Goal: Task Accomplishment & Management: Manage account settings

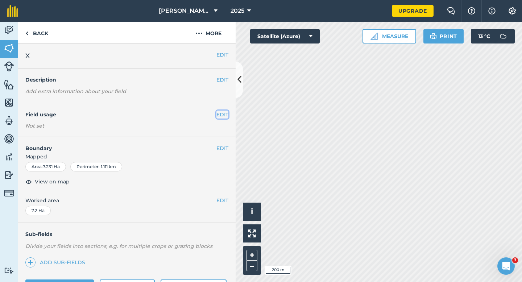
click at [219, 110] on button "EDIT" at bounding box center [222, 114] width 12 height 8
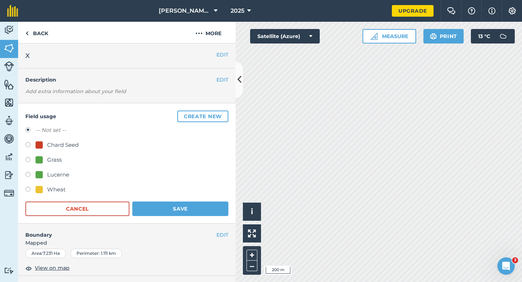
click at [218, 110] on h4 "Field usage Create new" at bounding box center [126, 116] width 203 height 12
click at [213, 103] on div "Field usage Create new -- Not set -- Chard Seed Grass Lucerne Wheat Cancel Save" at bounding box center [126, 163] width 217 height 120
click at [213, 110] on button "Create new" at bounding box center [202, 116] width 51 height 12
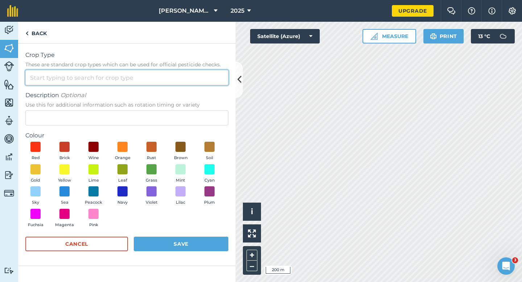
click at [208, 79] on input "Crop Type These are standard crop types which can be used for official pesticid…" at bounding box center [126, 77] width 203 height 15
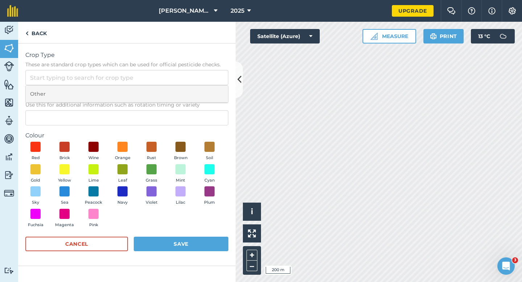
click at [208, 88] on li "Other" at bounding box center [127, 93] width 202 height 17
type input "Other"
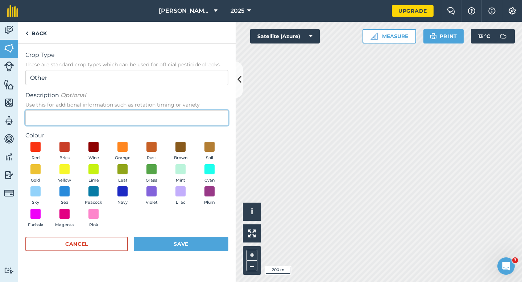
click at [208, 112] on input "Description Optional Use this for additional information such as rotation timin…" at bounding box center [126, 117] width 203 height 15
type input "Clover Seed"
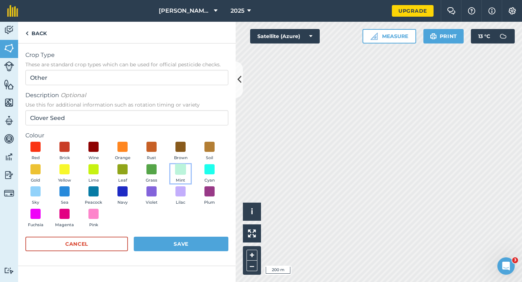
click at [181, 166] on span at bounding box center [180, 168] width 11 height 11
click at [186, 241] on button "Save" at bounding box center [181, 244] width 95 height 14
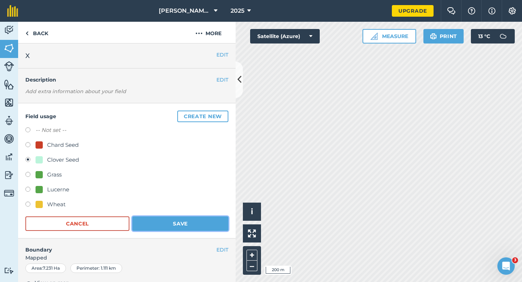
click at [193, 223] on button "Save" at bounding box center [180, 223] width 96 height 14
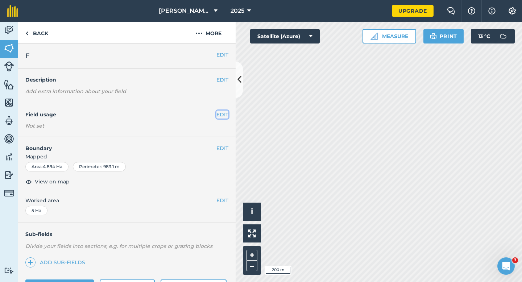
click at [222, 118] on button "EDIT" at bounding box center [222, 114] width 12 height 8
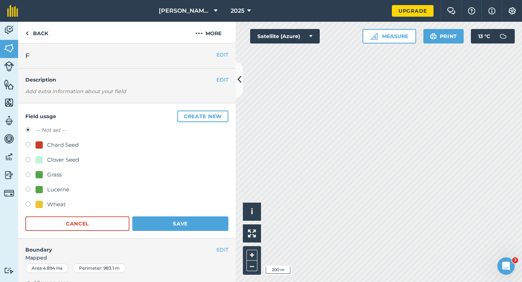
click at [55, 161] on div "Clover Seed" at bounding box center [63, 159] width 32 height 9
radio input "true"
radio input "false"
click at [170, 215] on form "-- Not set -- Chard Seed Clover Seed Grass Lucerne Wheat Cancel Save" at bounding box center [126, 178] width 203 height 105
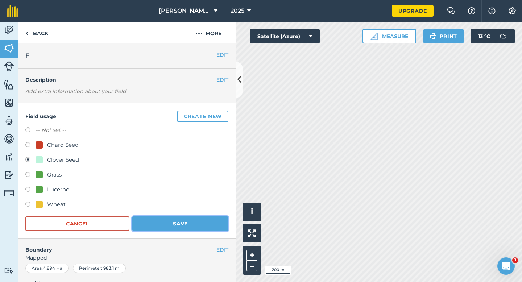
click at [170, 221] on button "Save" at bounding box center [180, 223] width 96 height 14
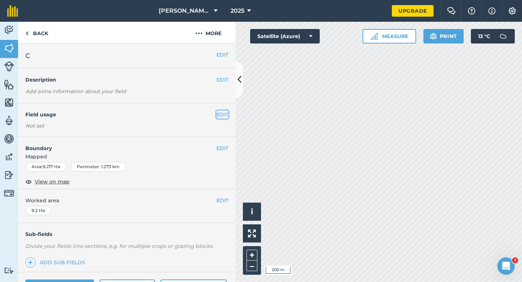
click at [221, 112] on button "EDIT" at bounding box center [222, 114] width 12 height 8
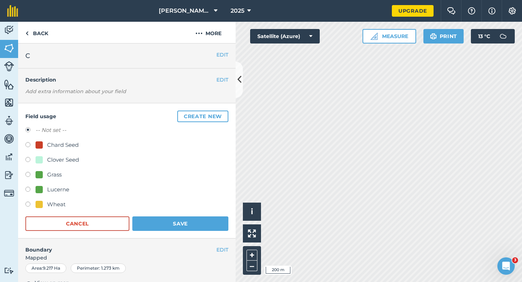
click at [64, 155] on div "Clover Seed" at bounding box center [63, 159] width 32 height 9
radio input "true"
radio input "false"
click at [179, 218] on button "Save" at bounding box center [180, 223] width 96 height 14
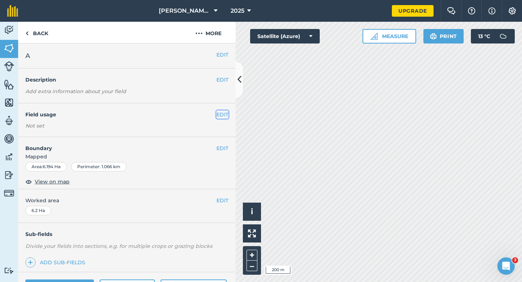
click at [218, 113] on button "EDIT" at bounding box center [222, 114] width 12 height 8
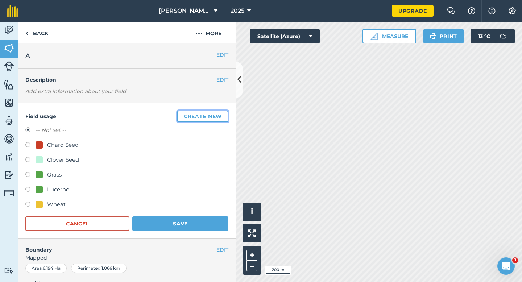
click at [218, 113] on button "Create new" at bounding box center [202, 116] width 51 height 12
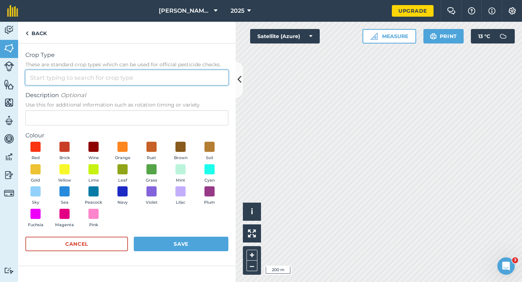
click at [199, 80] on input "Crop Type These are standard crop types which can be used for official pesticid…" at bounding box center [126, 77] width 203 height 15
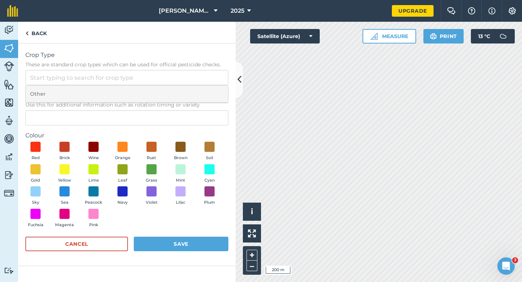
click at [199, 91] on li "Other" at bounding box center [127, 93] width 202 height 17
type input "Other"
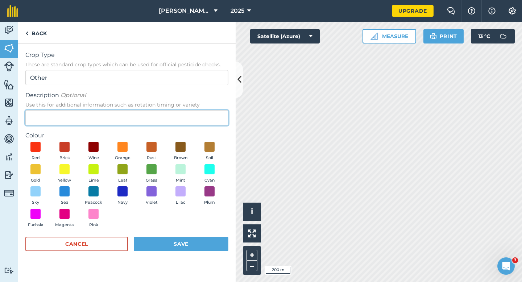
click at [196, 114] on input "Description Optional Use this for additional information such as rotation timin…" at bounding box center [126, 117] width 203 height 15
click at [195, 114] on input "Description Optional Use this for additional information such as rotation timin…" at bounding box center [126, 117] width 203 height 15
type input "Barley"
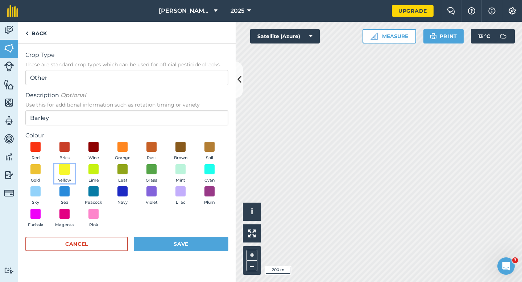
click at [67, 167] on span at bounding box center [64, 168] width 11 height 11
click at [175, 238] on button "Save" at bounding box center [181, 244] width 95 height 14
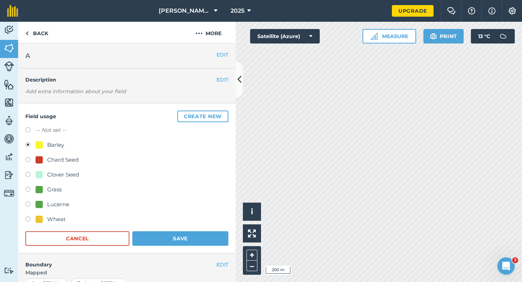
click at [176, 245] on div "Field usage Create new -- Not set -- Barley Chard Seed Clover Seed Grass Lucern…" at bounding box center [126, 178] width 217 height 150
click at [176, 244] on button "Save" at bounding box center [180, 238] width 96 height 14
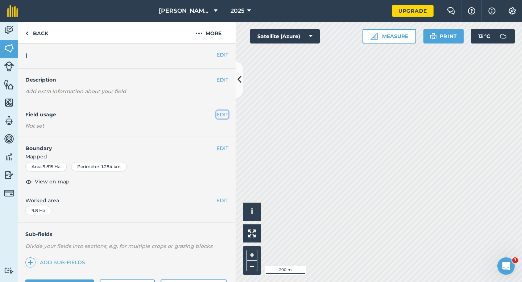
click at [218, 114] on button "EDIT" at bounding box center [222, 114] width 12 height 8
click at [220, 113] on button "EDIT" at bounding box center [222, 114] width 12 height 8
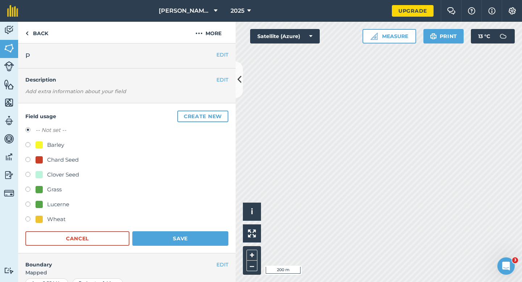
click at [47, 140] on div "-- Not set -- Barley Chard Seed Clover Seed Grass Lucerne Wheat" at bounding box center [126, 176] width 203 height 100
click at [47, 141] on div "Barley" at bounding box center [55, 145] width 17 height 9
radio input "true"
radio input "false"
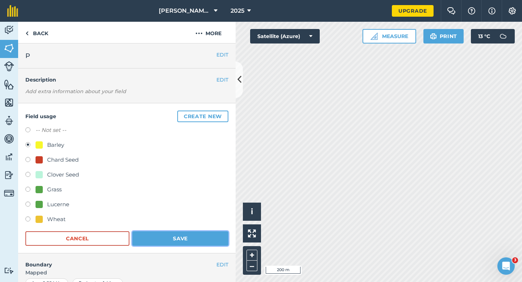
click at [162, 235] on button "Save" at bounding box center [180, 238] width 96 height 14
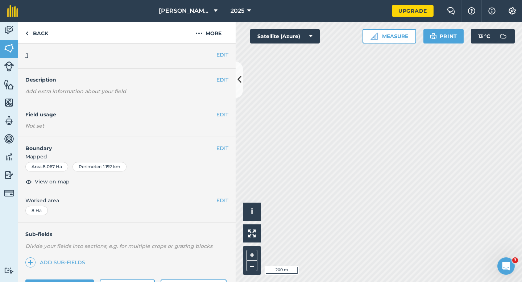
click at [219, 118] on div "EDIT Field usage Not set" at bounding box center [126, 120] width 217 height 34
click at [219, 116] on button "EDIT" at bounding box center [222, 114] width 12 height 8
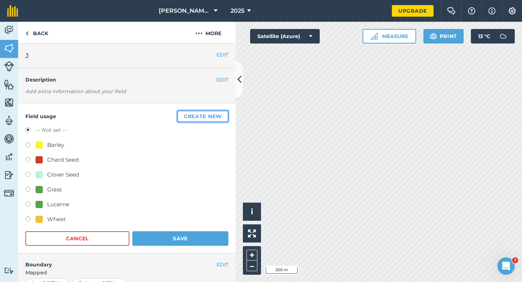
click at [197, 112] on button "Create new" at bounding box center [202, 116] width 51 height 12
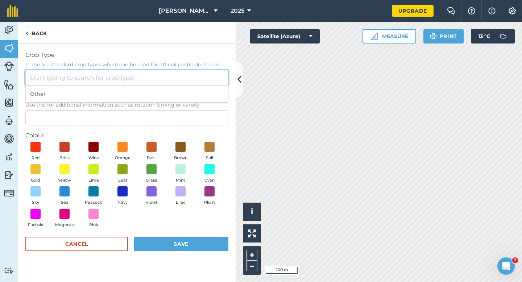
click at [189, 73] on input "Crop Type These are standard crop types which can be used for official pesticid…" at bounding box center [126, 77] width 203 height 15
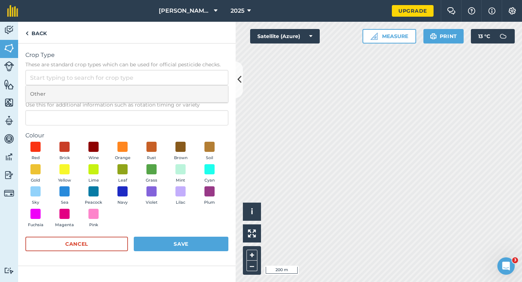
click at [189, 88] on li "Other" at bounding box center [127, 93] width 202 height 17
type input "Other"
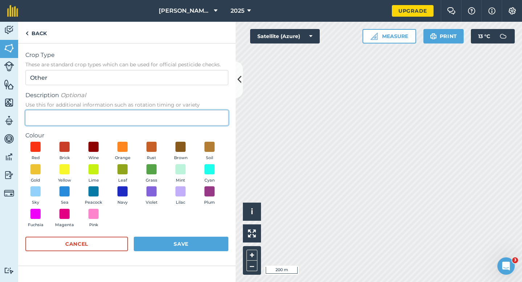
click at [189, 120] on input "Description Optional Use this for additional information such as rotation timin…" at bounding box center [126, 117] width 203 height 15
type input "Grass Seed"
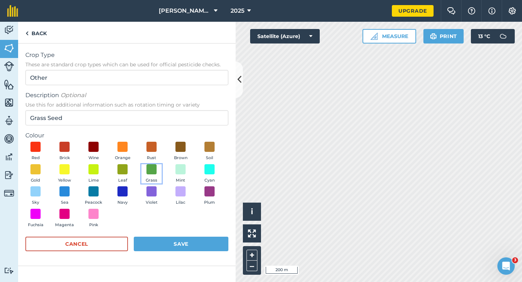
click at [153, 181] on span "Grass" at bounding box center [152, 180] width 12 height 7
click at [174, 272] on div "Crop Type These are standard crop types which can be used for official pesticid…" at bounding box center [126, 162] width 217 height 238
click at [179, 250] on button "Save" at bounding box center [181, 244] width 95 height 14
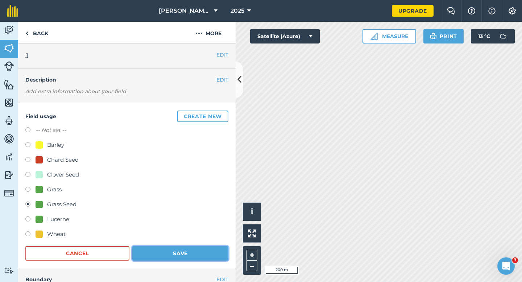
click at [216, 253] on button "Save" at bounding box center [180, 253] width 96 height 14
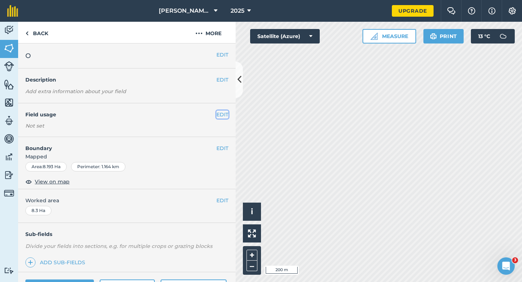
click at [224, 115] on button "EDIT" at bounding box center [222, 114] width 12 height 8
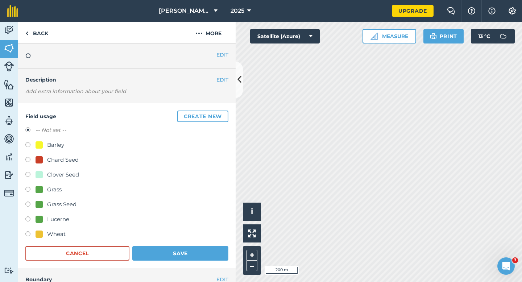
click at [58, 205] on div "Grass Seed" at bounding box center [61, 204] width 29 height 9
radio input "true"
radio input "false"
click at [144, 263] on div "Field usage Create new -- Not set -- Barley Chard Seed Clover Seed Grass Grass …" at bounding box center [126, 185] width 217 height 165
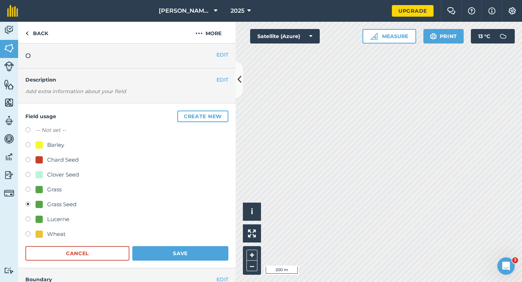
click at [149, 261] on div "Field usage Create new -- Not set -- Barley Chard Seed Clover Seed Grass Grass …" at bounding box center [126, 185] width 217 height 165
click at [166, 256] on button "Save" at bounding box center [180, 253] width 96 height 14
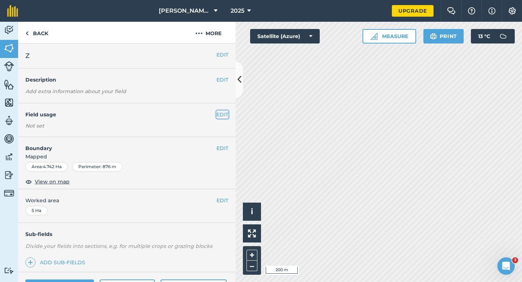
click at [224, 118] on button "EDIT" at bounding box center [222, 114] width 12 height 8
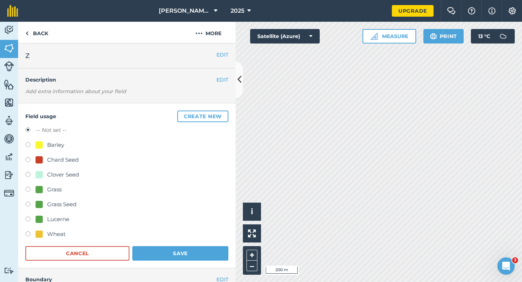
click at [50, 206] on div "Grass Seed" at bounding box center [61, 204] width 29 height 9
radio input "true"
radio input "false"
click at [180, 252] on button "Save" at bounding box center [180, 253] width 96 height 14
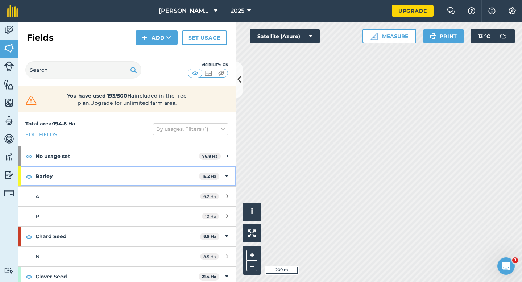
click at [140, 172] on strong "Barley" at bounding box center [117, 176] width 163 height 20
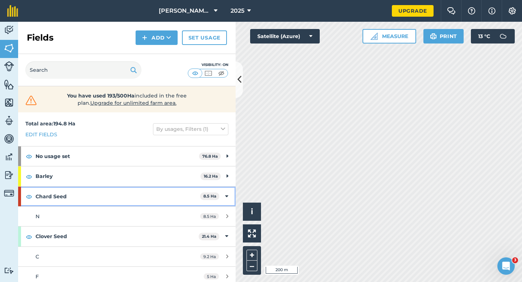
click at [144, 196] on strong "Chard Seed" at bounding box center [118, 197] width 164 height 20
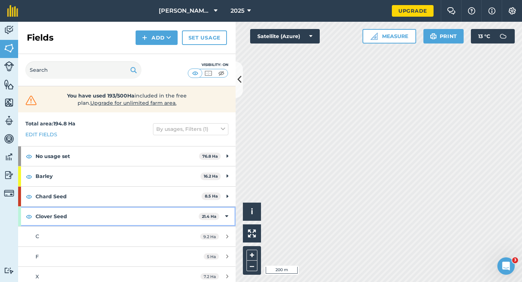
click at [149, 212] on strong "Clover Seed" at bounding box center [117, 216] width 163 height 20
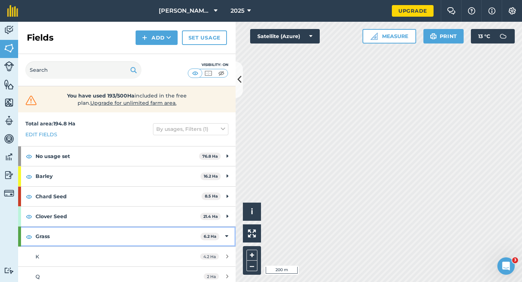
click at [153, 232] on strong "Grass" at bounding box center [118, 236] width 165 height 20
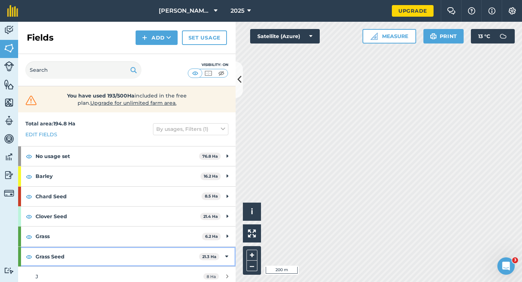
click at [156, 256] on strong "Grass Seed" at bounding box center [117, 257] width 163 height 20
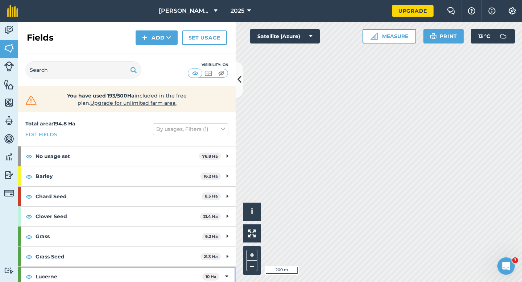
click at [159, 280] on strong "Lucerne" at bounding box center [119, 277] width 167 height 20
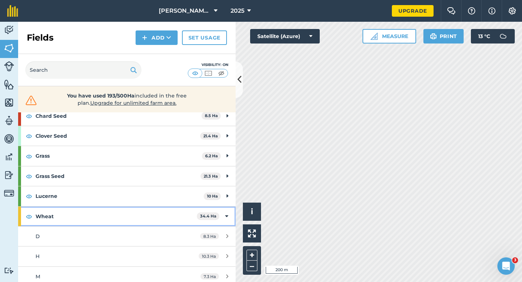
click at [174, 217] on strong "Wheat" at bounding box center [116, 216] width 161 height 20
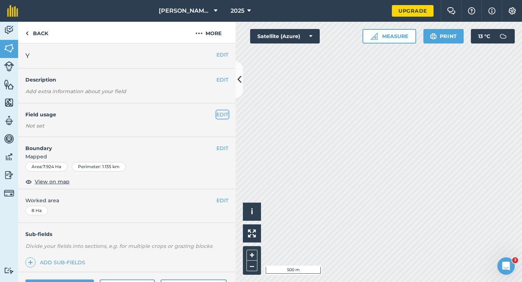
click at [219, 115] on button "EDIT" at bounding box center [222, 114] width 12 height 8
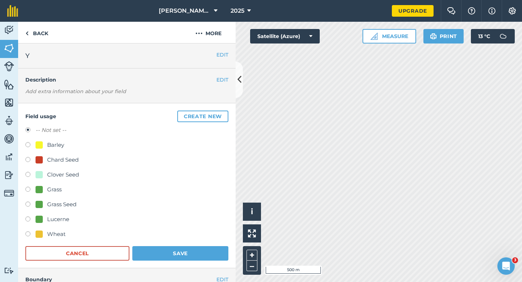
click at [68, 210] on div "Grass Seed" at bounding box center [126, 205] width 203 height 11
click at [68, 205] on div "Grass Seed" at bounding box center [61, 204] width 29 height 9
radio input "true"
radio input "false"
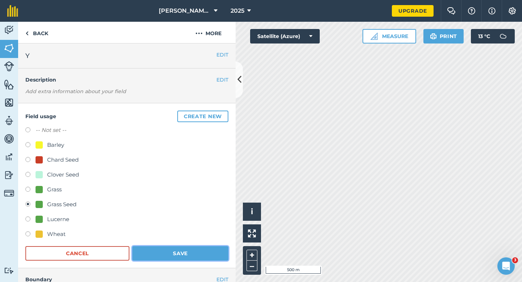
click at [179, 254] on button "Save" at bounding box center [180, 253] width 96 height 14
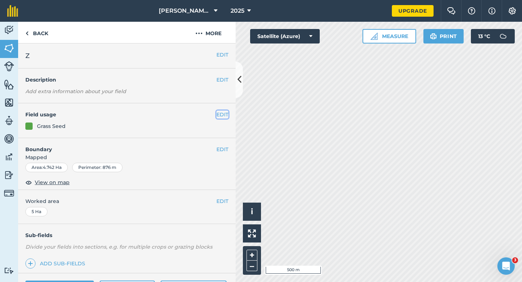
click at [225, 112] on button "EDIT" at bounding box center [222, 114] width 12 height 8
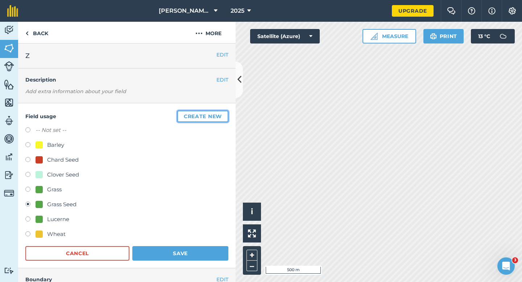
click at [225, 112] on button "Create new" at bounding box center [202, 116] width 51 height 12
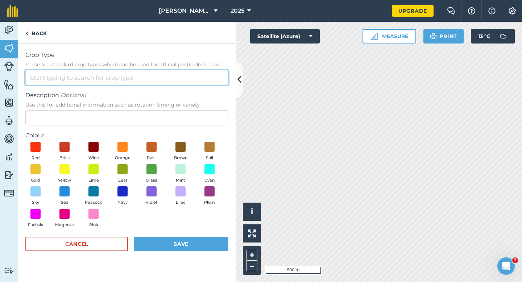
click at [191, 71] on input "Crop Type These are standard crop types which can be used for official pesticid…" at bounding box center [126, 77] width 203 height 15
click at [191, 84] on input "Crop Type These are standard crop types which can be used for official pesticid…" at bounding box center [126, 77] width 203 height 15
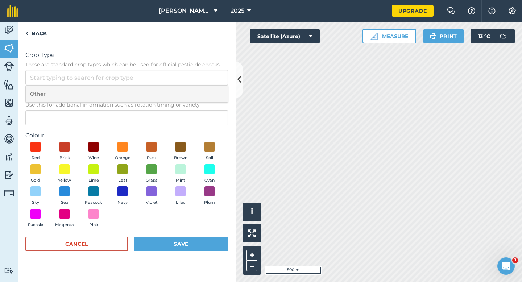
click at [191, 100] on li "Other" at bounding box center [127, 93] width 202 height 17
type input "Other"
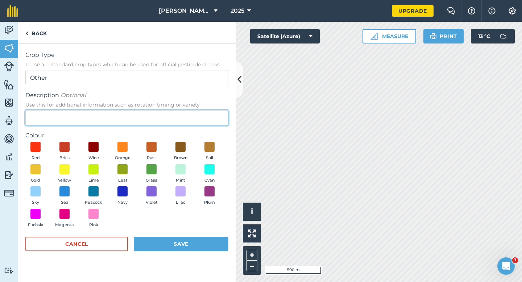
click at [191, 116] on input "Description Optional Use this for additional information such as rotation timin…" at bounding box center [126, 117] width 203 height 15
type input "Watties Peas"
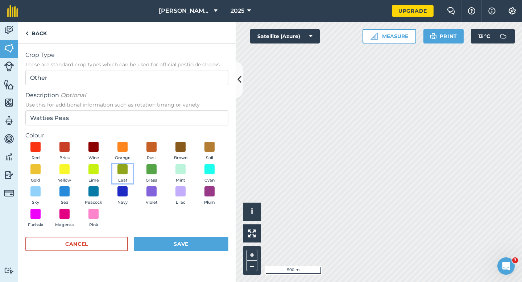
click at [115, 175] on button "Leaf" at bounding box center [122, 174] width 20 height 20
click at [163, 241] on button "Save" at bounding box center [181, 244] width 95 height 14
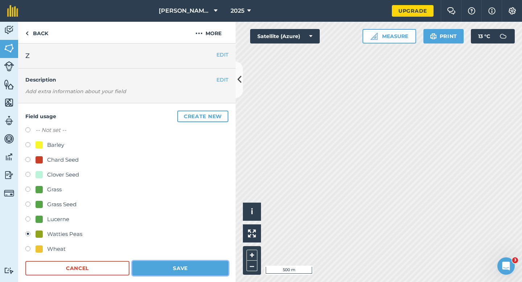
click at [214, 264] on button "Save" at bounding box center [180, 268] width 96 height 14
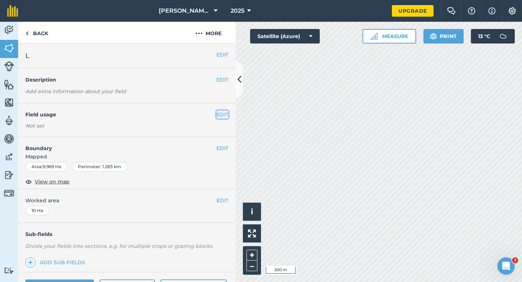
click at [220, 114] on button "EDIT" at bounding box center [222, 114] width 12 height 8
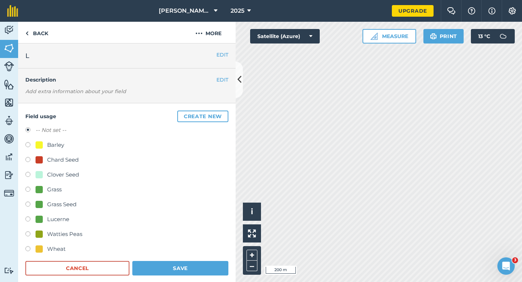
click at [62, 233] on div "Watties Peas" at bounding box center [64, 234] width 35 height 9
radio input "true"
radio input "false"
click at [191, 259] on form "-- Not set -- Barley Chard Seed Clover Seed Grass Grass Seed Lucerne Watties Pe…" at bounding box center [126, 201] width 203 height 150
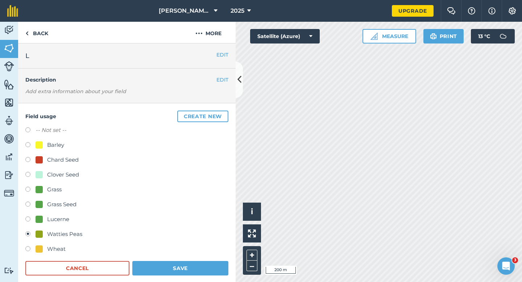
click at [191, 259] on form "-- Not set -- Barley Chard Seed Clover Seed Grass Grass Seed Lucerne Watties Pe…" at bounding box center [126, 201] width 203 height 150
click at [191, 262] on button "Save" at bounding box center [180, 268] width 96 height 14
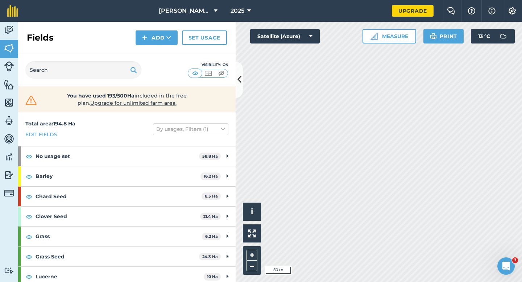
click at [152, 24] on div "Fields Add Set usage" at bounding box center [126, 38] width 217 height 32
click at [152, 37] on button "Add" at bounding box center [156, 37] width 42 height 14
click at [156, 50] on link "Draw" at bounding box center [157, 54] width 40 height 16
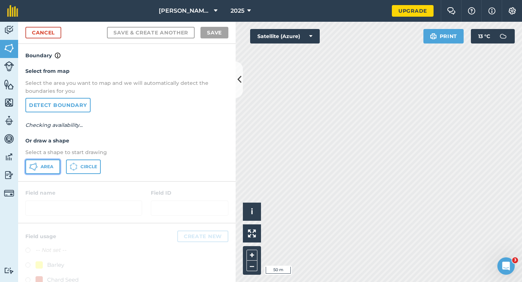
click at [44, 170] on button "Area" at bounding box center [42, 166] width 35 height 14
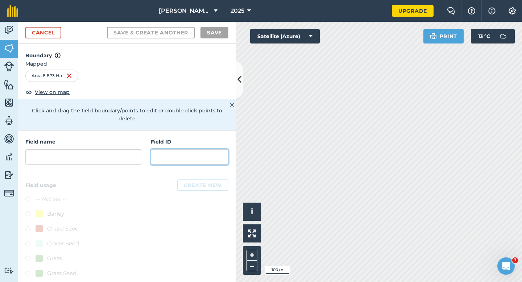
click at [151, 153] on input "text" at bounding box center [190, 156] width 78 height 15
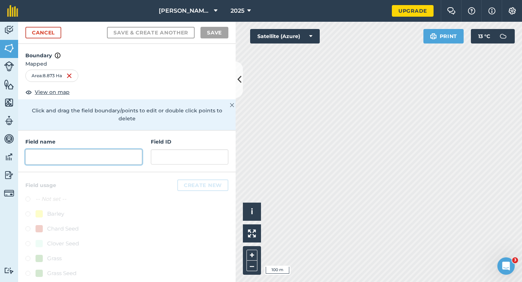
click at [137, 150] on input "text" at bounding box center [83, 156] width 117 height 15
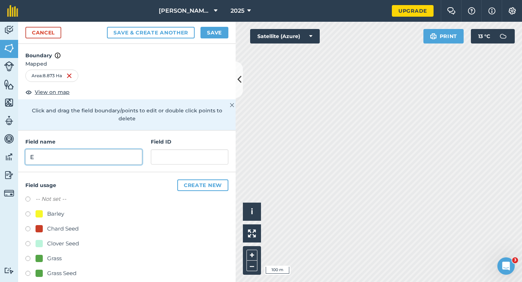
type input "E"
click at [215, 34] on button "Save" at bounding box center [214, 33] width 28 height 12
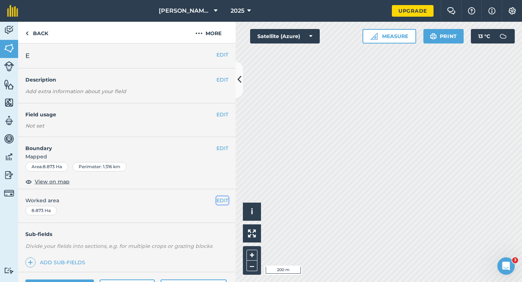
click at [222, 202] on button "EDIT" at bounding box center [222, 200] width 12 height 8
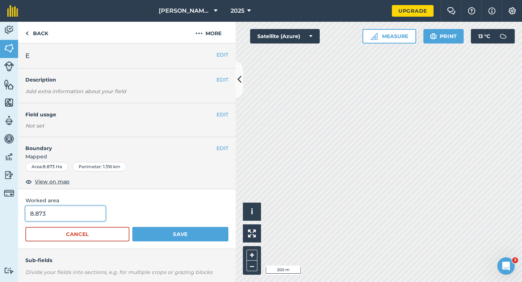
click at [79, 220] on input "8.873" at bounding box center [65, 213] width 80 height 15
type input "9"
click at [132, 227] on button "Save" at bounding box center [180, 234] width 96 height 14
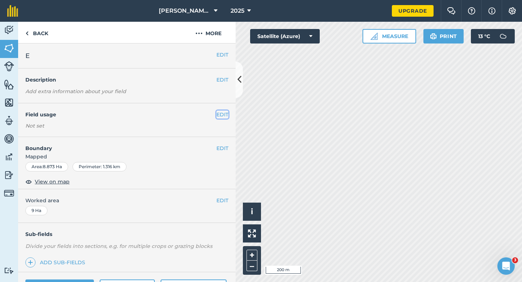
click at [219, 114] on button "EDIT" at bounding box center [222, 114] width 12 height 8
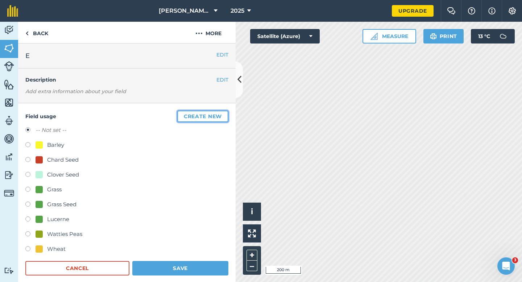
click at [185, 115] on button "Create new" at bounding box center [202, 116] width 51 height 12
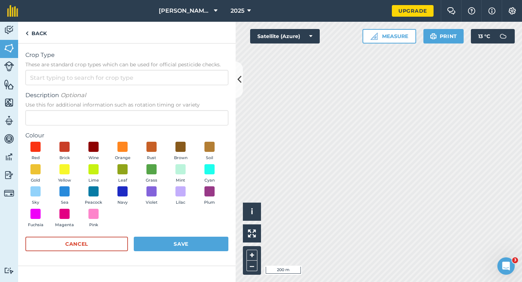
click at [167, 65] on span "These are standard crop types which can be used for official pesticide checks." at bounding box center [126, 64] width 203 height 7
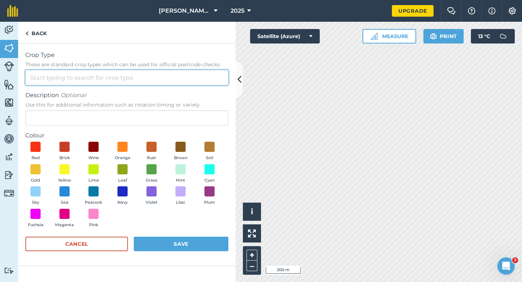
click at [167, 70] on input "Crop Type These are standard crop types which can be used for official pesticid…" at bounding box center [126, 77] width 203 height 15
click at [167, 74] on input "Crop Type These are standard crop types which can be used for official pesticid…" at bounding box center [126, 77] width 203 height 15
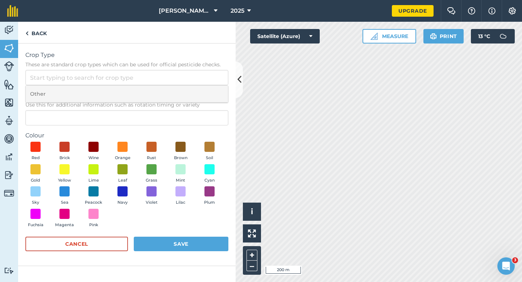
click at [167, 91] on li "Other" at bounding box center [127, 93] width 202 height 17
type input "Other"
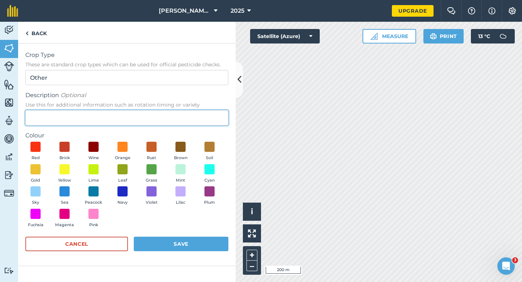
click at [164, 120] on input "Description Optional Use this for additional information such as rotation timin…" at bounding box center [126, 117] width 203 height 15
type input "Watties Broad Beans"
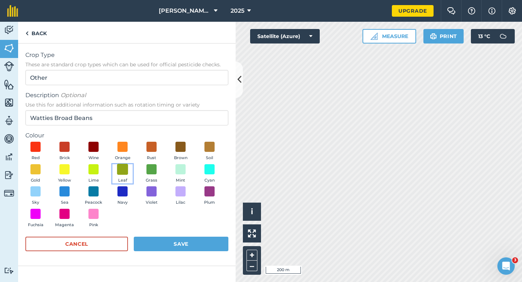
click at [119, 174] on span at bounding box center [122, 168] width 11 height 11
click at [156, 242] on button "Save" at bounding box center [181, 244] width 95 height 14
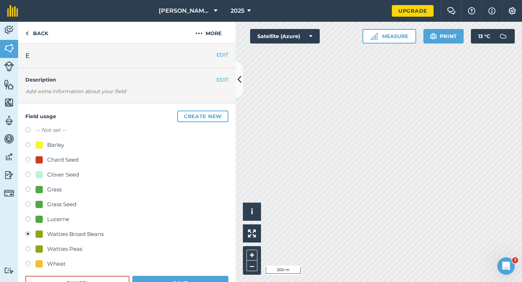
click at [60, 252] on div "Watties Peas" at bounding box center [64, 249] width 35 height 9
radio input "true"
radio input "false"
click at [167, 281] on button "Save" at bounding box center [180, 283] width 96 height 14
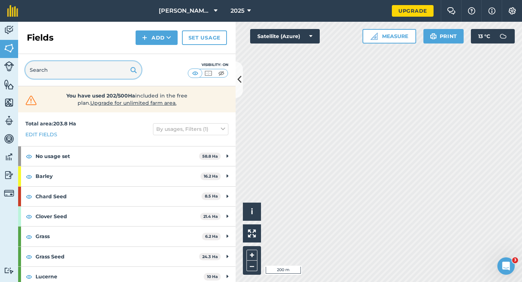
click at [110, 67] on input "text" at bounding box center [83, 69] width 116 height 17
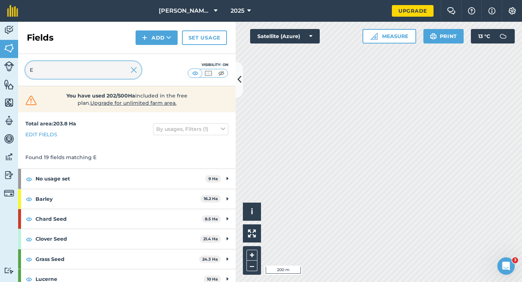
type input "E"
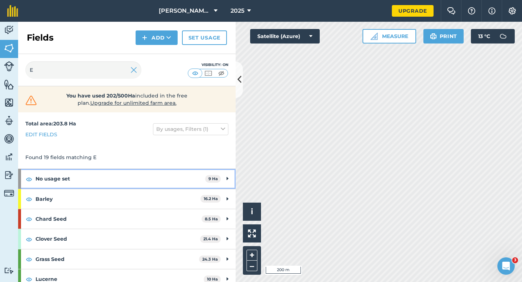
click at [163, 177] on strong "No usage set" at bounding box center [121, 179] width 170 height 20
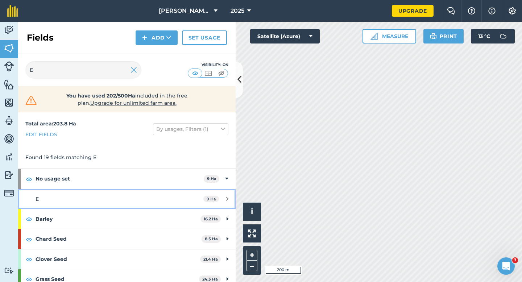
click at [174, 189] on link "E 9 Ha" at bounding box center [126, 199] width 217 height 20
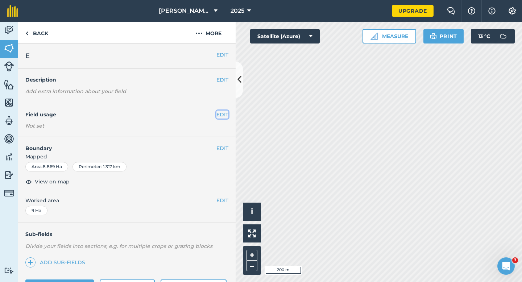
click at [222, 115] on button "EDIT" at bounding box center [222, 114] width 12 height 8
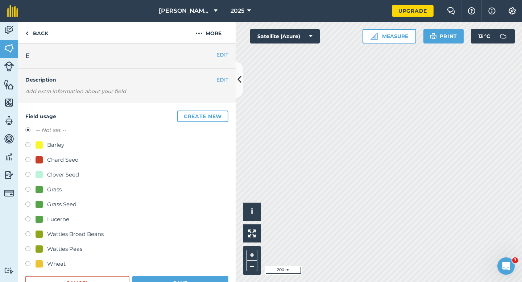
click at [79, 234] on div "Watties Broad Beans" at bounding box center [75, 234] width 57 height 9
radio input "true"
radio input "false"
click at [182, 275] on form "-- Not set -- Barley Chard Seed Clover Seed Grass Grass Seed Lucerne Watties Br…" at bounding box center [126, 208] width 203 height 164
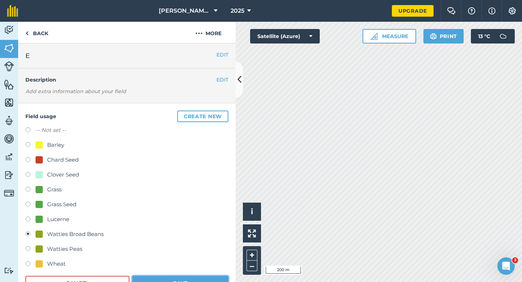
click at [185, 281] on button "Save" at bounding box center [180, 283] width 96 height 14
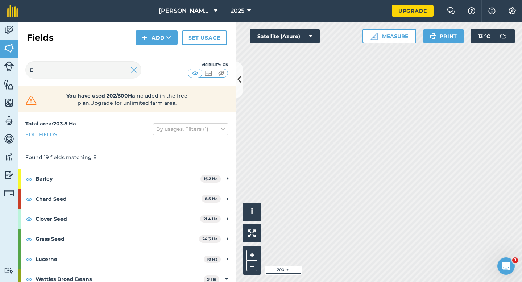
scroll to position [57, 0]
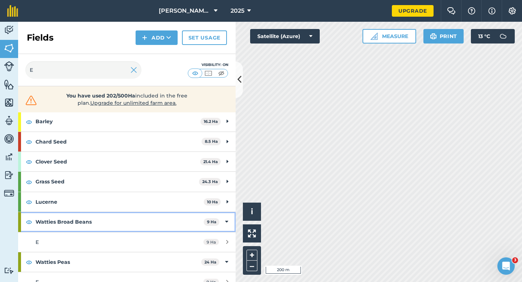
click at [179, 221] on strong "Watties Broad Beans" at bounding box center [120, 222] width 168 height 20
click at [175, 220] on strong "Watties Broad Beans" at bounding box center [121, 222] width 170 height 20
click at [175, 220] on strong "Watties Broad Beans" at bounding box center [120, 222] width 168 height 20
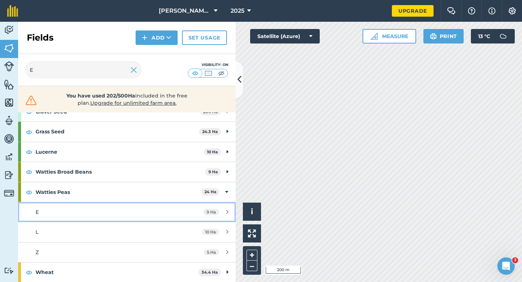
click at [162, 210] on div "E" at bounding box center [104, 212] width 136 height 8
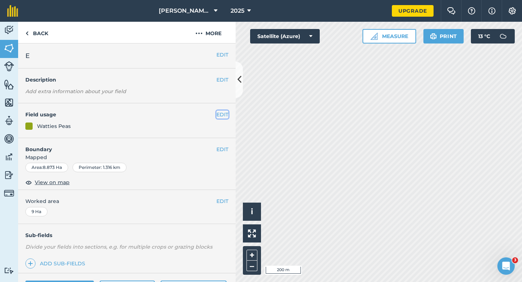
click at [220, 115] on button "EDIT" at bounding box center [222, 114] width 12 height 8
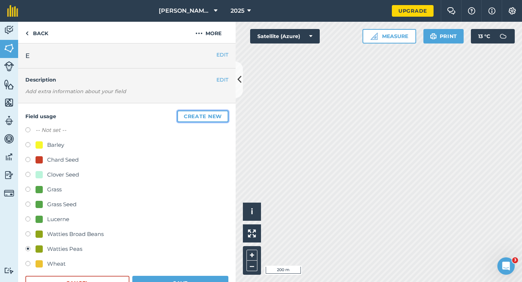
click at [220, 115] on button "Create new" at bounding box center [202, 116] width 51 height 12
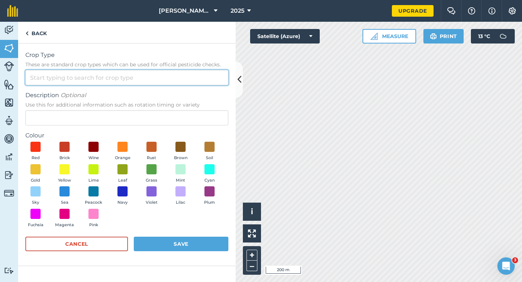
click at [201, 72] on input "Crop Type These are standard crop types which can be used for official pesticid…" at bounding box center [126, 77] width 203 height 15
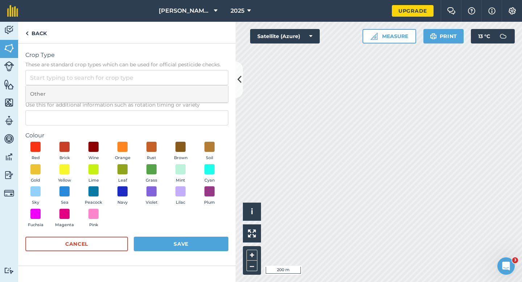
click at [201, 90] on li "Other" at bounding box center [127, 93] width 202 height 17
type input "Other"
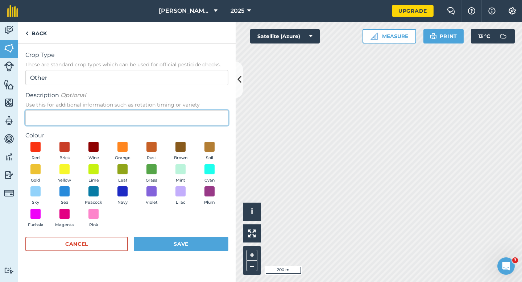
click at [201, 118] on input "Description Optional Use this for additional information such as rotation timin…" at bounding box center [126, 117] width 203 height 15
type input "Watties Beans"
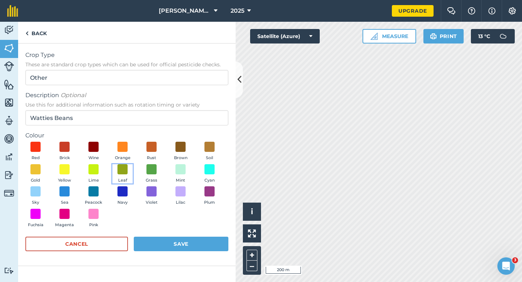
click at [128, 172] on button "Leaf" at bounding box center [122, 174] width 20 height 20
click at [182, 246] on button "Save" at bounding box center [181, 244] width 95 height 14
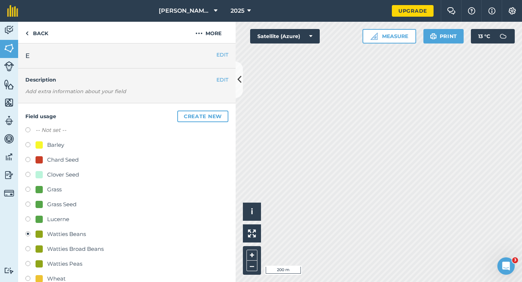
scroll to position [29, 0]
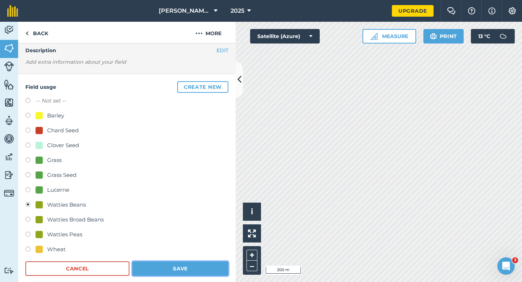
click at [204, 272] on button "Save" at bounding box center [180, 268] width 96 height 14
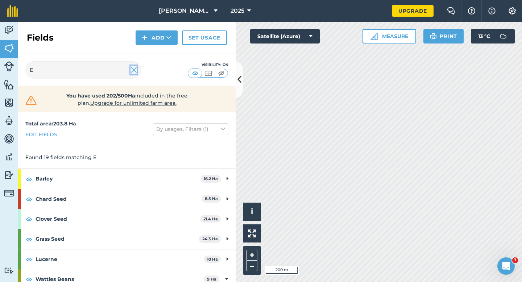
click at [131, 66] on img at bounding box center [133, 70] width 7 height 9
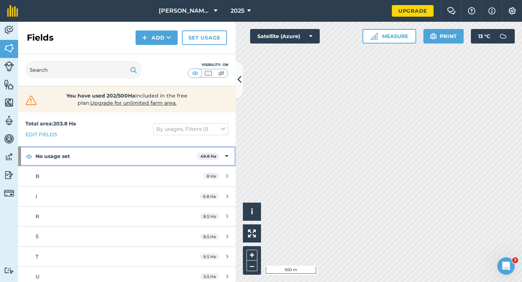
click at [212, 150] on div "No usage set 49.8 Ha" at bounding box center [126, 156] width 217 height 20
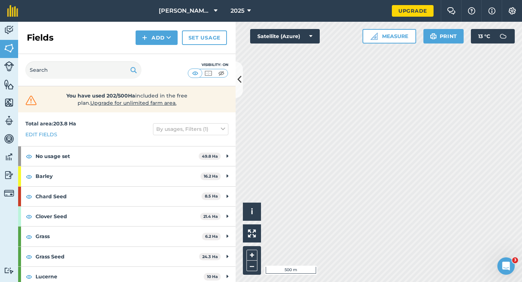
scroll to position [145, 0]
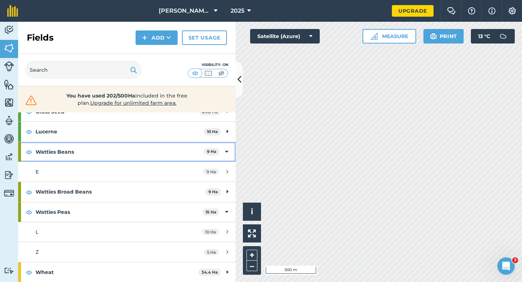
click at [225, 156] on div "Watties Beans 9 Ha" at bounding box center [126, 152] width 217 height 20
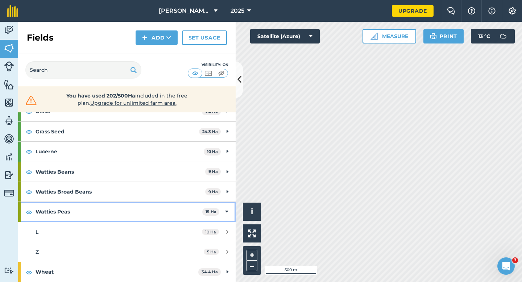
click at [228, 209] on div "Watties Peas 15 Ha" at bounding box center [126, 212] width 217 height 20
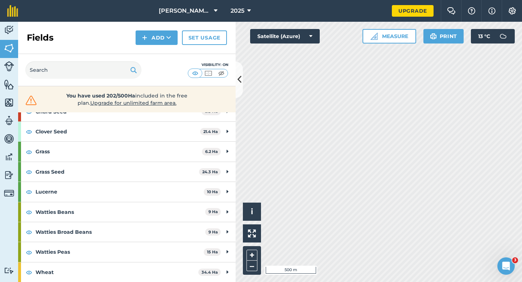
scroll to position [0, 0]
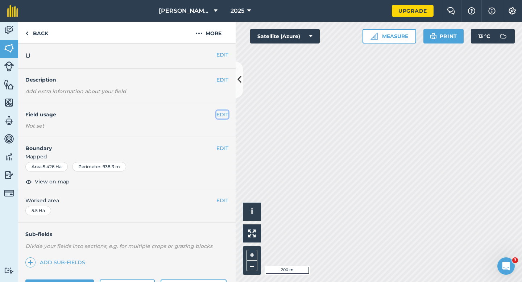
click at [226, 113] on button "EDIT" at bounding box center [222, 114] width 12 height 8
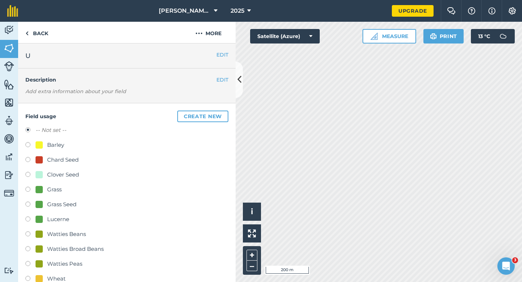
click at [59, 139] on div "-- Not set -- Barley Chard Seed Clover Seed Grass Grass Seed Lucerne Watties Be…" at bounding box center [126, 205] width 203 height 159
click at [57, 145] on div "Barley" at bounding box center [55, 145] width 17 height 9
radio input "true"
radio input "false"
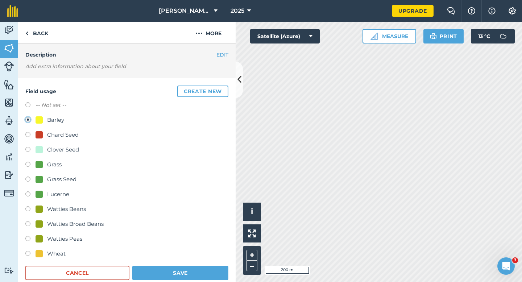
scroll to position [57, 0]
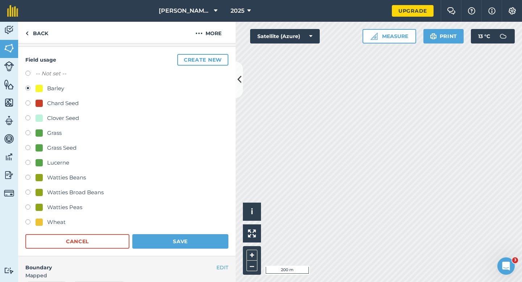
click at [168, 262] on h4 "Boundary" at bounding box center [117, 263] width 198 height 15
click at [168, 229] on form "-- Not set -- Barley Chard Seed Clover Seed Grass Grass Seed Lucerne Watties Be…" at bounding box center [126, 158] width 203 height 179
click at [168, 240] on button "Save" at bounding box center [180, 241] width 96 height 14
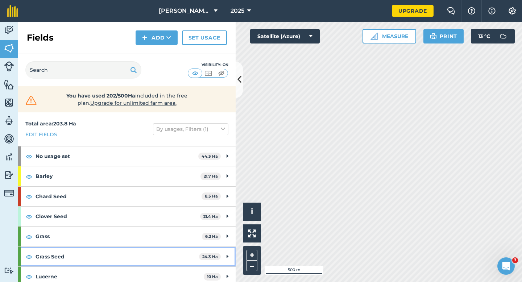
click at [226, 254] on div "Grass Seed 24.3 Ha" at bounding box center [126, 257] width 217 height 20
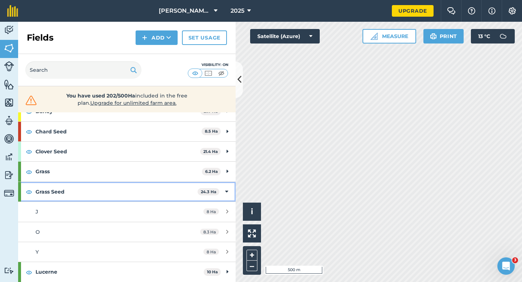
scroll to position [79, 0]
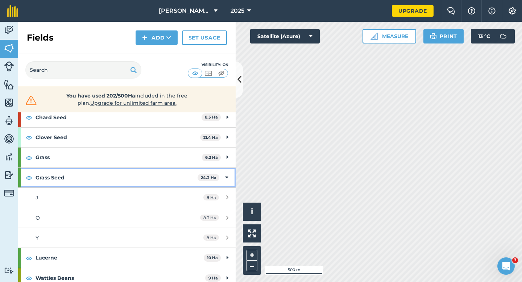
click at [224, 176] on div "Grass Seed 24.3 Ha" at bounding box center [126, 178] width 217 height 20
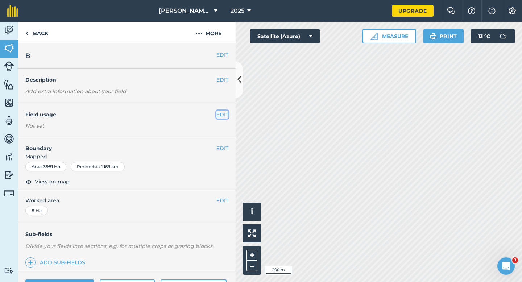
click at [224, 114] on button "EDIT" at bounding box center [222, 114] width 12 height 8
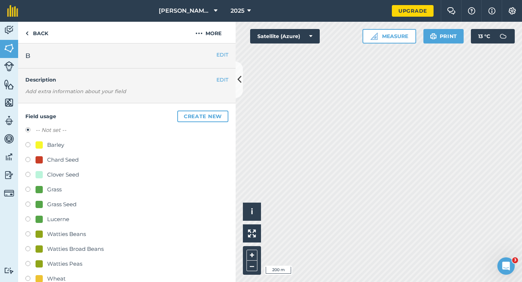
click at [58, 206] on div "Grass Seed" at bounding box center [61, 204] width 29 height 9
radio input "true"
radio input "false"
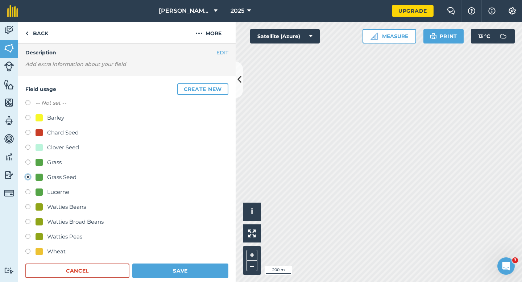
scroll to position [62, 0]
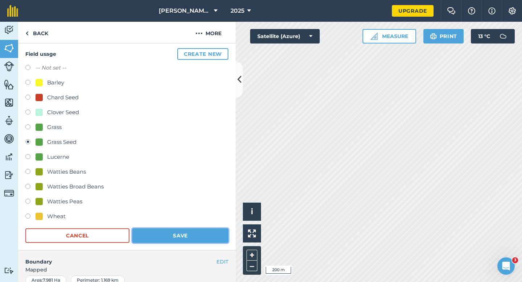
click at [178, 240] on button "Save" at bounding box center [180, 235] width 96 height 14
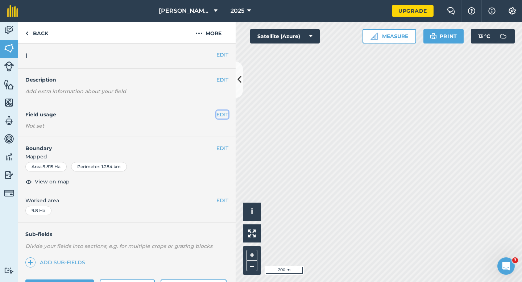
click at [223, 114] on button "EDIT" at bounding box center [222, 114] width 12 height 8
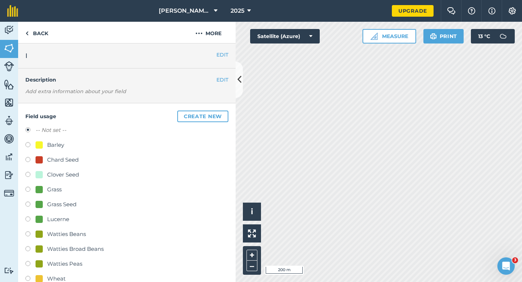
click at [34, 146] on label at bounding box center [30, 145] width 10 height 7
radio input "true"
radio input "false"
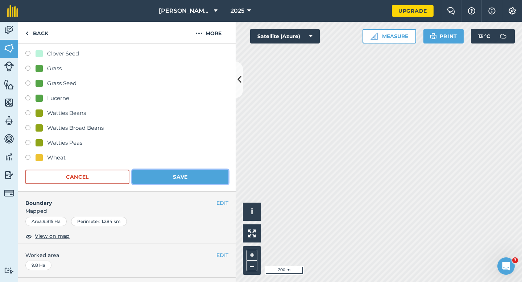
click at [189, 183] on button "Save" at bounding box center [180, 177] width 96 height 14
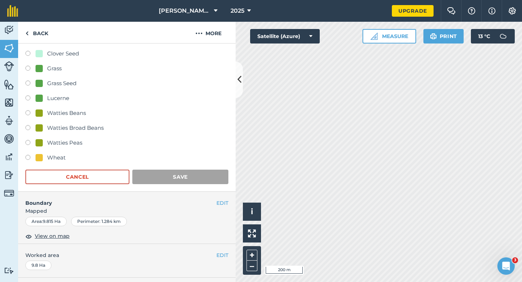
scroll to position [59, 0]
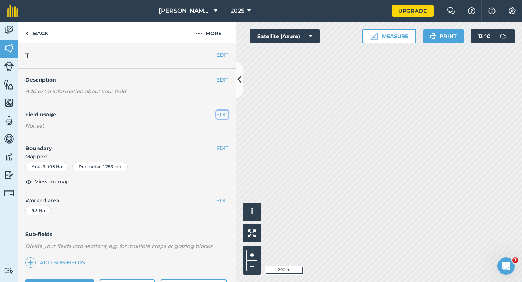
click at [224, 117] on button "EDIT" at bounding box center [222, 114] width 12 height 8
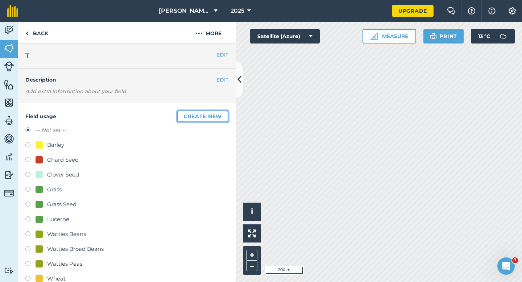
click at [224, 117] on button "Create new" at bounding box center [202, 116] width 51 height 12
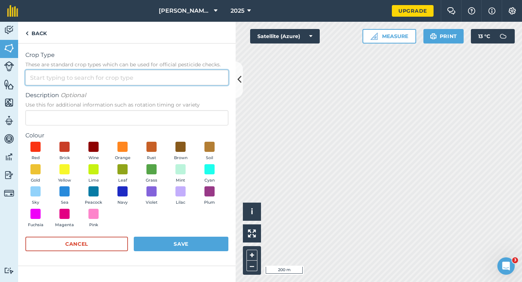
click at [192, 82] on input "Crop Type These are standard crop types which can be used for official pesticid…" at bounding box center [126, 77] width 203 height 15
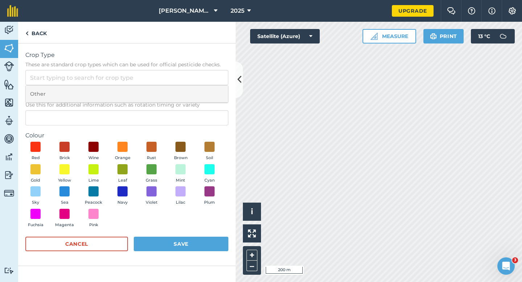
click at [192, 89] on li "Other" at bounding box center [127, 93] width 202 height 17
type input "Other"
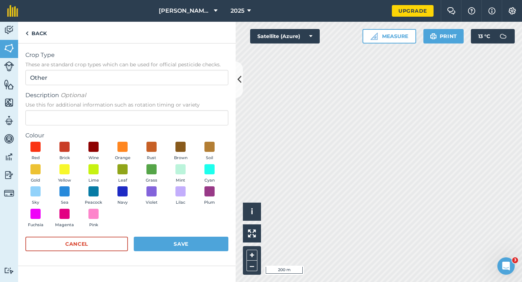
click at [192, 108] on span "Use this for additional information such as rotation timing or variety" at bounding box center [126, 104] width 203 height 7
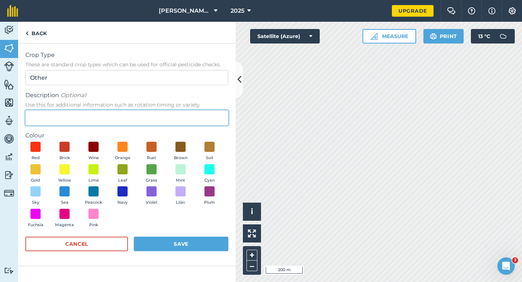
click at [192, 110] on input "Description Optional Use this for additional information such as rotation timin…" at bounding box center [126, 117] width 203 height 15
click at [192, 113] on input "Description Optional Use this for additional information such as rotation timin…" at bounding box center [126, 117] width 203 height 15
type input "E"
type input "Radish Seed"
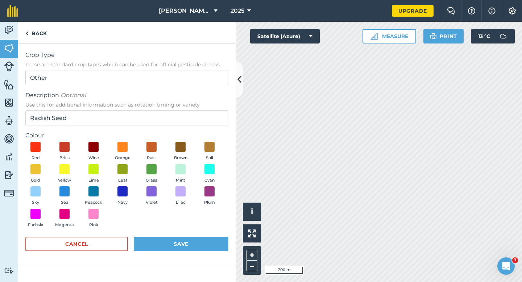
click at [82, 195] on div "Red Brick Wine Orange Rust Brown Soil Gold Yellow Lime Leaf Grass Mint Cyan Sky…" at bounding box center [126, 186] width 203 height 89
click at [100, 195] on button "Peacock" at bounding box center [93, 196] width 20 height 20
click at [158, 241] on button "Save" at bounding box center [181, 244] width 95 height 14
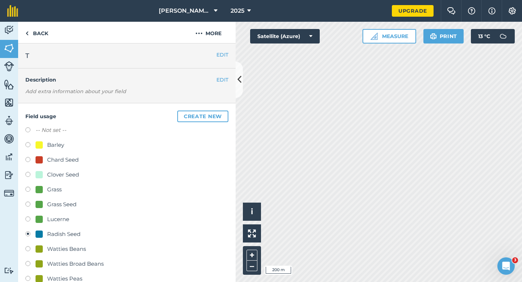
scroll to position [96, 0]
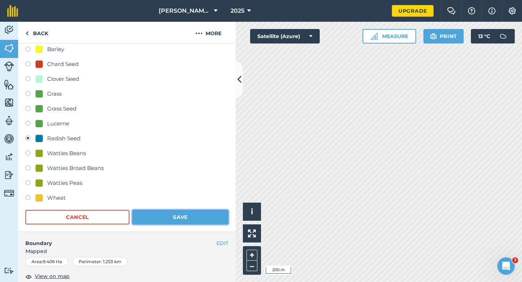
click at [192, 210] on button "Save" at bounding box center [180, 217] width 96 height 14
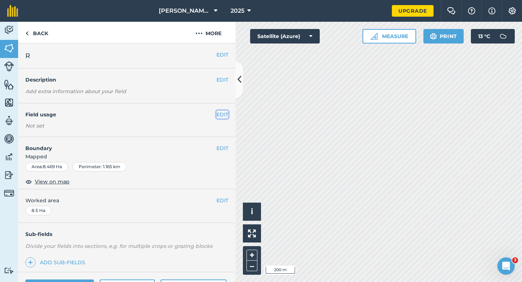
click at [222, 114] on button "EDIT" at bounding box center [222, 114] width 12 height 8
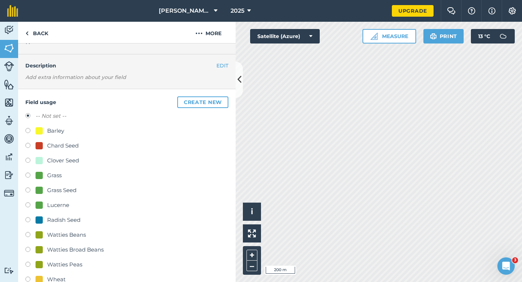
click at [68, 262] on div "Watties Peas" at bounding box center [64, 264] width 35 height 9
radio input "true"
radio input "false"
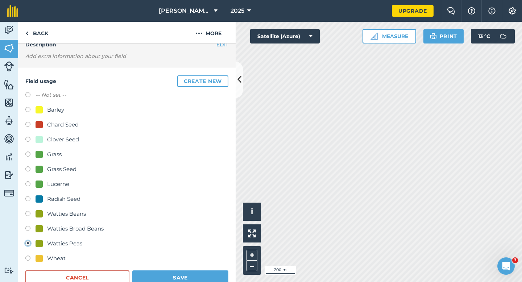
scroll to position [64, 0]
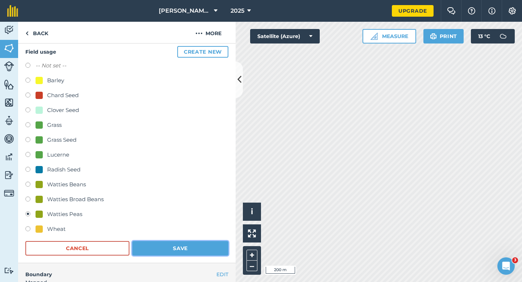
click at [133, 251] on button "Save" at bounding box center [180, 248] width 96 height 14
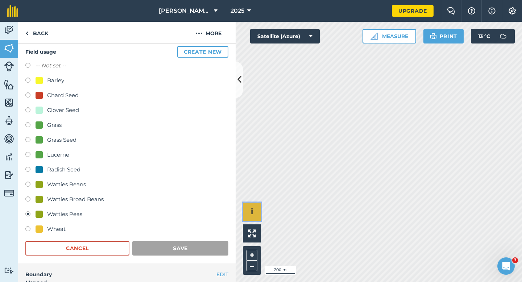
click at [256, 203] on button "i" at bounding box center [252, 211] width 18 height 18
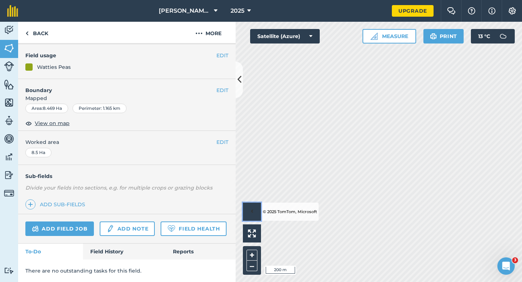
scroll to position [59, 0]
click at [245, 204] on button "›" at bounding box center [252, 211] width 18 height 18
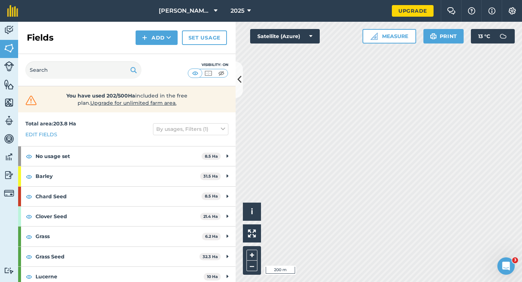
scroll to position [125, 0]
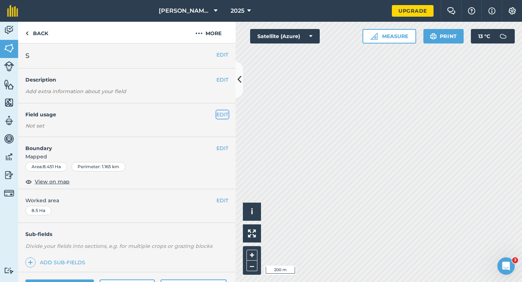
click at [221, 111] on button "EDIT" at bounding box center [222, 114] width 12 height 8
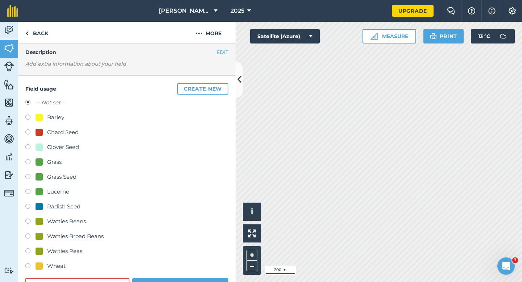
scroll to position [82, 0]
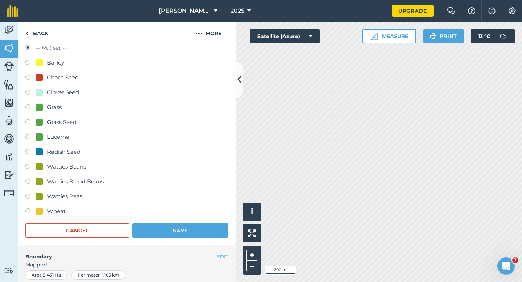
click at [56, 209] on div "Wheat" at bounding box center [56, 211] width 18 height 9
radio input "true"
radio input "false"
click at [158, 221] on form "-- Not set -- Barley Chard Seed Clover Seed Grass Grass Seed Lucerne Radish See…" at bounding box center [126, 140] width 203 height 194
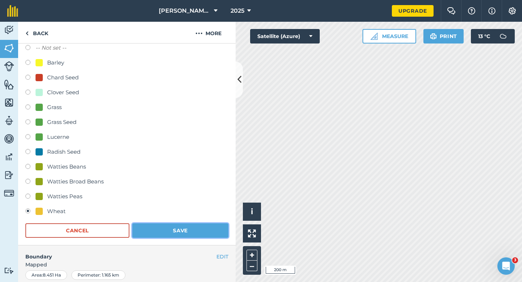
click at [158, 227] on button "Save" at bounding box center [180, 230] width 96 height 14
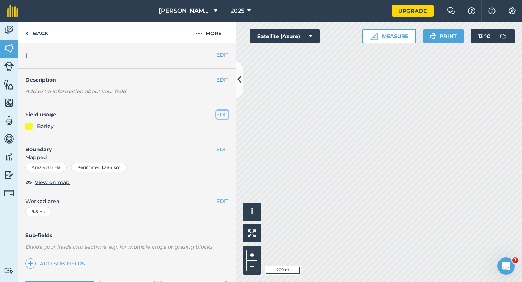
click at [224, 114] on button "EDIT" at bounding box center [222, 114] width 12 height 8
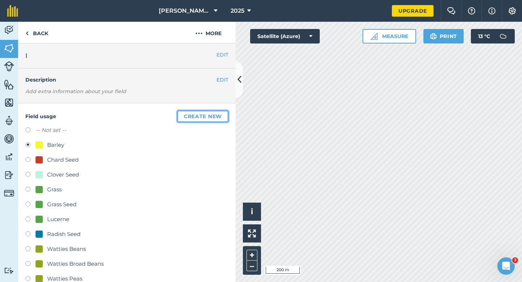
click at [224, 114] on button "Create new" at bounding box center [202, 116] width 51 height 12
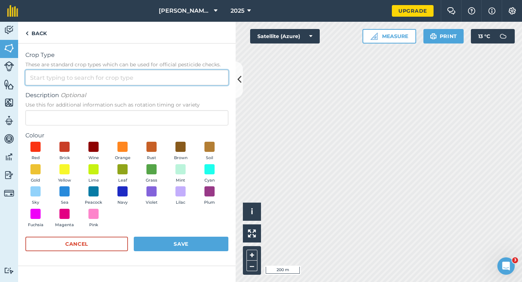
click at [188, 77] on input "Crop Type These are standard crop types which can be used for official pesticid…" at bounding box center [126, 77] width 203 height 15
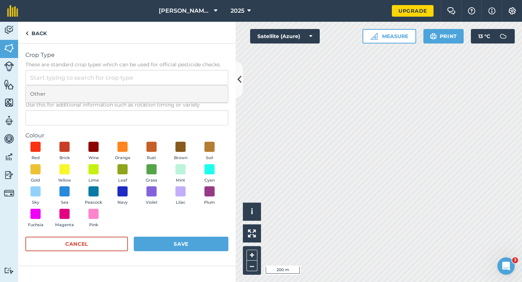
click at [188, 92] on li "Other" at bounding box center [127, 93] width 202 height 17
type input "Other"
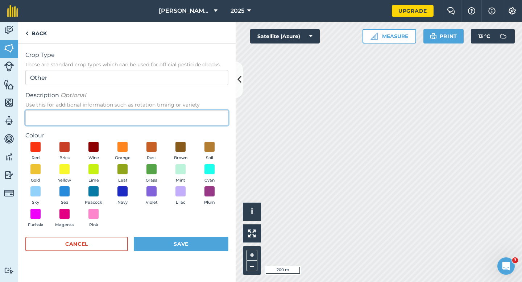
click at [188, 112] on input "Description Optional Use this for additional information such as rotation timin…" at bounding box center [126, 117] width 203 height 15
type input "Broad Bean Seed"
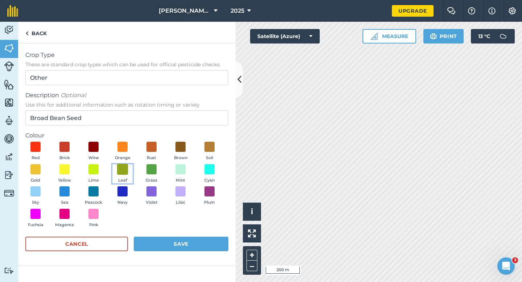
click at [122, 171] on span at bounding box center [122, 168] width 11 height 11
click at [170, 246] on button "Save" at bounding box center [181, 244] width 95 height 14
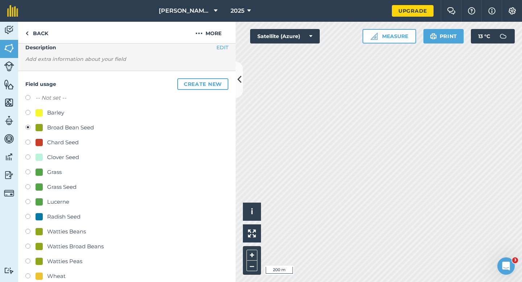
scroll to position [66, 0]
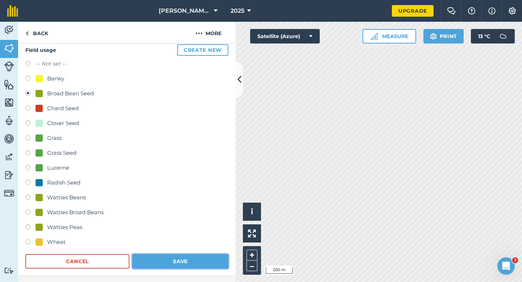
click at [177, 260] on button "Save" at bounding box center [180, 261] width 96 height 14
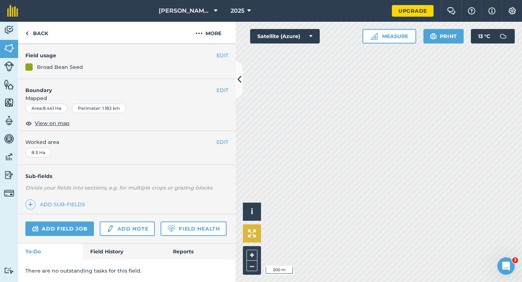
scroll to position [59, 0]
click at [209, 11] on span "[PERSON_NAME] Farming LTD" at bounding box center [185, 11] width 52 height 9
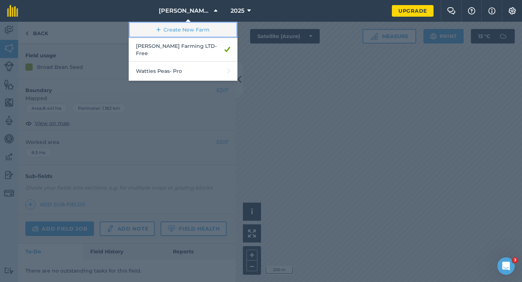
click at [197, 29] on link "Create New Farm" at bounding box center [183, 30] width 109 height 16
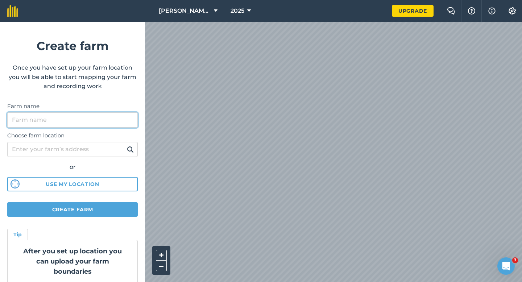
drag, startPoint x: 88, startPoint y: 127, endPoint x: 93, endPoint y: 120, distance: 8.8
click at [89, 126] on input "Farm name" at bounding box center [72, 119] width 130 height 15
type input "[PERSON_NAME] & Sons"
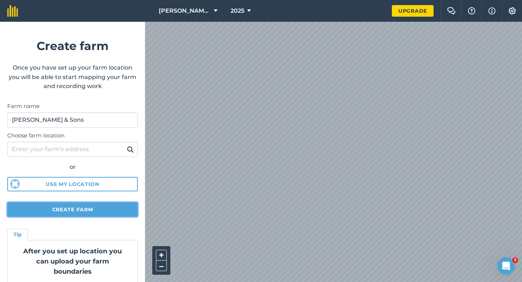
click at [112, 207] on button "Create farm" at bounding box center [72, 209] width 130 height 14
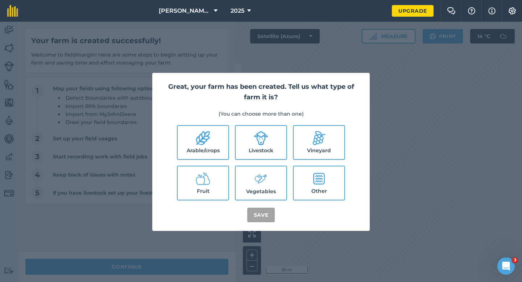
click at [197, 130] on label "Arable/crops" at bounding box center [203, 142] width 51 height 33
checkbox input "true"
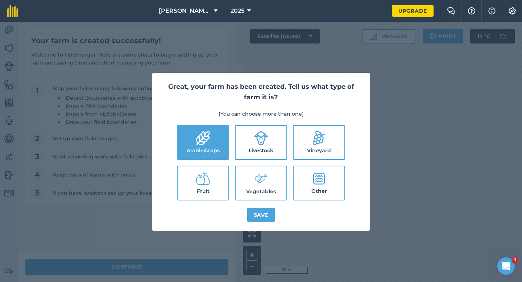
click at [259, 136] on icon at bounding box center [261, 138] width 14 height 14
checkbox input "true"
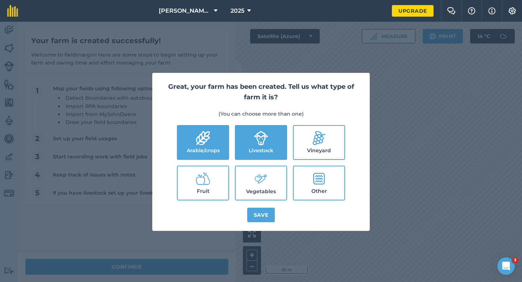
click at [263, 170] on label "Vegetables" at bounding box center [260, 182] width 51 height 33
checkbox input "true"
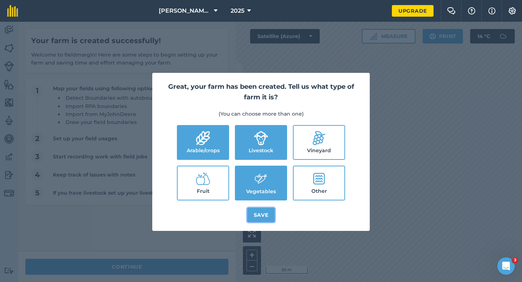
click at [255, 212] on button "Save" at bounding box center [261, 215] width 28 height 14
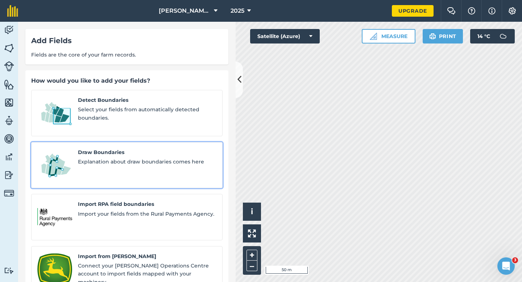
click at [141, 158] on span "Explanation about draw boundaries comes here" at bounding box center [147, 162] width 138 height 8
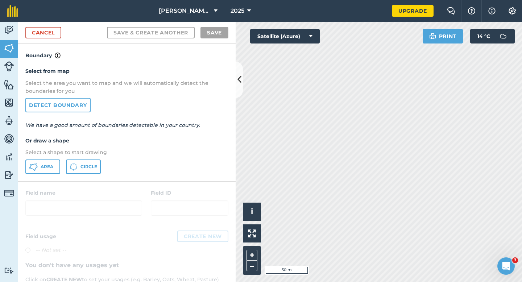
click at [41, 159] on div "Select from map Select the area you want to map and we will automatically detec…" at bounding box center [126, 120] width 217 height 121
click at [48, 159] on div "Select from map Select the area you want to map and we will automatically detec…" at bounding box center [126, 120] width 217 height 121
click at [47, 164] on span "Area" at bounding box center [47, 167] width 13 height 6
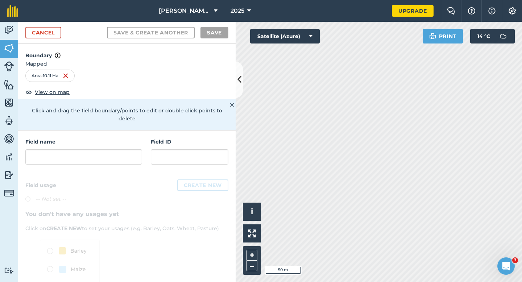
click at [76, 161] on div "Field name Field ID" at bounding box center [126, 151] width 217 height 42
click at [76, 154] on input "text" at bounding box center [83, 156] width 117 height 15
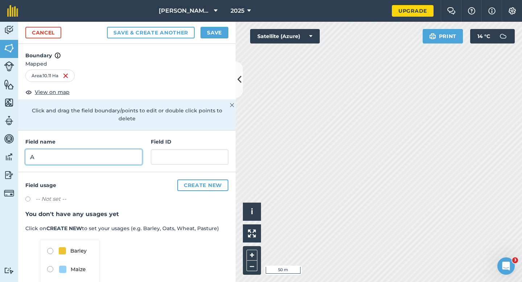
type input "A"
click at [208, 34] on button "Save" at bounding box center [214, 33] width 28 height 12
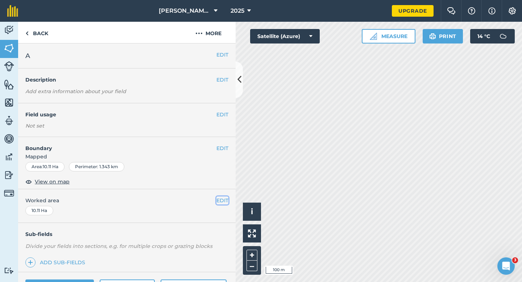
click at [221, 200] on button "EDIT" at bounding box center [222, 200] width 12 height 8
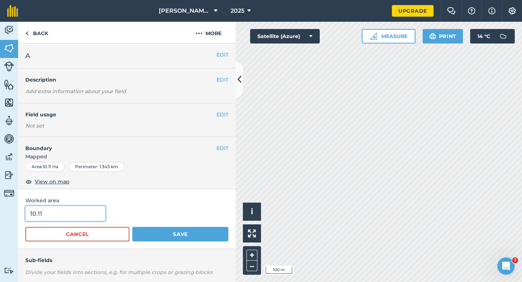
click at [97, 216] on input "10.11" at bounding box center [65, 213] width 80 height 15
type input "10"
click at [132, 227] on button "Save" at bounding box center [180, 234] width 96 height 14
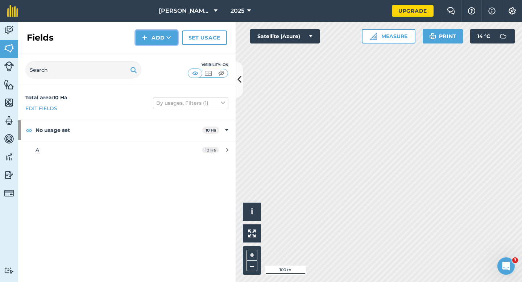
click at [153, 32] on button "Add" at bounding box center [156, 37] width 42 height 14
click at [153, 49] on link "Draw" at bounding box center [157, 54] width 40 height 16
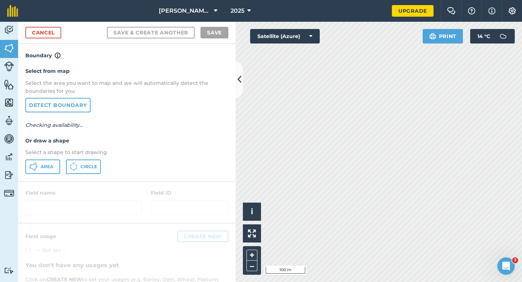
click at [49, 155] on p "Select a shape to start drawing" at bounding box center [126, 152] width 203 height 8
click at [48, 159] on div "Select from map Select the area you want to map and we will automatically detec…" at bounding box center [126, 120] width 217 height 121
click at [32, 172] on button "Area" at bounding box center [42, 166] width 35 height 14
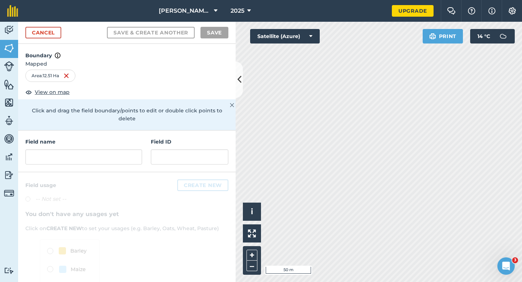
click at [63, 163] on div "Field name Field ID" at bounding box center [126, 151] width 217 height 42
click at [70, 149] on input "text" at bounding box center [83, 156] width 117 height 15
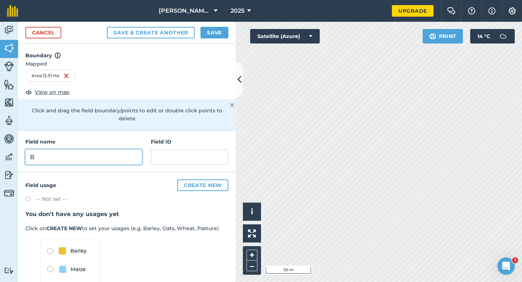
type input "B"
click at [208, 34] on button "Save" at bounding box center [214, 33] width 28 height 12
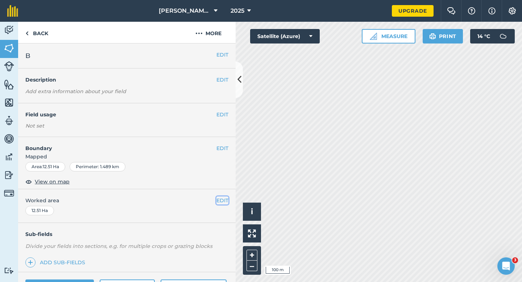
click at [225, 200] on button "EDIT" at bounding box center [222, 200] width 12 height 8
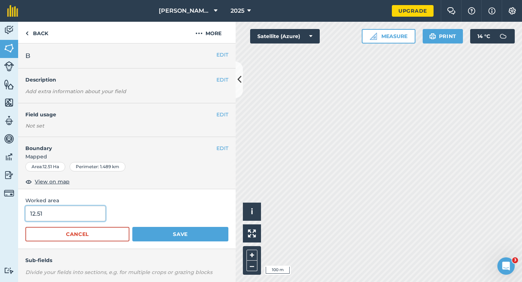
click at [60, 214] on input "12.51" at bounding box center [65, 213] width 80 height 15
type input "12.5"
click at [132, 227] on button "Save" at bounding box center [180, 234] width 96 height 14
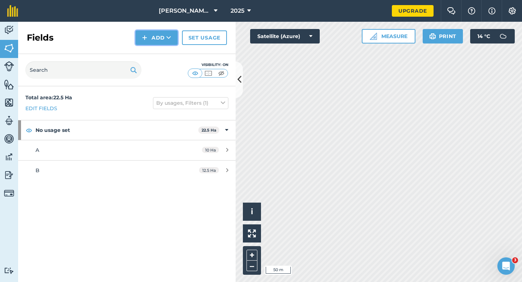
click at [170, 42] on button "Add" at bounding box center [156, 37] width 42 height 14
click at [170, 53] on link "Draw" at bounding box center [157, 54] width 40 height 16
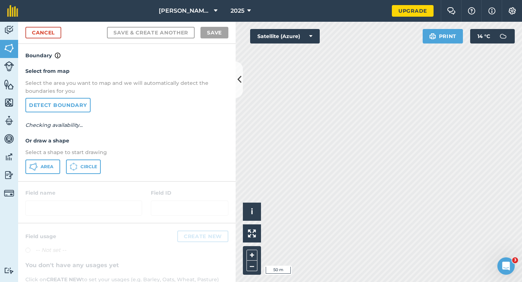
click at [63, 164] on div "Area Circle" at bounding box center [126, 166] width 203 height 14
click at [44, 164] on span "Area" at bounding box center [47, 167] width 13 height 6
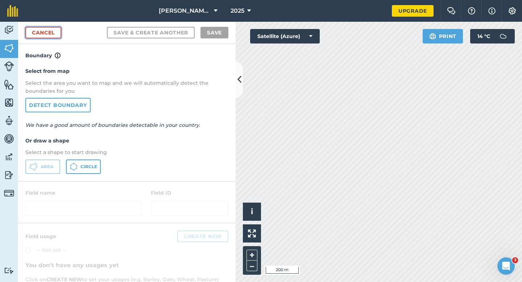
click at [41, 29] on link "Cancel" at bounding box center [43, 33] width 36 height 12
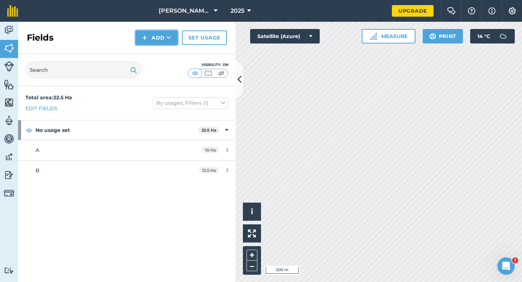
click at [153, 38] on button "Add" at bounding box center [156, 37] width 42 height 14
click at [153, 51] on link "Draw" at bounding box center [157, 54] width 40 height 16
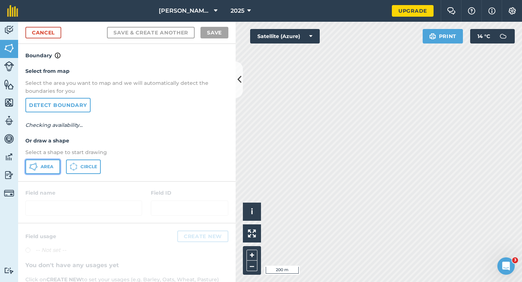
click at [53, 172] on button "Area" at bounding box center [42, 166] width 35 height 14
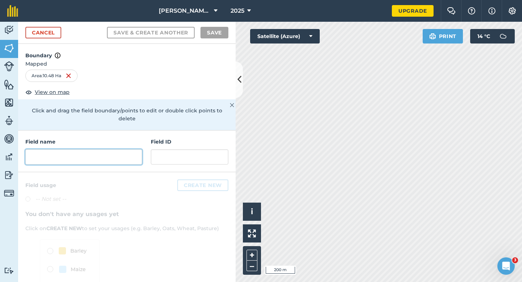
click at [124, 151] on input "text" at bounding box center [83, 156] width 117 height 15
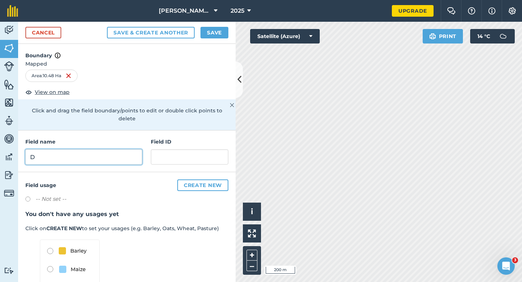
type input "D"
click at [209, 26] on div "Cancel Save & Create Another Save" at bounding box center [126, 33] width 217 height 22
click at [220, 34] on button "Save" at bounding box center [214, 33] width 28 height 12
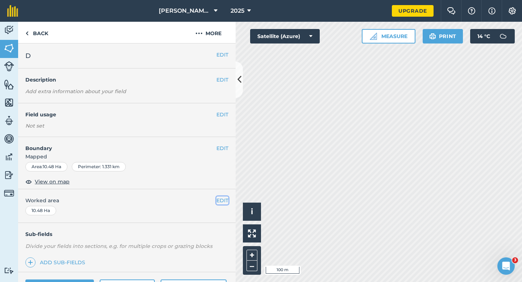
click at [224, 202] on button "EDIT" at bounding box center [222, 200] width 12 height 8
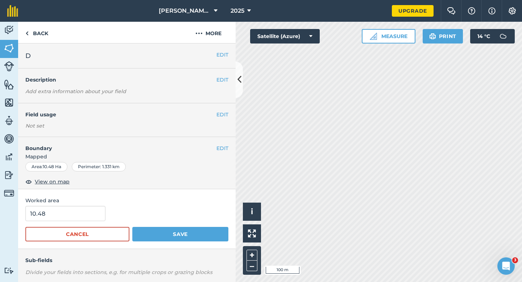
click at [60, 222] on form "10.48 Cancel Save" at bounding box center [126, 224] width 203 height 36
click at [60, 216] on input "10.48" at bounding box center [65, 213] width 80 height 15
type input "10.5"
click at [132, 227] on button "Save" at bounding box center [180, 234] width 96 height 14
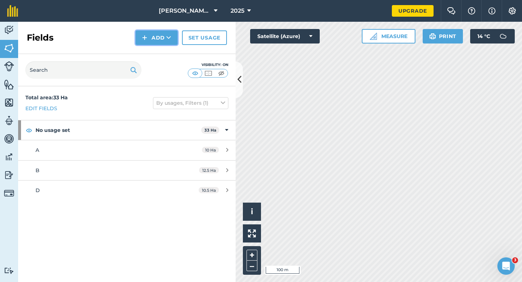
click at [146, 36] on img at bounding box center [144, 37] width 5 height 9
click at [150, 54] on link "Draw" at bounding box center [157, 54] width 40 height 16
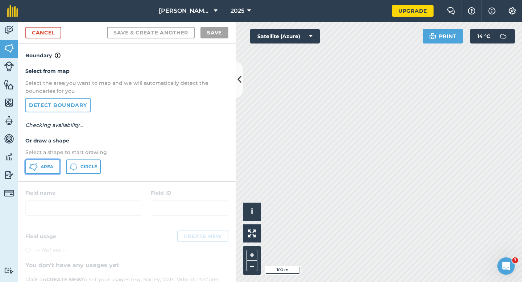
click at [45, 163] on button "Area" at bounding box center [42, 166] width 35 height 14
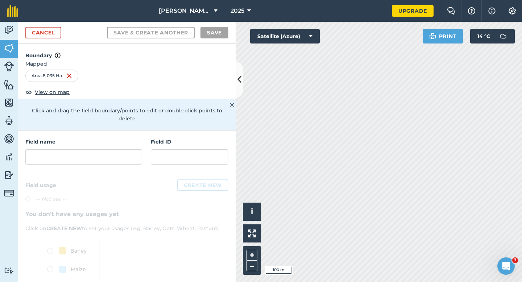
click at [134, 140] on div "Field name" at bounding box center [83, 151] width 117 height 27
click at [133, 149] on input "text" at bounding box center [83, 156] width 117 height 15
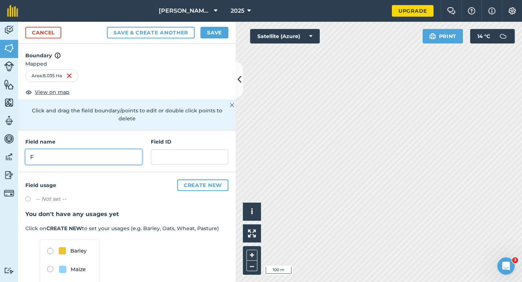
type input "F"
click at [217, 33] on button "Save" at bounding box center [214, 33] width 28 height 12
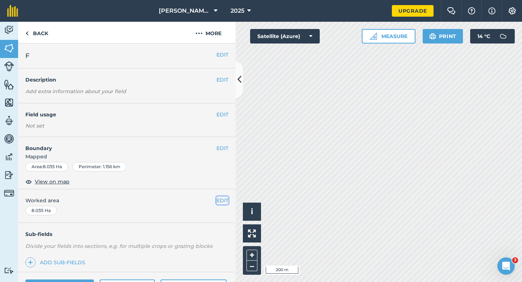
click at [222, 199] on button "EDIT" at bounding box center [222, 200] width 12 height 8
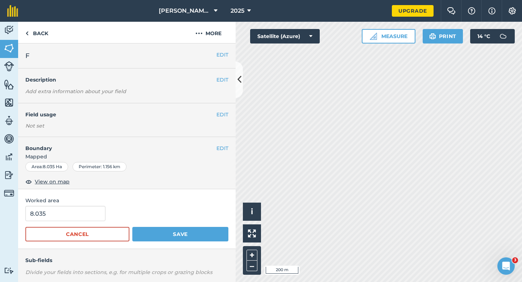
click at [80, 223] on form "8.035 Cancel Save" at bounding box center [126, 224] width 203 height 36
type input "8"
click at [80, 220] on input "8" at bounding box center [65, 213] width 80 height 15
click at [132, 227] on button "Save" at bounding box center [180, 234] width 96 height 14
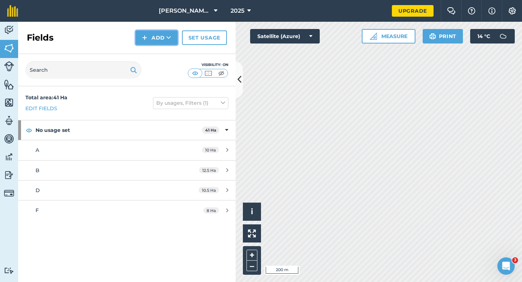
click at [167, 43] on button "Add" at bounding box center [156, 37] width 42 height 14
click at [167, 53] on link "Draw" at bounding box center [157, 54] width 40 height 16
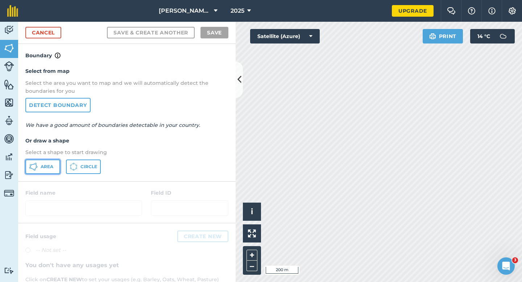
click at [53, 165] on span "Area" at bounding box center [47, 167] width 13 height 6
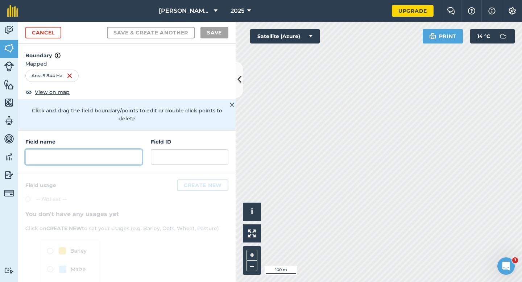
click at [133, 152] on input "text" at bounding box center [83, 156] width 117 height 15
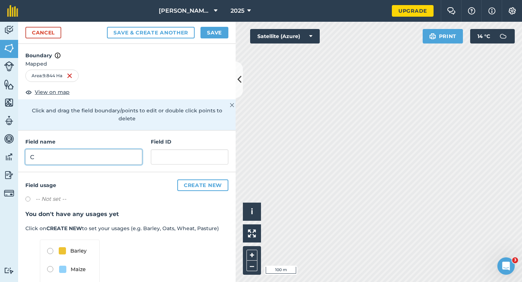
type input "C"
click at [225, 39] on div "Cancel Save & Create Another Save" at bounding box center [126, 33] width 217 height 22
click at [220, 35] on button "Save" at bounding box center [214, 33] width 28 height 12
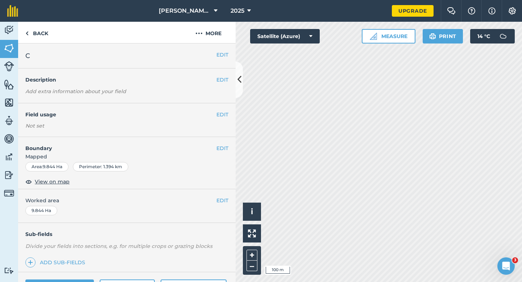
click at [216, 199] on span "Worked area" at bounding box center [126, 200] width 203 height 8
click at [221, 199] on button "EDIT" at bounding box center [222, 200] width 12 height 8
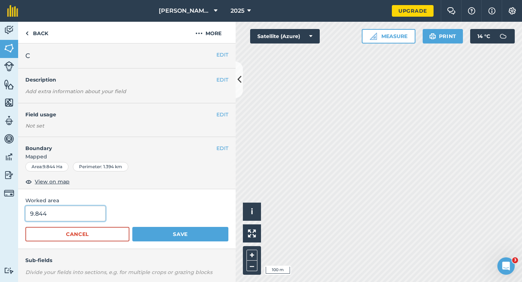
click at [96, 218] on input "9.844" at bounding box center [65, 213] width 80 height 15
type input "10"
click at [132, 227] on button "Save" at bounding box center [180, 234] width 96 height 14
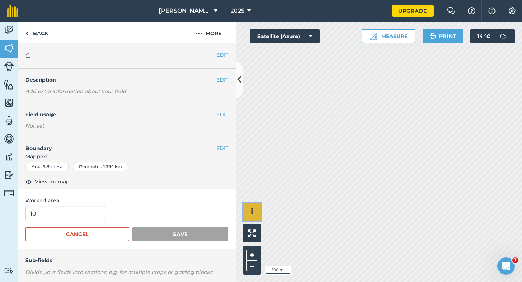
click at [260, 214] on button "i" at bounding box center [252, 211] width 18 height 18
drag, startPoint x: 316, startPoint y: 218, endPoint x: 301, endPoint y: 202, distance: 22.3
click at [301, 202] on li "© 2025 TomTom, Microsoft" at bounding box center [289, 211] width 56 height 18
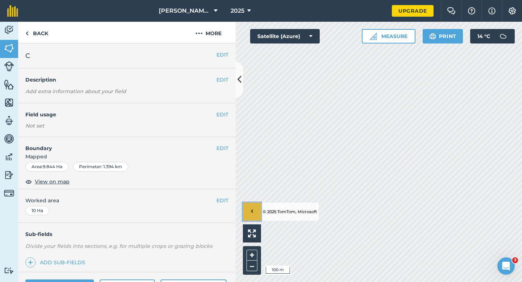
click at [259, 209] on button "›" at bounding box center [252, 211] width 18 height 18
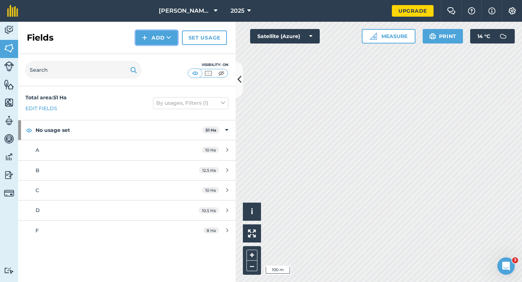
click at [149, 31] on button "Add" at bounding box center [156, 37] width 42 height 14
click at [157, 64] on link "Import" at bounding box center [157, 70] width 40 height 16
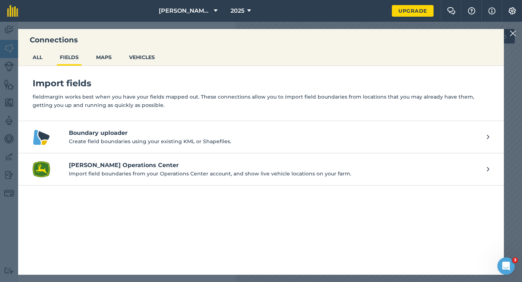
click at [513, 35] on img at bounding box center [512, 33] width 7 height 9
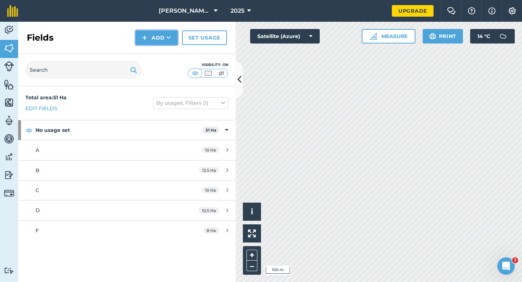
click at [153, 37] on button "Add" at bounding box center [156, 37] width 42 height 14
click at [153, 59] on link "Draw" at bounding box center [157, 54] width 40 height 16
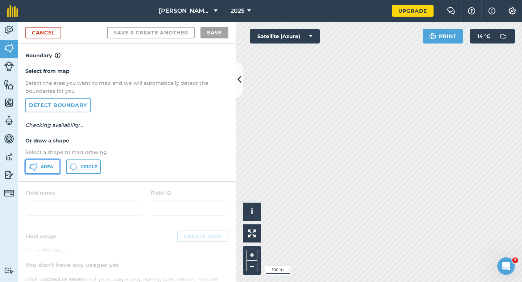
click at [51, 163] on button "Area" at bounding box center [42, 166] width 35 height 14
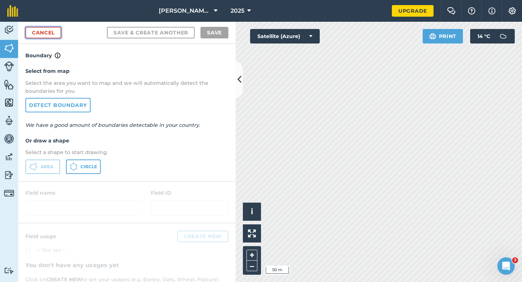
click at [40, 32] on link "Cancel" at bounding box center [43, 33] width 36 height 12
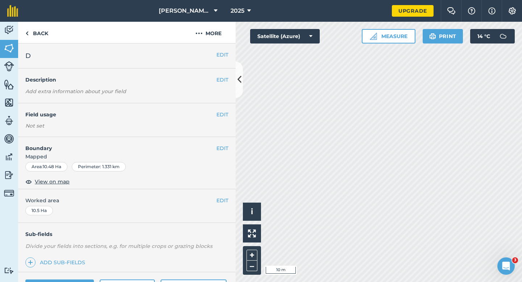
click at [229, 148] on div "EDIT Boundary Mapped Area : 10.48 Ha Perimeter : 1.331 km View on map" at bounding box center [126, 163] width 217 height 52
click at [225, 148] on button "EDIT" at bounding box center [222, 148] width 12 height 8
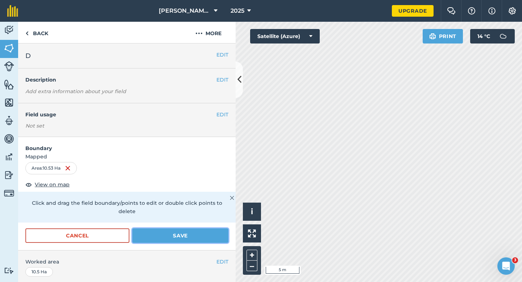
click at [205, 228] on button "Save" at bounding box center [180, 235] width 96 height 14
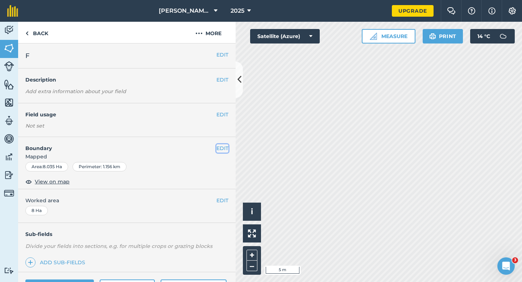
click at [220, 146] on button "EDIT" at bounding box center [222, 148] width 12 height 8
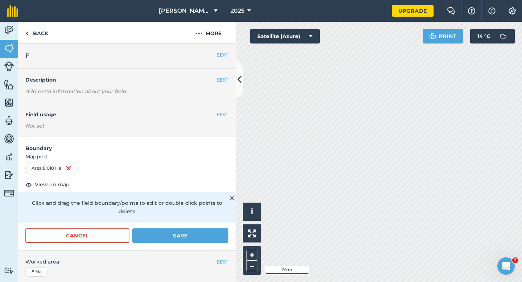
click at [200, 216] on form "Boundary Mapped Area : 8.018 Ha View on map Click and drag the field boundary/p…" at bounding box center [126, 193] width 217 height 113
click at [200, 228] on button "Save" at bounding box center [180, 235] width 96 height 14
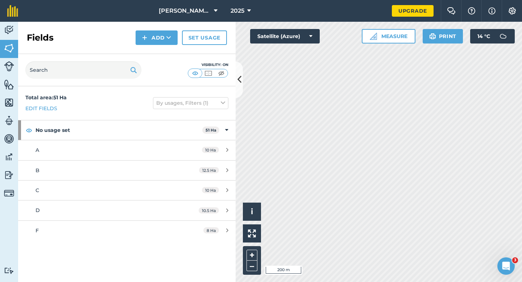
click at [156, 45] on div "Fields Add Set usage" at bounding box center [126, 38] width 217 height 32
click at [156, 43] on button "Add" at bounding box center [156, 37] width 42 height 14
click at [156, 55] on link "Draw" at bounding box center [157, 54] width 40 height 16
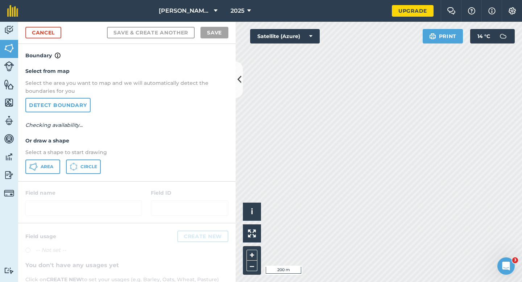
click at [37, 158] on div "Select from map Select the area you want to map and we will automatically detec…" at bounding box center [126, 120] width 217 height 121
click at [37, 167] on icon at bounding box center [33, 166] width 9 height 9
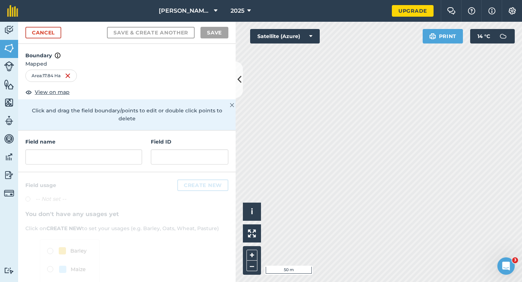
click at [77, 161] on div "Field name Field ID" at bounding box center [126, 151] width 217 height 42
click at [77, 155] on input "text" at bounding box center [83, 156] width 117 height 15
type input "F"
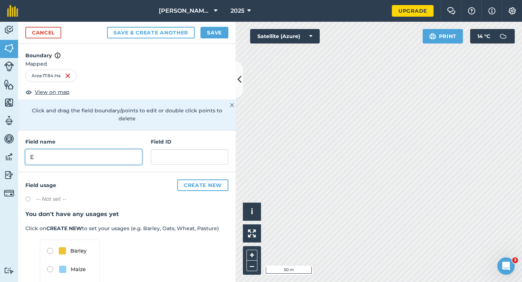
type input "E"
click at [214, 28] on button "Save" at bounding box center [214, 33] width 28 height 12
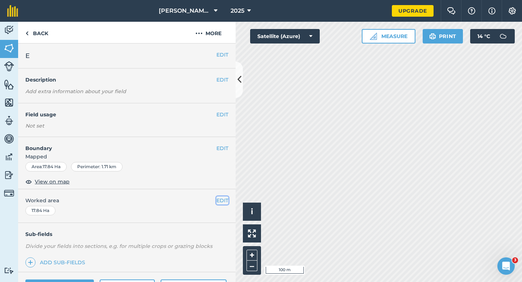
click at [220, 201] on button "EDIT" at bounding box center [222, 200] width 12 height 8
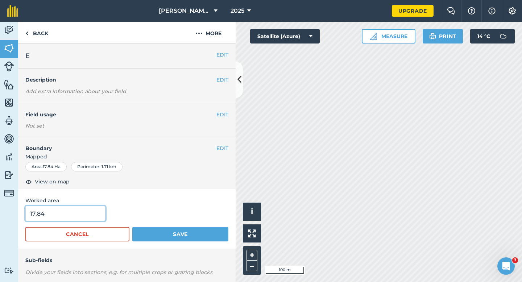
click at [82, 217] on input "17.84" at bounding box center [65, 213] width 80 height 15
type input "17.8"
click at [132, 227] on button "Save" at bounding box center [180, 234] width 96 height 14
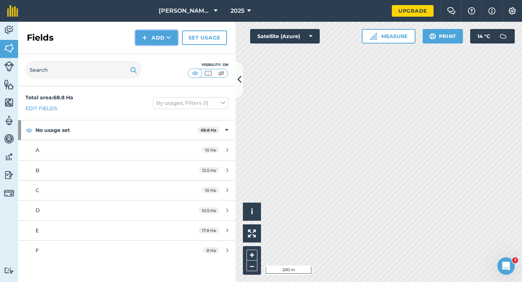
click at [157, 37] on button "Add" at bounding box center [156, 37] width 42 height 14
click at [157, 51] on link "Draw" at bounding box center [157, 54] width 40 height 16
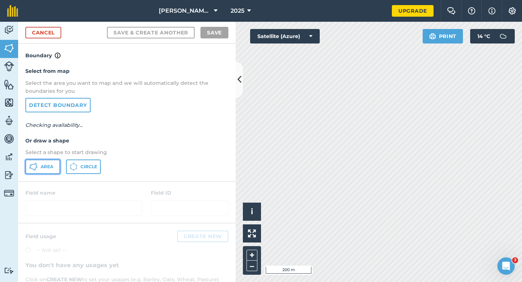
click at [49, 163] on button "Area" at bounding box center [42, 166] width 35 height 14
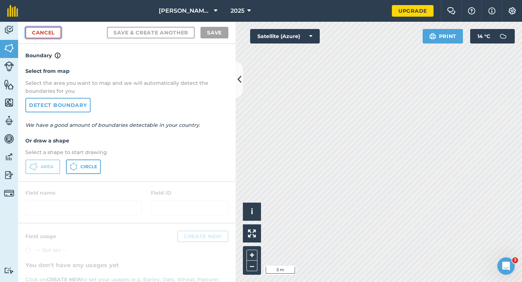
click at [35, 34] on link "Cancel" at bounding box center [43, 33] width 36 height 12
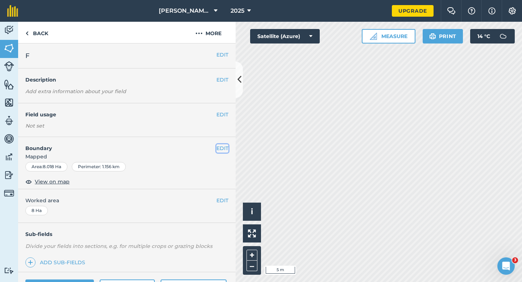
click at [225, 146] on button "EDIT" at bounding box center [222, 148] width 12 height 8
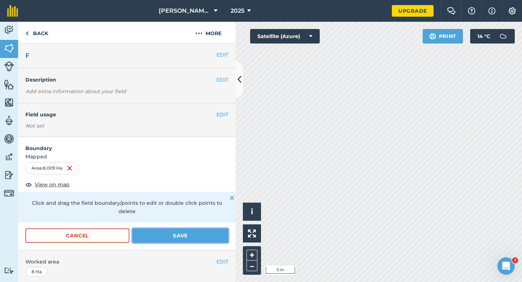
click at [177, 229] on button "Save" at bounding box center [180, 235] width 96 height 14
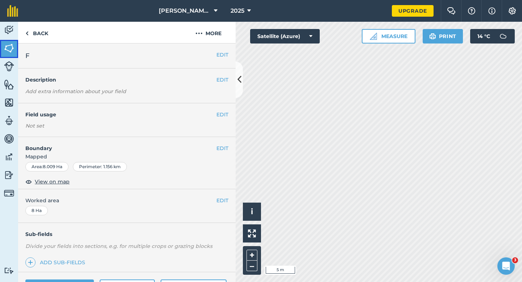
click at [0, 45] on link "Fields" at bounding box center [9, 49] width 18 height 18
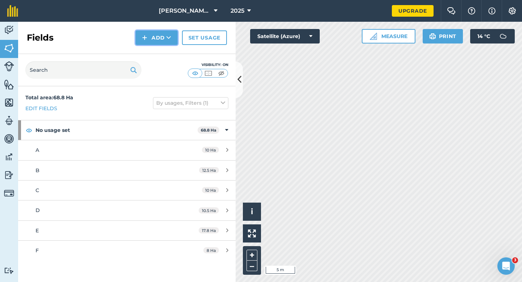
click at [159, 38] on button "Add" at bounding box center [156, 37] width 42 height 14
click at [159, 51] on link "Draw" at bounding box center [157, 54] width 40 height 16
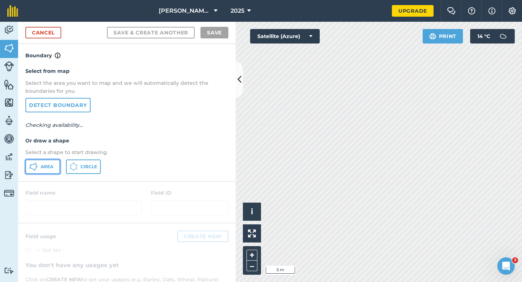
click at [49, 168] on span "Area" at bounding box center [47, 167] width 13 height 6
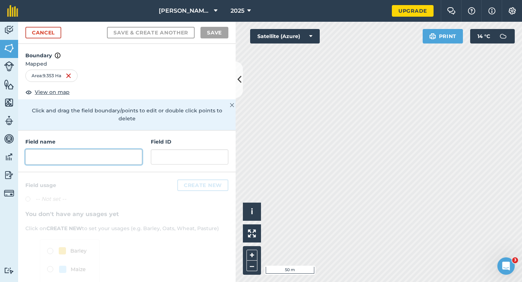
click at [82, 149] on input "text" at bounding box center [83, 156] width 117 height 15
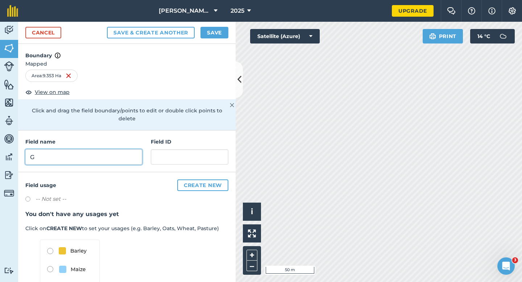
type input "G"
click at [214, 27] on button "Save" at bounding box center [214, 33] width 28 height 12
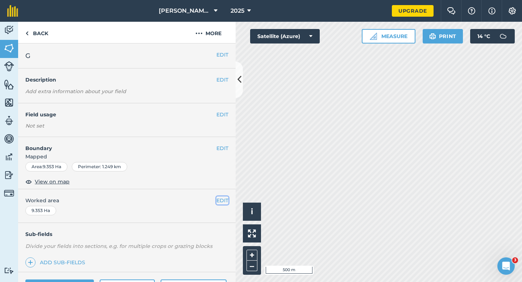
click at [221, 199] on button "EDIT" at bounding box center [222, 200] width 12 height 8
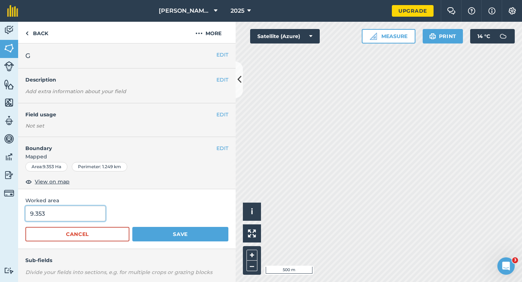
click at [49, 217] on input "9.353" at bounding box center [65, 213] width 80 height 15
type input "9.4"
click at [132, 227] on button "Save" at bounding box center [180, 234] width 96 height 14
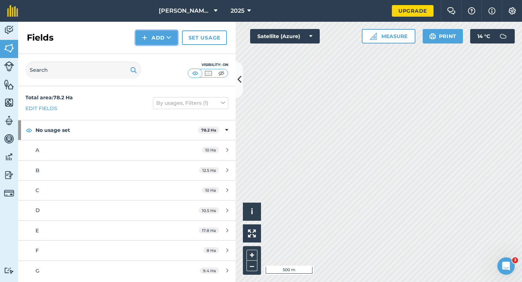
click at [147, 34] on button "Add" at bounding box center [156, 37] width 42 height 14
click at [151, 46] on ul "Draw Import" at bounding box center [156, 62] width 41 height 33
click at [152, 42] on button "Add" at bounding box center [156, 37] width 42 height 14
click at [152, 53] on link "Draw" at bounding box center [157, 54] width 40 height 16
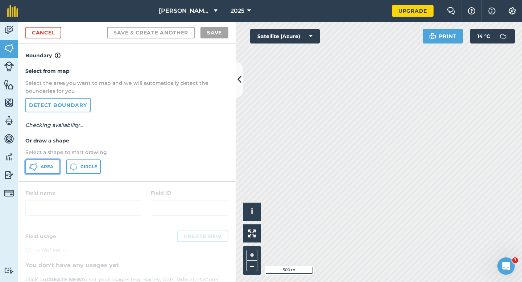
click at [42, 164] on span "Area" at bounding box center [47, 167] width 13 height 6
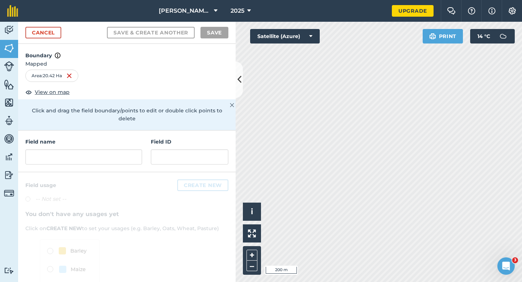
click at [135, 160] on div "Field name Field ID" at bounding box center [126, 151] width 217 height 42
click at [134, 158] on div "Field name Field ID" at bounding box center [126, 151] width 217 height 42
click at [128, 149] on input "text" at bounding box center [83, 156] width 117 height 15
click at [133, 152] on input "text" at bounding box center [83, 156] width 117 height 15
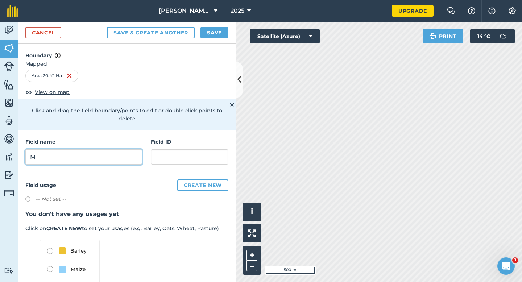
type input "M"
click at [216, 32] on button "Save" at bounding box center [214, 33] width 28 height 12
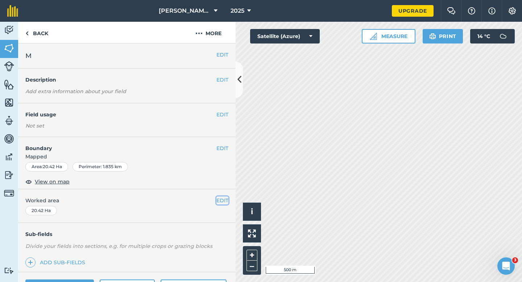
click at [226, 196] on button "EDIT" at bounding box center [222, 200] width 12 height 8
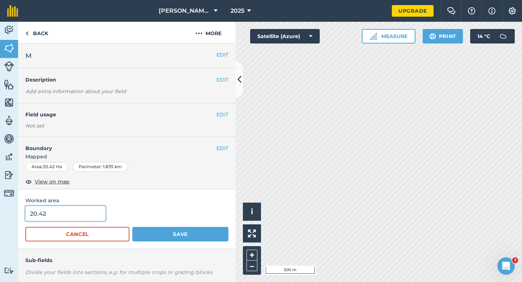
click at [84, 212] on input "20.42" at bounding box center [65, 213] width 80 height 15
type input "18.4"
click at [132, 227] on button "Save" at bounding box center [180, 234] width 96 height 14
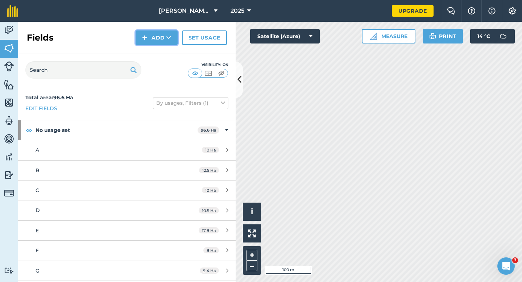
click at [162, 37] on button "Add" at bounding box center [156, 37] width 42 height 14
click at [162, 51] on link "Draw" at bounding box center [157, 54] width 40 height 16
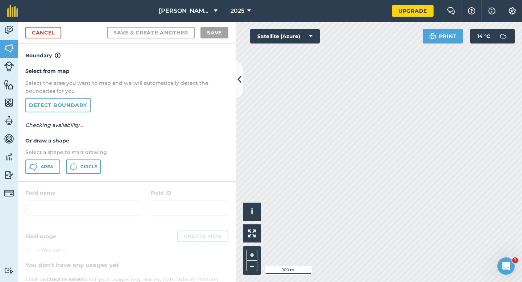
click at [50, 153] on p "Select a shape to start drawing" at bounding box center [126, 152] width 203 height 8
click at [50, 158] on div "Select from map Select the area you want to map and we will automatically detec…" at bounding box center [126, 120] width 217 height 121
click at [50, 159] on button "Area" at bounding box center [42, 166] width 35 height 14
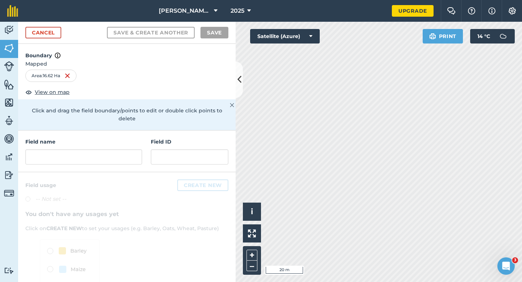
click at [133, 162] on div "Field name Field ID" at bounding box center [126, 151] width 217 height 42
click at [133, 159] on div "Field name Field ID" at bounding box center [126, 151] width 217 height 42
click at [133, 154] on input "N" at bounding box center [83, 156] width 117 height 15
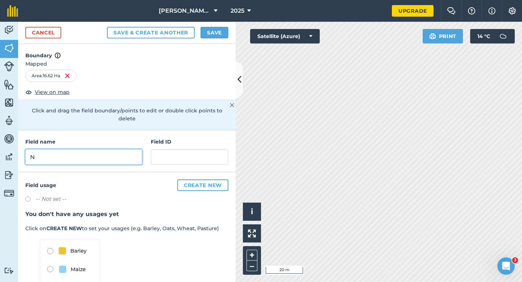
type input "N"
click at [199, 37] on div "Save & Create Another Save" at bounding box center [167, 33] width 121 height 12
click at [204, 36] on button "Save" at bounding box center [214, 33] width 28 height 12
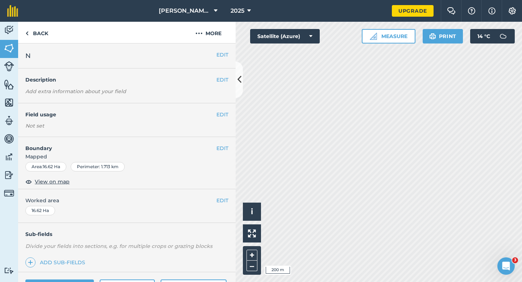
click at [224, 196] on div "EDIT Worked area 16.62 Ha" at bounding box center [126, 206] width 217 height 34
click at [224, 198] on button "EDIT" at bounding box center [222, 200] width 12 height 8
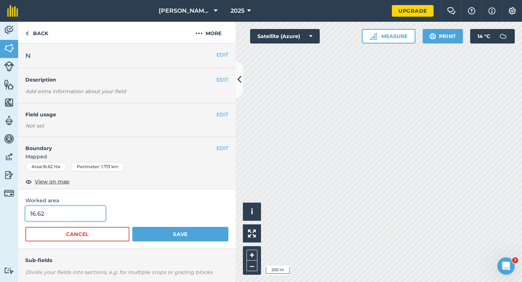
click at [85, 210] on input "16.62" at bounding box center [65, 213] width 80 height 15
type input "16.6"
click at [132, 227] on button "Save" at bounding box center [180, 234] width 96 height 14
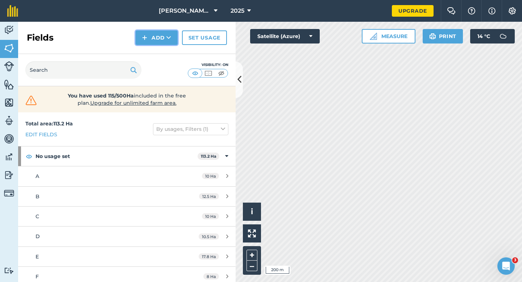
click at [154, 40] on button "Add" at bounding box center [156, 37] width 42 height 14
click at [154, 51] on link "Draw" at bounding box center [157, 54] width 40 height 16
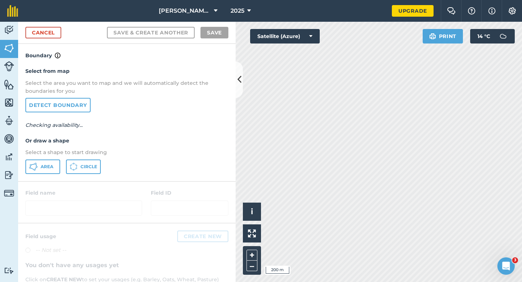
click at [54, 159] on div "Select from map Select the area you want to map and we will automatically detec…" at bounding box center [126, 120] width 217 height 121
click at [50, 163] on button "Area" at bounding box center [42, 166] width 35 height 14
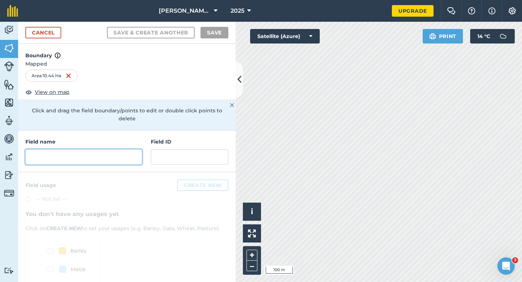
click at [92, 154] on input "text" at bounding box center [83, 156] width 117 height 15
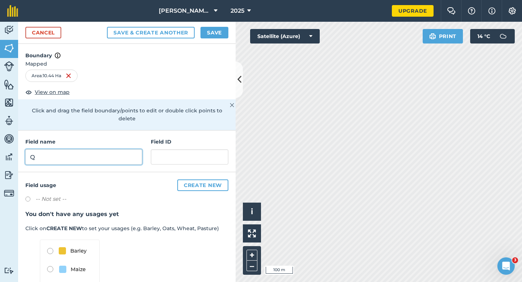
type input "Q"
click at [206, 39] on div "Cancel Save & Create Another Save" at bounding box center [126, 33] width 217 height 22
click at [206, 33] on button "Save" at bounding box center [214, 33] width 28 height 12
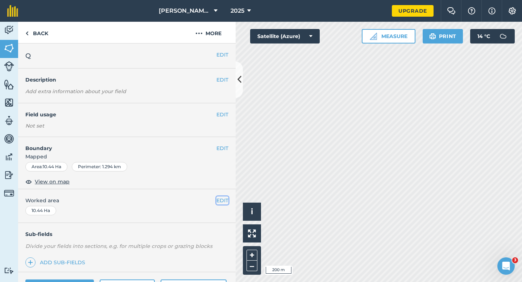
click at [221, 198] on button "EDIT" at bounding box center [222, 200] width 12 height 8
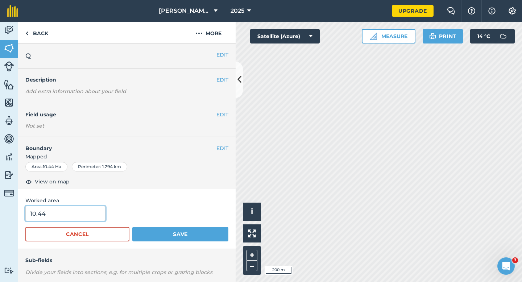
click at [94, 207] on input "10.44" at bounding box center [65, 213] width 80 height 15
click at [94, 209] on input "10.44" at bounding box center [65, 213] width 80 height 15
click at [90, 215] on input "10.44" at bounding box center [65, 213] width 80 height 15
type input "10.4"
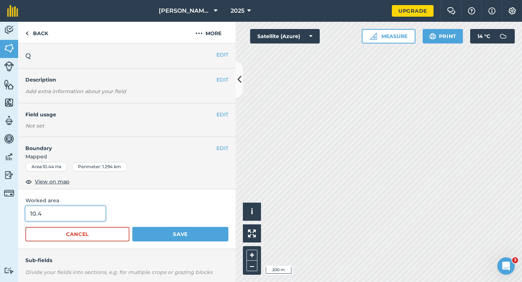
click at [132, 227] on button "Save" at bounding box center [180, 234] width 96 height 14
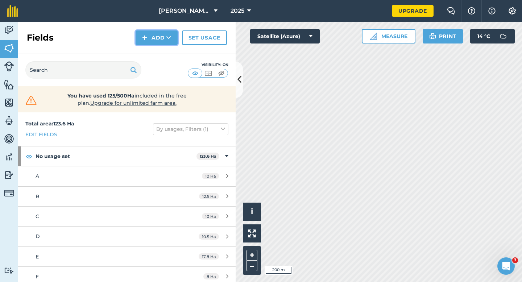
click at [162, 36] on button "Add" at bounding box center [156, 37] width 42 height 14
click at [162, 50] on link "Draw" at bounding box center [157, 54] width 40 height 16
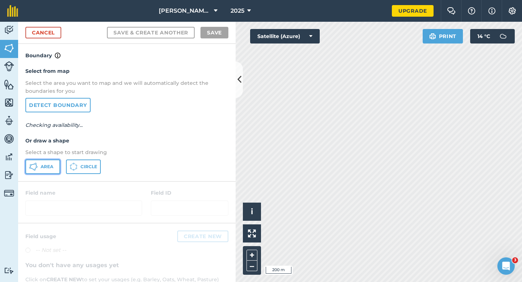
click at [44, 167] on span "Area" at bounding box center [47, 167] width 13 height 6
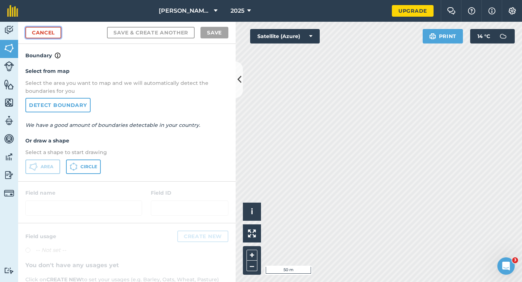
click at [39, 27] on link "Cancel" at bounding box center [43, 33] width 36 height 12
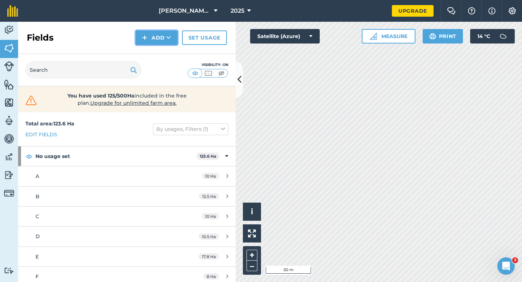
click at [154, 37] on button "Add" at bounding box center [156, 37] width 42 height 14
click at [154, 48] on link "Draw" at bounding box center [157, 54] width 40 height 16
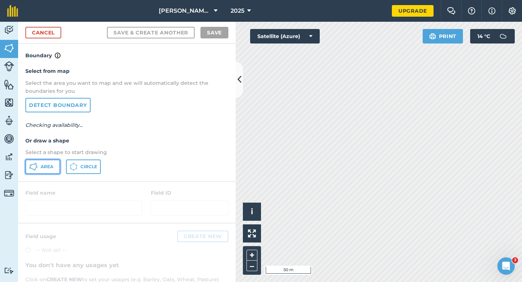
click at [47, 159] on button "Area" at bounding box center [42, 166] width 35 height 14
click at [47, 164] on span "Area" at bounding box center [47, 167] width 13 height 6
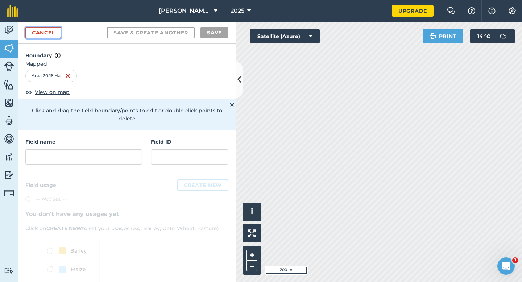
click at [48, 35] on link "Cancel" at bounding box center [43, 33] width 36 height 12
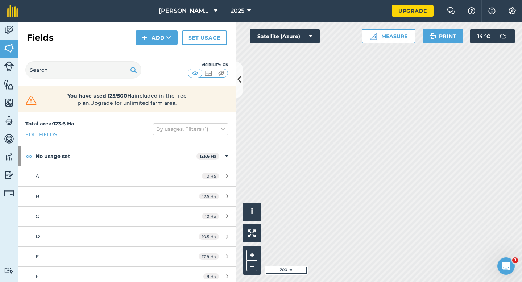
click at [167, 45] on div "Fields Add Set usage" at bounding box center [126, 38] width 217 height 32
click at [167, 43] on button "Add" at bounding box center [156, 37] width 42 height 14
click at [167, 62] on link "Import" at bounding box center [157, 70] width 40 height 16
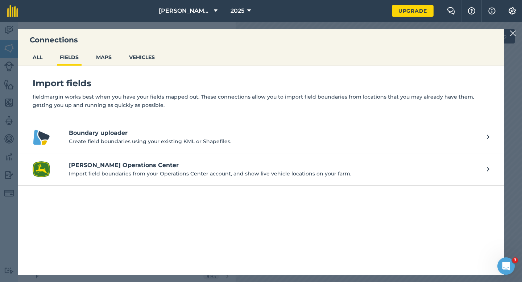
click at [508, 34] on div "Connections ALL FIELDS MAPS VEHICLES Import fields fieldmargin works best when …" at bounding box center [261, 152] width 522 height 260
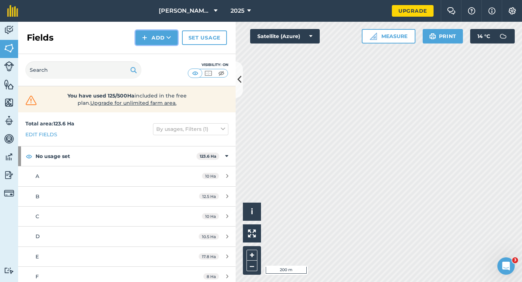
click at [160, 39] on button "Add" at bounding box center [156, 37] width 42 height 14
click at [160, 51] on link "Draw" at bounding box center [157, 54] width 40 height 16
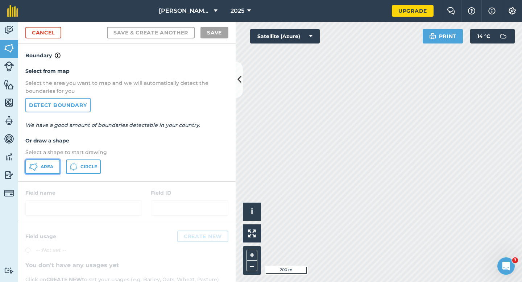
click at [54, 165] on button "Area" at bounding box center [42, 166] width 35 height 14
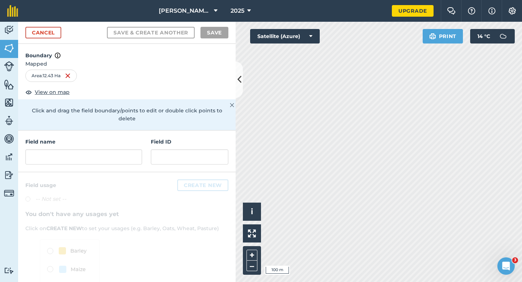
click at [59, 141] on div "Field name" at bounding box center [83, 151] width 117 height 27
click at [59, 153] on input "text" at bounding box center [83, 156] width 117 height 15
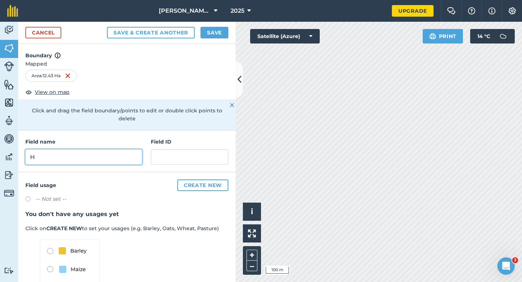
type input "H"
click at [204, 36] on button "Save" at bounding box center [214, 33] width 28 height 12
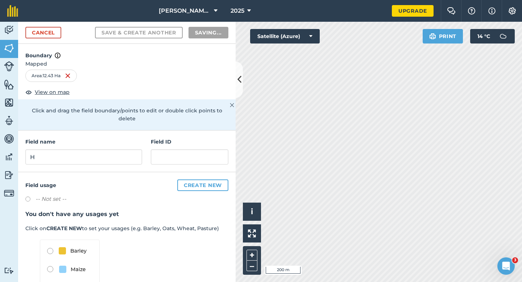
click at [220, 209] on h3 "You don't have any usages yet" at bounding box center [126, 213] width 203 height 9
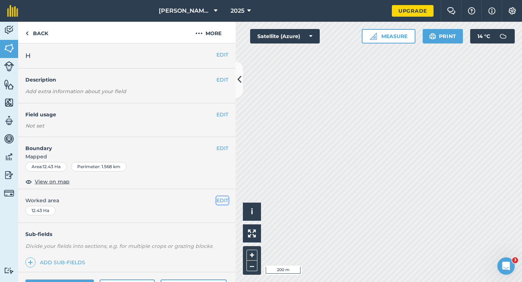
click at [222, 201] on button "EDIT" at bounding box center [222, 200] width 12 height 8
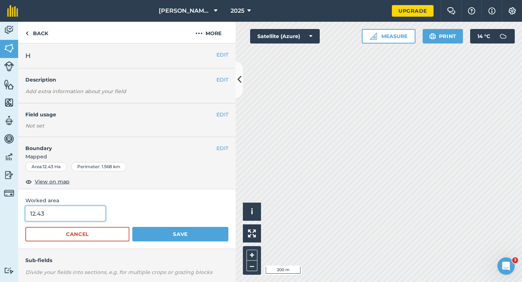
click at [69, 209] on input "12.43" at bounding box center [65, 213] width 80 height 15
click at [71, 212] on input "12.43" at bounding box center [65, 213] width 80 height 15
type input "12.4"
click at [132, 227] on button "Save" at bounding box center [180, 234] width 96 height 14
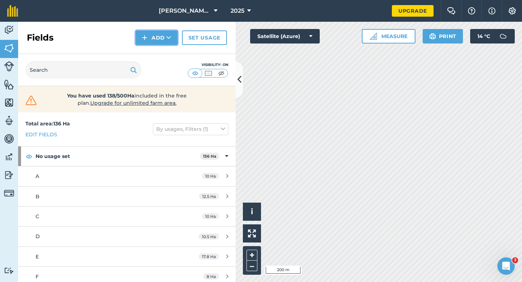
click at [158, 41] on button "Add" at bounding box center [156, 37] width 42 height 14
click at [159, 54] on link "Draw" at bounding box center [157, 54] width 40 height 16
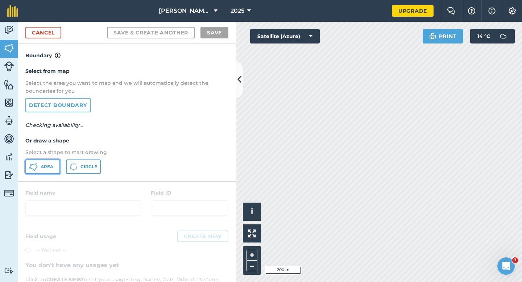
click at [50, 164] on span "Area" at bounding box center [47, 167] width 13 height 6
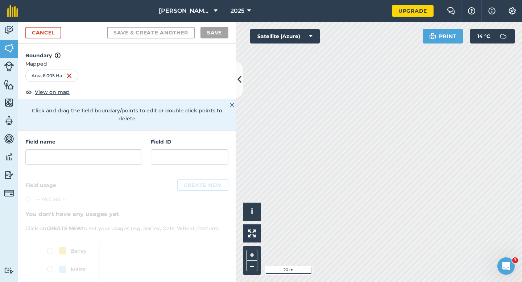
click at [521, 16] on div "[PERSON_NAME] & Sons 2025 Upgrade Farm Chat Help Info Settings Map printing is …" at bounding box center [261, 141] width 522 height 282
click at [513, 2] on div "[PERSON_NAME] & Sons 2025 Upgrade Farm Chat Help Info Settings Map printing is …" at bounding box center [261, 141] width 522 height 282
click at [505, 40] on div "Click to start drawing i © 2025 TomTom, Microsoft 20 m + – Satellite (Azure) Pr…" at bounding box center [378, 152] width 286 height 260
click at [118, 149] on input "text" at bounding box center [83, 156] width 117 height 15
click at [137, 141] on div "Field name" at bounding box center [83, 151] width 117 height 27
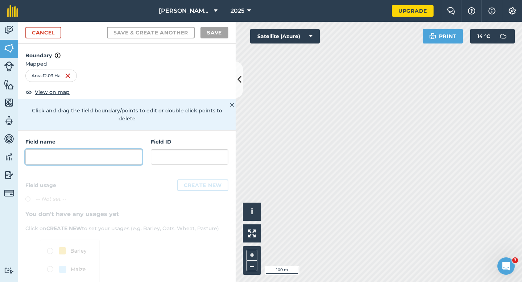
click at [133, 149] on input "text" at bounding box center [83, 156] width 117 height 15
type input "H"
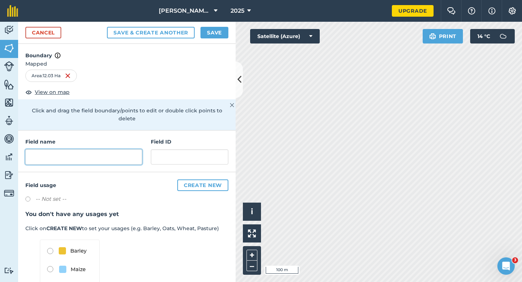
type input "O"
type input "I"
click at [212, 34] on button "Save" at bounding box center [214, 33] width 28 height 12
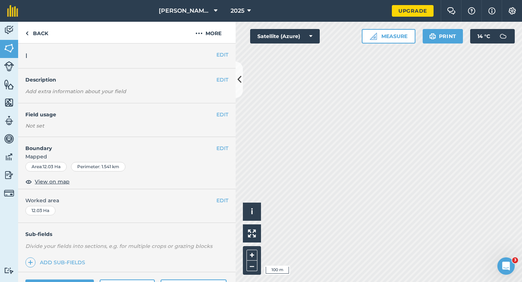
click at [223, 195] on div "EDIT Worked area 12.03 Ha" at bounding box center [126, 206] width 217 height 34
click at [216, 205] on div "EDIT Worked area 12.03 Ha" at bounding box center [126, 206] width 217 height 34
click at [225, 200] on button "EDIT" at bounding box center [222, 200] width 12 height 8
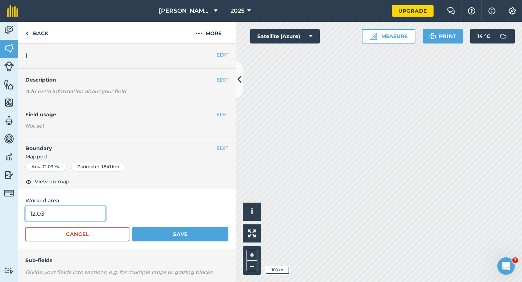
type input "12"
click at [85, 213] on input "12" at bounding box center [65, 213] width 80 height 15
click at [132, 227] on button "Save" at bounding box center [180, 234] width 96 height 14
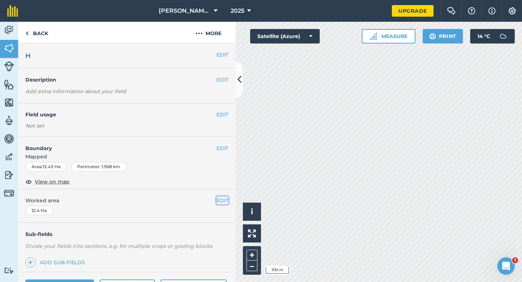
click at [220, 200] on button "EDIT" at bounding box center [222, 200] width 12 height 8
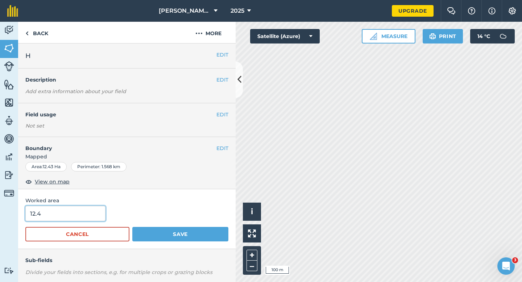
click at [60, 212] on input "12.4" at bounding box center [65, 213] width 80 height 15
type input "12"
click at [132, 227] on button "Save" at bounding box center [180, 234] width 96 height 14
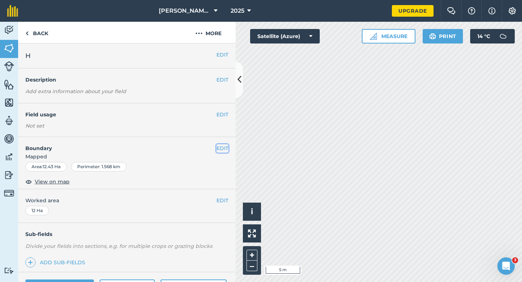
click at [223, 145] on button "EDIT" at bounding box center [222, 148] width 12 height 8
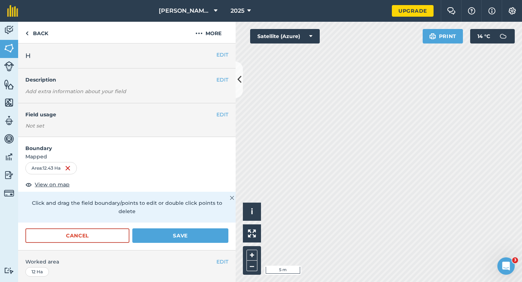
click at [220, 217] on form "Boundary Mapped Area : 12.43 Ha View on map Click and drag the field boundary/p…" at bounding box center [126, 193] width 217 height 113
click at [220, 228] on button "Save" at bounding box center [180, 235] width 96 height 14
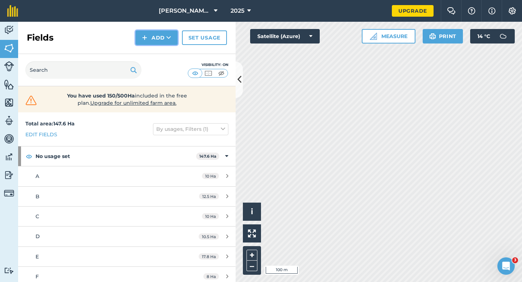
click at [155, 34] on button "Add" at bounding box center [156, 37] width 42 height 14
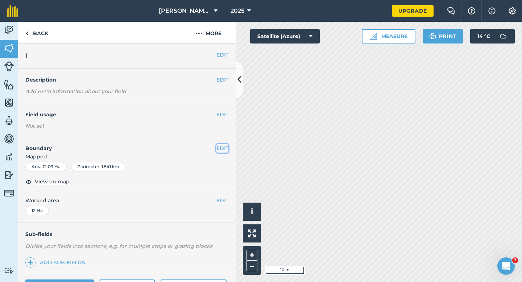
click at [223, 147] on button "EDIT" at bounding box center [222, 148] width 12 height 8
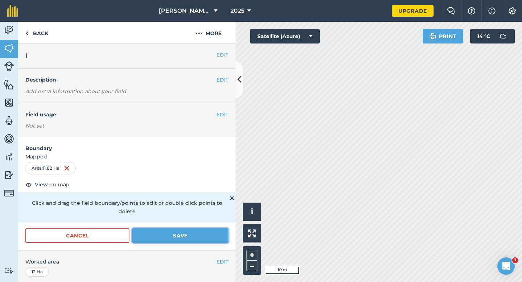
click at [194, 228] on button "Save" at bounding box center [180, 235] width 96 height 14
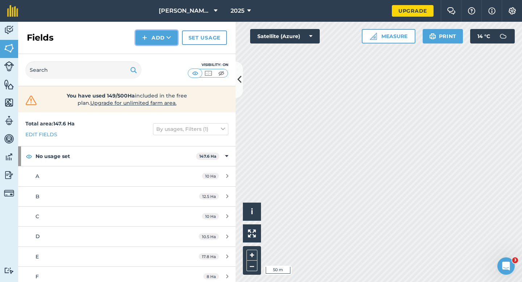
click at [142, 41] on button "Add" at bounding box center [156, 37] width 42 height 14
click at [150, 50] on link "Draw" at bounding box center [157, 54] width 40 height 16
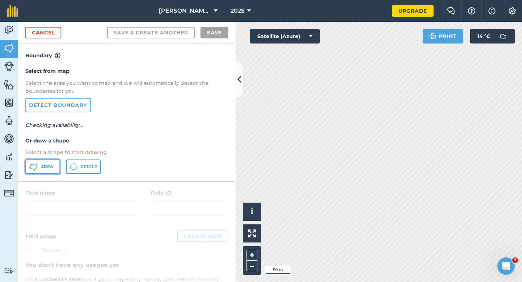
click at [36, 167] on icon at bounding box center [37, 167] width 2 height 2
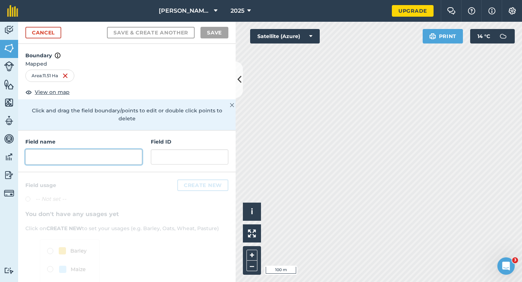
click at [120, 149] on input "text" at bounding box center [83, 156] width 117 height 15
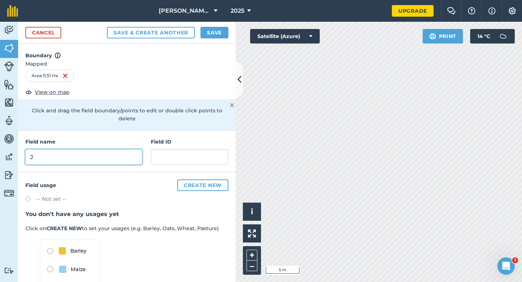
type input "J"
click at [215, 37] on button "Save" at bounding box center [214, 33] width 28 height 12
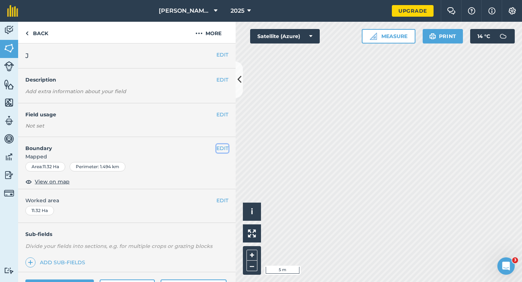
click at [222, 149] on button "EDIT" at bounding box center [222, 148] width 12 height 8
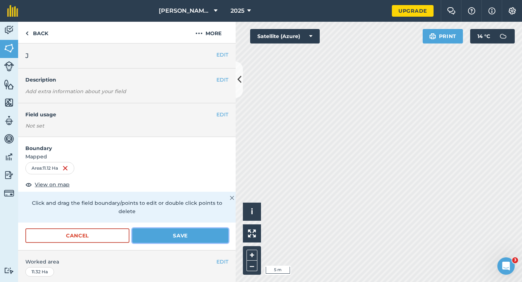
click at [201, 228] on button "Save" at bounding box center [180, 235] width 96 height 14
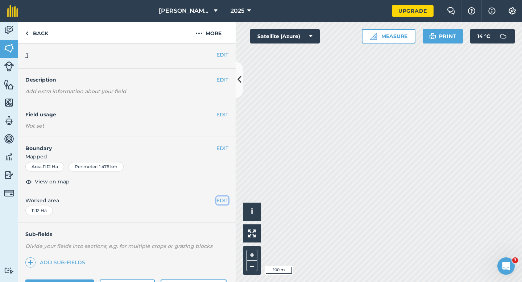
click at [217, 199] on button "EDIT" at bounding box center [222, 200] width 12 height 8
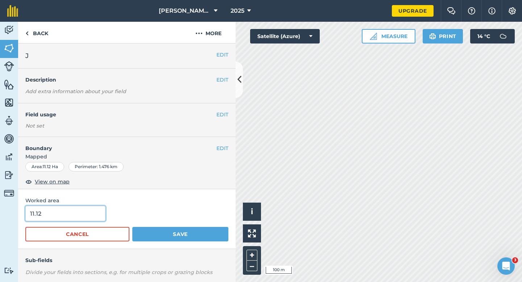
click at [58, 216] on input "11.12" at bounding box center [65, 213] width 80 height 15
type input "12"
click at [132, 227] on button "Save" at bounding box center [180, 234] width 96 height 14
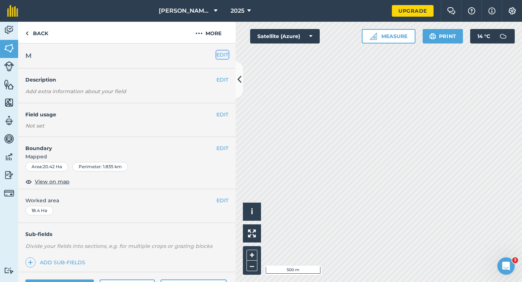
click at [224, 57] on button "EDIT" at bounding box center [222, 55] width 12 height 8
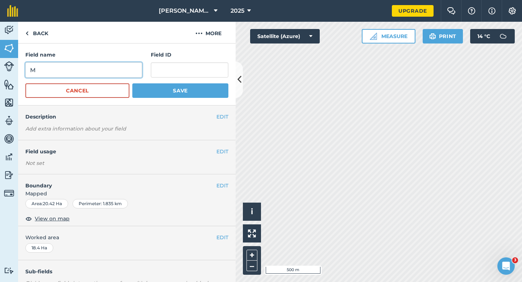
click at [118, 70] on input "M" at bounding box center [83, 69] width 117 height 15
type input "K"
click at [132, 83] on button "Save" at bounding box center [180, 90] width 96 height 14
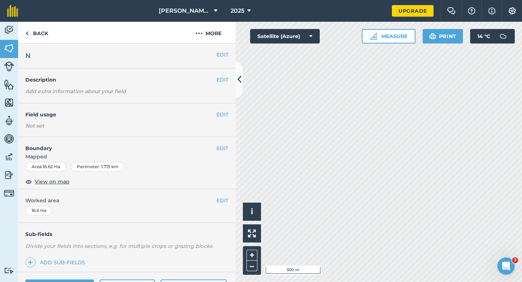
click at [223, 59] on div "EDIT N" at bounding box center [126, 55] width 217 height 25
click at [223, 55] on button "EDIT" at bounding box center [222, 55] width 12 height 8
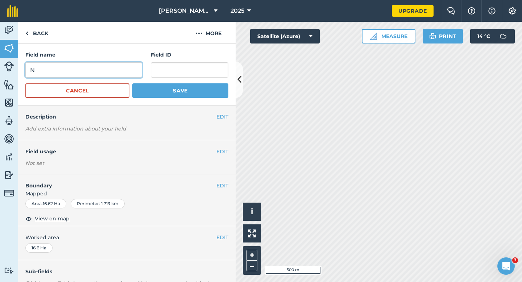
click at [114, 75] on input "N" at bounding box center [83, 69] width 117 height 15
type input "L"
click at [132, 83] on button "Save" at bounding box center [180, 90] width 96 height 14
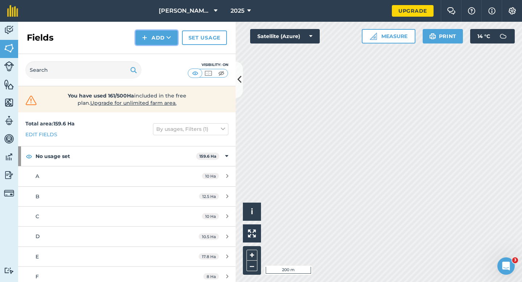
click at [167, 42] on button "Add" at bounding box center [156, 37] width 42 height 14
click at [167, 51] on link "Draw" at bounding box center [157, 54] width 40 height 16
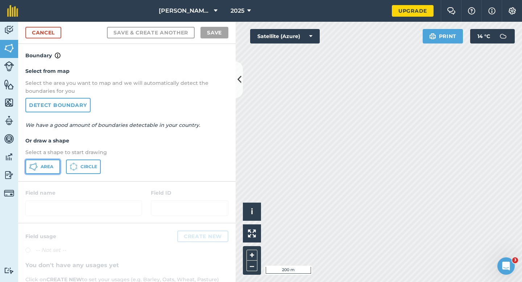
click at [43, 164] on span "Area" at bounding box center [47, 167] width 13 height 6
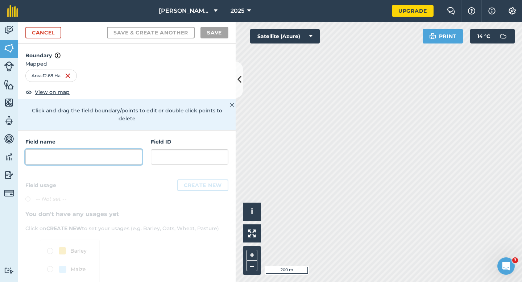
click at [112, 155] on input "text" at bounding box center [83, 156] width 117 height 15
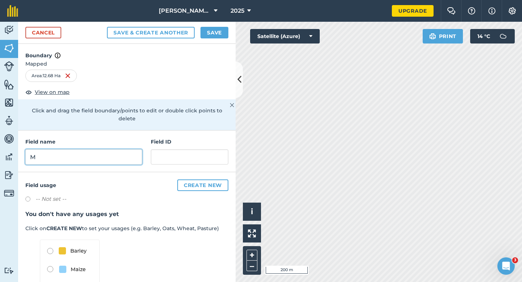
type input "M"
click at [210, 35] on button "Save" at bounding box center [214, 33] width 28 height 12
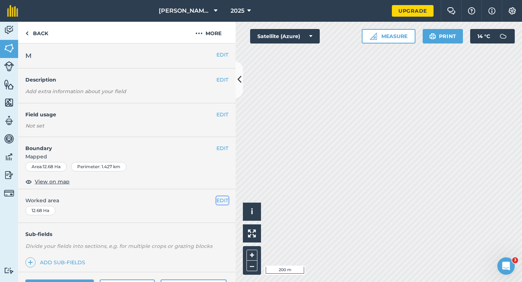
click at [222, 199] on button "EDIT" at bounding box center [222, 200] width 12 height 8
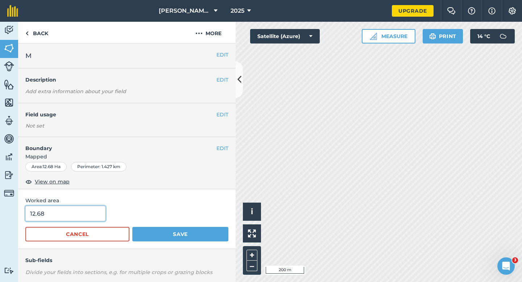
click at [73, 207] on input "12.68" at bounding box center [65, 213] width 80 height 15
type input "12"
click at [132, 227] on button "Save" at bounding box center [180, 234] width 96 height 14
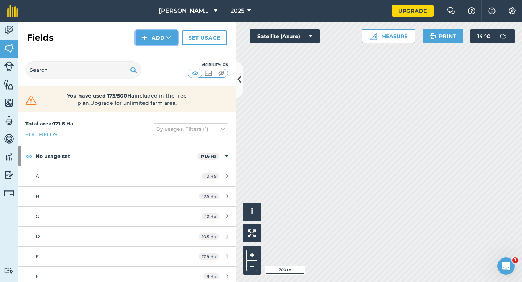
click at [165, 41] on button "Add" at bounding box center [156, 37] width 42 height 14
click at [165, 51] on link "Draw" at bounding box center [157, 54] width 40 height 16
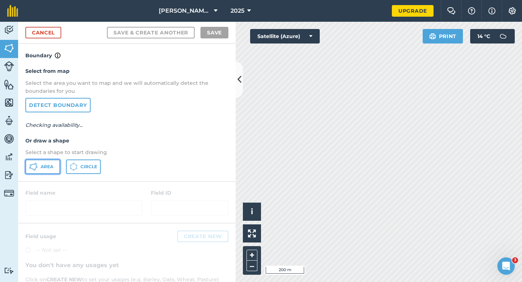
click at [51, 169] on span "Area" at bounding box center [47, 167] width 13 height 6
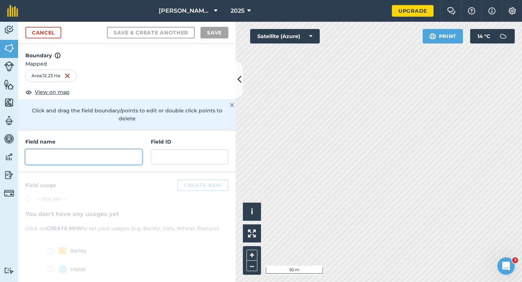
click at [96, 152] on input "text" at bounding box center [83, 156] width 117 height 15
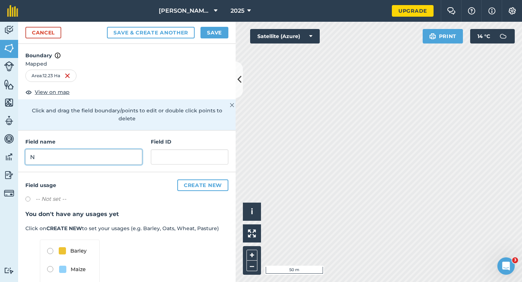
type input "N"
click at [212, 28] on button "Save" at bounding box center [214, 33] width 28 height 12
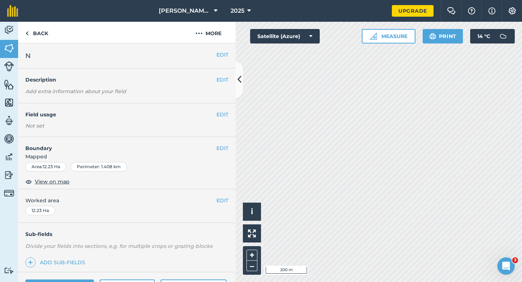
click at [224, 206] on div "EDIT Worked area 12.23 Ha" at bounding box center [126, 206] width 217 height 34
click at [224, 202] on button "EDIT" at bounding box center [222, 200] width 12 height 8
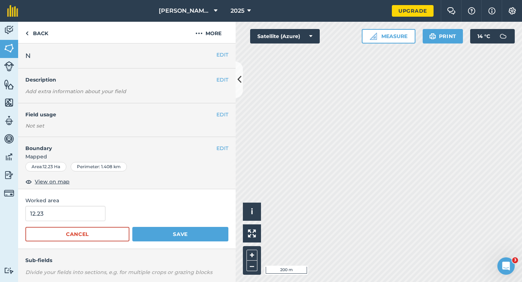
click at [105, 213] on div "12.23" at bounding box center [126, 213] width 203 height 15
type input "12"
click at [96, 213] on input "12" at bounding box center [65, 213] width 80 height 15
click at [132, 227] on button "Save" at bounding box center [180, 234] width 96 height 14
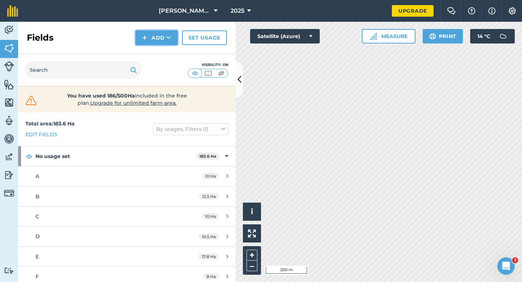
click at [172, 37] on button "Add" at bounding box center [156, 37] width 42 height 14
click at [172, 53] on link "Draw" at bounding box center [157, 54] width 40 height 16
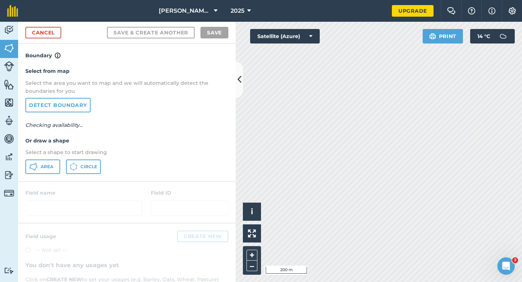
click at [60, 166] on div "Area Circle" at bounding box center [126, 166] width 203 height 14
click at [48, 164] on span "Area" at bounding box center [47, 167] width 13 height 6
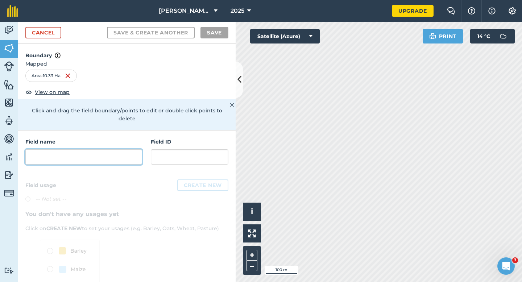
click at [127, 151] on input "text" at bounding box center [83, 156] width 117 height 15
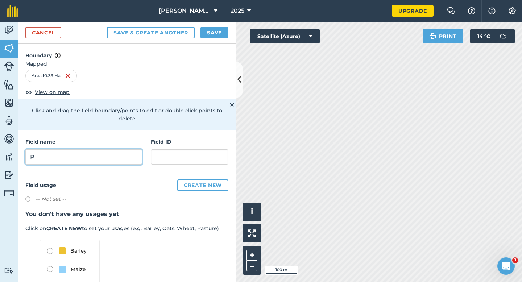
type input "P"
click at [212, 27] on button "Save" at bounding box center [214, 33] width 28 height 12
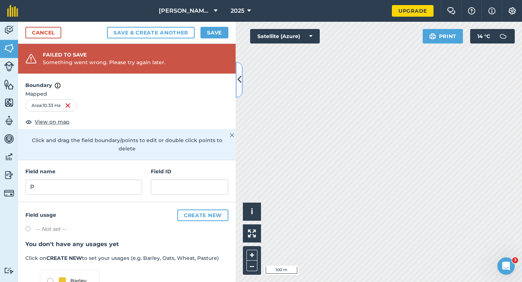
click at [293, 81] on div "Activity Fields Livestock Features Maps Team Vehicles Data Reporting Billing Tu…" at bounding box center [261, 152] width 522 height 260
click at [210, 32] on button "Save" at bounding box center [214, 33] width 28 height 12
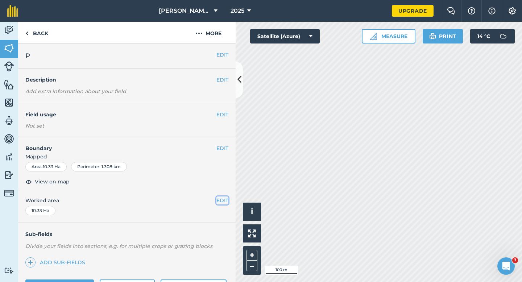
click at [217, 199] on button "EDIT" at bounding box center [222, 200] width 12 height 8
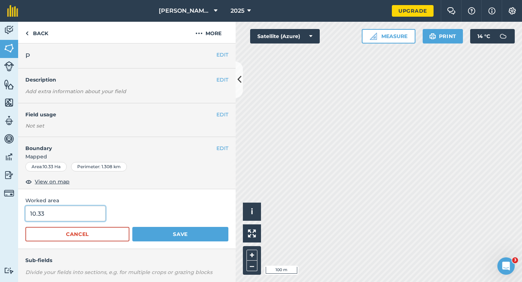
click at [70, 215] on input "10.33" at bounding box center [65, 213] width 80 height 15
type input "10"
click at [132, 227] on button "Save" at bounding box center [180, 234] width 96 height 14
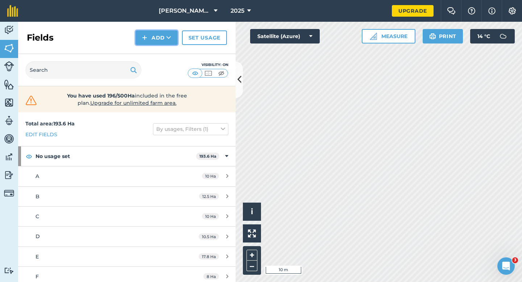
click at [150, 35] on button "Add" at bounding box center [156, 37] width 42 height 14
click at [152, 56] on link "Draw" at bounding box center [157, 54] width 40 height 16
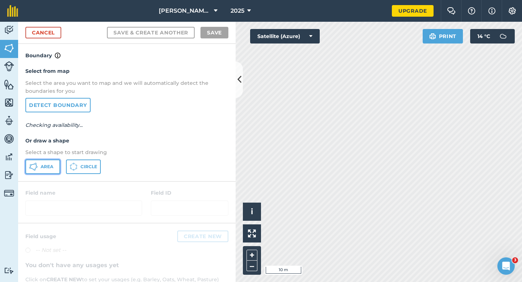
click at [39, 168] on button "Area" at bounding box center [42, 166] width 35 height 14
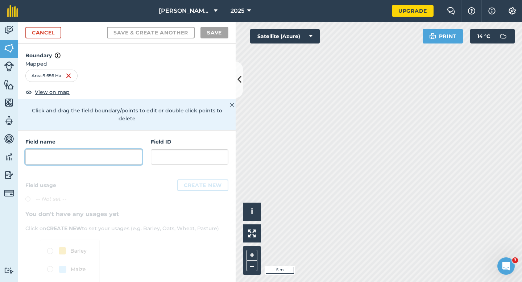
click at [135, 152] on input "text" at bounding box center [83, 156] width 117 height 15
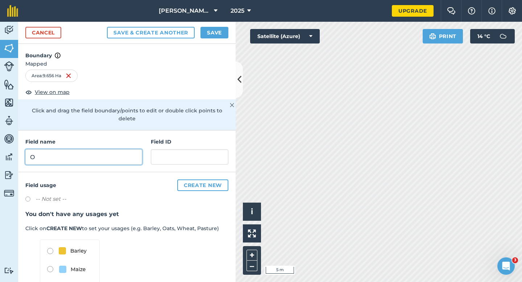
type input "O"
click at [222, 30] on button "Save" at bounding box center [214, 33] width 28 height 12
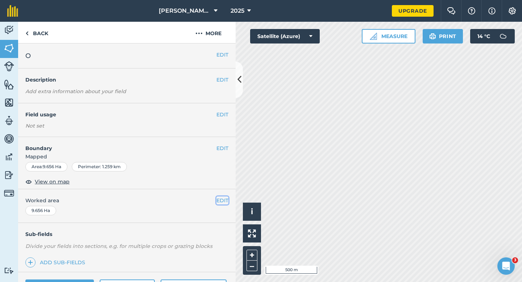
click at [221, 200] on button "EDIT" at bounding box center [222, 200] width 12 height 8
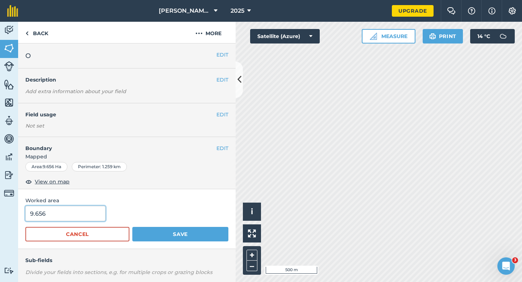
click at [82, 211] on input "9.656" at bounding box center [65, 213] width 80 height 15
type input "10"
click at [132, 227] on button "Save" at bounding box center [180, 234] width 96 height 14
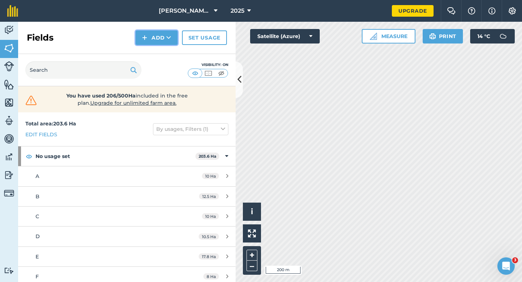
click at [156, 44] on button "Add" at bounding box center [156, 37] width 42 height 14
click at [156, 53] on link "Draw" at bounding box center [157, 54] width 40 height 16
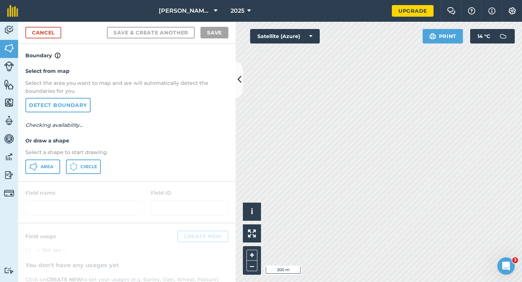
click at [46, 158] on div "Select from map Select the area you want to map and we will automatically detec…" at bounding box center [126, 120] width 217 height 121
click at [55, 41] on div "Cancel Save & Create Another Save" at bounding box center [126, 33] width 217 height 22
click at [55, 38] on div "Cancel Save & Create Another Save" at bounding box center [126, 33] width 217 height 22
click at [57, 36] on link "Cancel" at bounding box center [43, 33] width 36 height 12
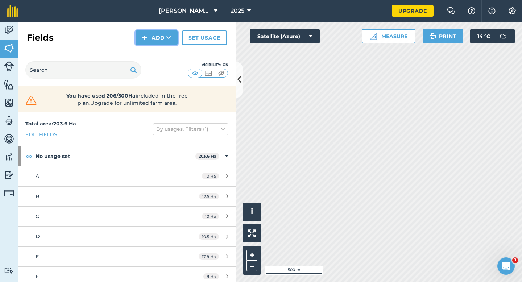
click at [143, 34] on img at bounding box center [144, 37] width 5 height 9
click at [147, 47] on link "Draw" at bounding box center [157, 54] width 40 height 16
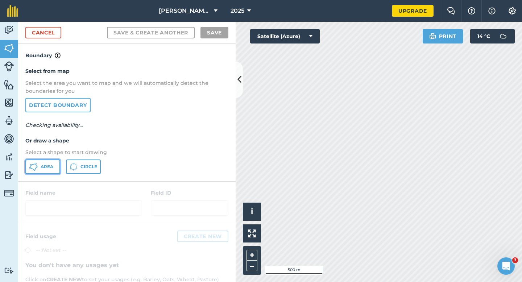
click at [53, 164] on span "Area" at bounding box center [47, 167] width 13 height 6
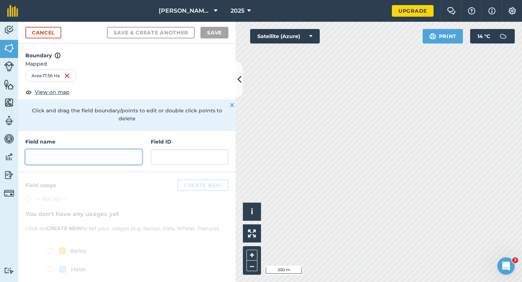
click at [138, 150] on input "text" at bounding box center [83, 156] width 117 height 15
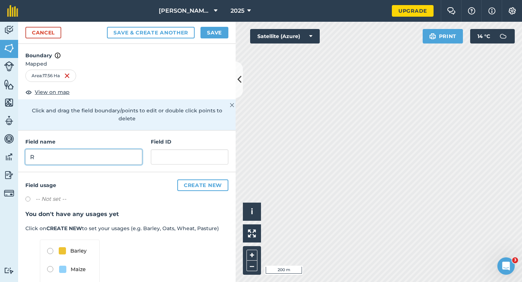
type input "R"
click at [217, 29] on button "Save" at bounding box center [214, 33] width 28 height 12
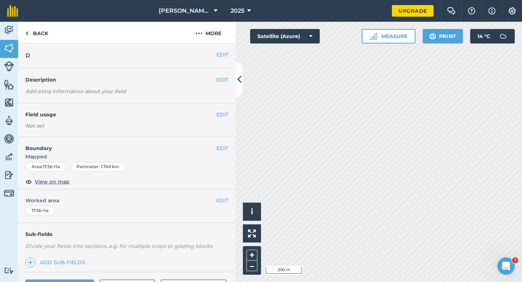
click at [222, 196] on div "EDIT Worked area 17.56 Ha" at bounding box center [126, 206] width 217 height 34
click at [212, 204] on span "Worked area" at bounding box center [126, 200] width 203 height 8
click at [218, 203] on button "EDIT" at bounding box center [222, 200] width 12 height 8
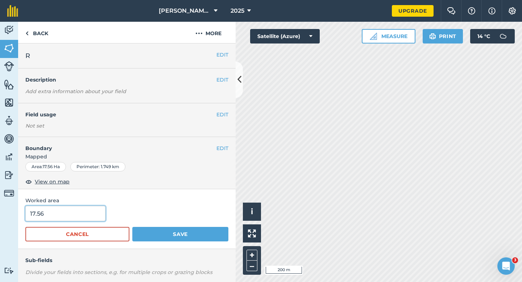
click at [64, 214] on input "17.56" at bounding box center [65, 213] width 80 height 15
type input "17.5"
click at [132, 227] on button "Save" at bounding box center [180, 234] width 96 height 14
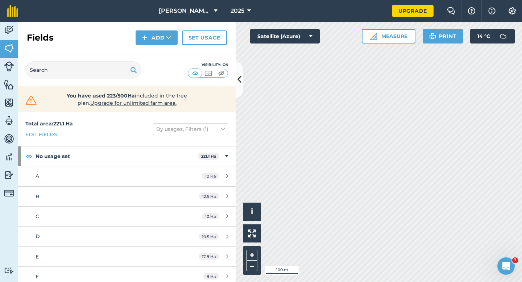
click at [145, 28] on div "Fields Add Set usage" at bounding box center [126, 38] width 217 height 32
click at [145, 33] on img at bounding box center [144, 37] width 5 height 9
click at [147, 46] on ul "Draw Import" at bounding box center [156, 62] width 41 height 33
click at [156, 40] on button "Add" at bounding box center [156, 37] width 42 height 14
click at [156, 54] on link "Draw" at bounding box center [157, 54] width 40 height 16
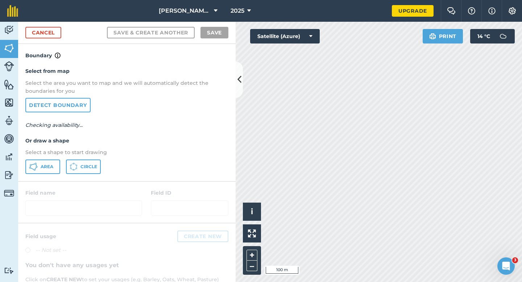
click at [53, 175] on div "Select from map Select the area you want to map and we will automatically detec…" at bounding box center [126, 120] width 217 height 121
click at [53, 168] on span "Area" at bounding box center [47, 167] width 13 height 6
click at [61, 26] on div "Cancel Save & Create Another Save" at bounding box center [126, 33] width 217 height 22
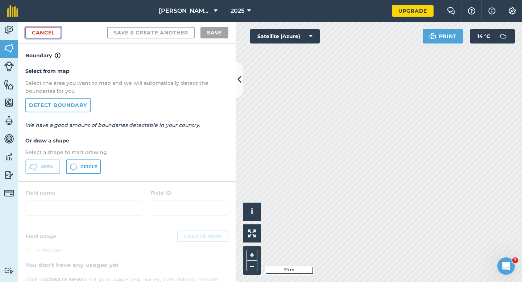
click at [56, 28] on link "Cancel" at bounding box center [43, 33] width 36 height 12
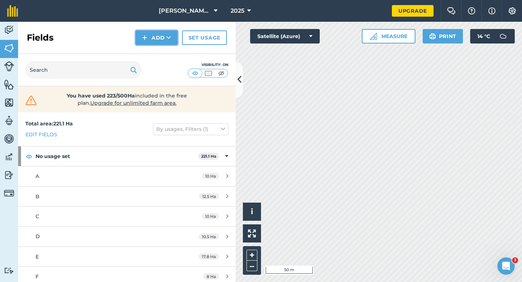
click at [170, 37] on icon at bounding box center [168, 37] width 5 height 7
click at [165, 52] on link "Draw" at bounding box center [157, 54] width 40 height 16
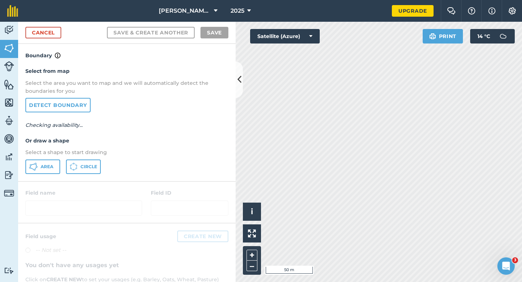
click at [55, 158] on div "Select from map Select the area you want to map and we will automatically detec…" at bounding box center [126, 120] width 217 height 121
click at [52, 164] on span "Area" at bounding box center [47, 167] width 13 height 6
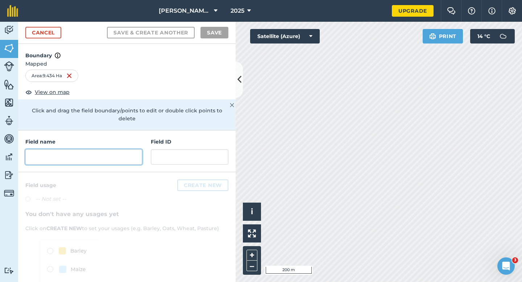
click at [140, 149] on input "text" at bounding box center [83, 156] width 117 height 15
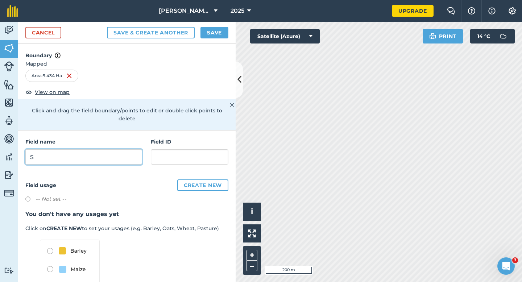
type input "S"
click at [223, 28] on button "Save" at bounding box center [214, 33] width 28 height 12
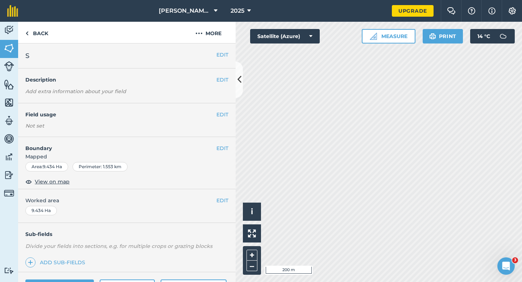
click at [224, 196] on div "EDIT Worked area 9.434 Ha" at bounding box center [126, 206] width 217 height 34
click at [216, 202] on button "EDIT" at bounding box center [222, 200] width 12 height 8
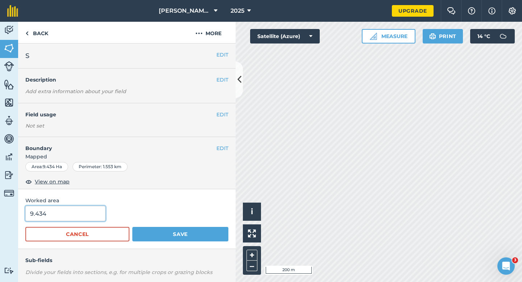
click at [96, 221] on input "9.434" at bounding box center [65, 213] width 80 height 15
type input "9.4"
click at [132, 227] on button "Save" at bounding box center [180, 234] width 96 height 14
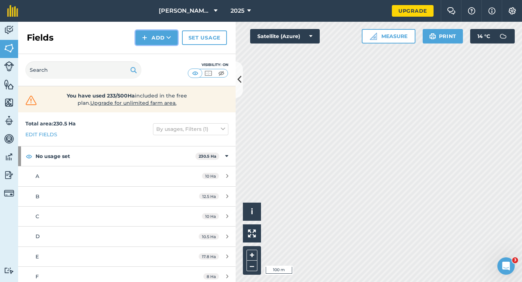
click at [156, 36] on button "Add" at bounding box center [156, 37] width 42 height 14
click at [156, 56] on link "Draw" at bounding box center [157, 54] width 40 height 16
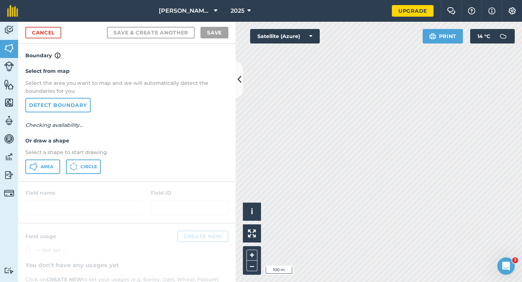
click at [46, 158] on div "Select from map Select the area you want to map and we will automatically detec…" at bounding box center [126, 120] width 217 height 121
click at [45, 162] on button "Area" at bounding box center [42, 166] width 35 height 14
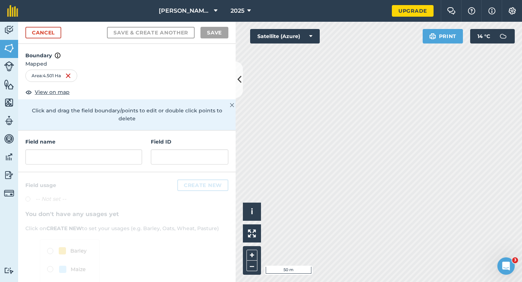
click at [466, 34] on div "Click to start drawing i © 2025 TomTom, Microsoft 50 m + – Satellite (Azure) Pr…" at bounding box center [378, 152] width 286 height 260
click at [503, 32] on div "Click to start drawing i © 2025 TomTom, Microsoft 50 m + – Satellite (Azure) Pr…" at bounding box center [378, 152] width 286 height 260
click at [136, 155] on input "text" at bounding box center [83, 156] width 117 height 15
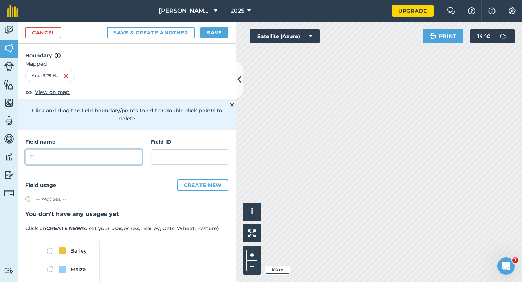
type input "T"
click at [214, 33] on button "Save" at bounding box center [214, 33] width 28 height 12
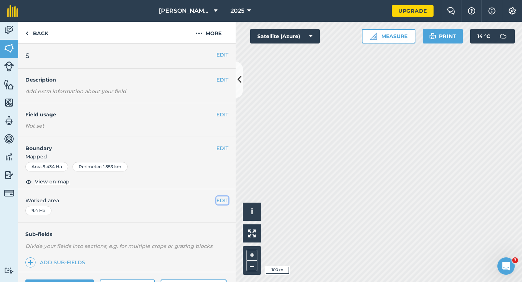
click at [222, 198] on button "EDIT" at bounding box center [222, 200] width 12 height 8
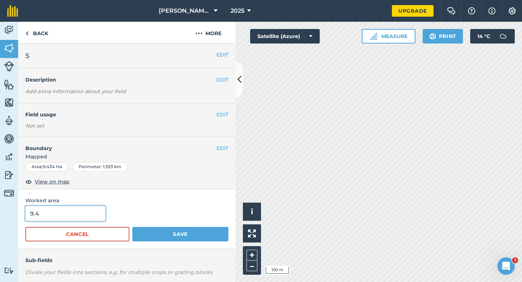
click at [64, 217] on input "9.4" at bounding box center [65, 213] width 80 height 15
type input "10"
click at [132, 227] on button "Save" at bounding box center [180, 234] width 96 height 14
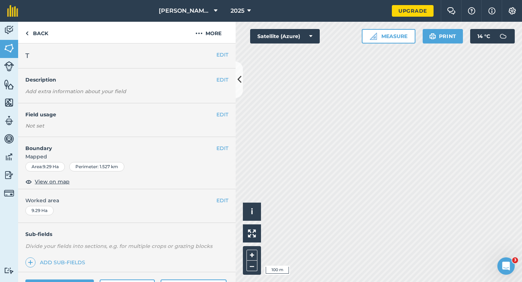
click at [231, 202] on div "EDIT Worked area 9.29 Ha" at bounding box center [126, 206] width 217 height 34
click at [226, 202] on button "EDIT" at bounding box center [222, 200] width 12 height 8
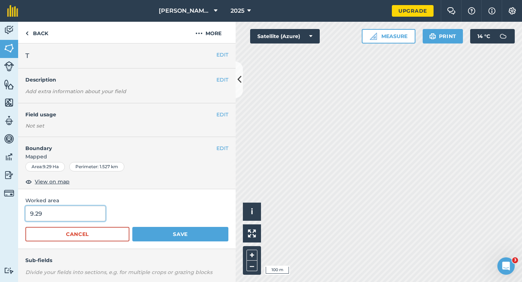
click at [47, 216] on input "9.29" at bounding box center [65, 213] width 80 height 15
type input "10"
click at [132, 227] on button "Save" at bounding box center [180, 234] width 96 height 14
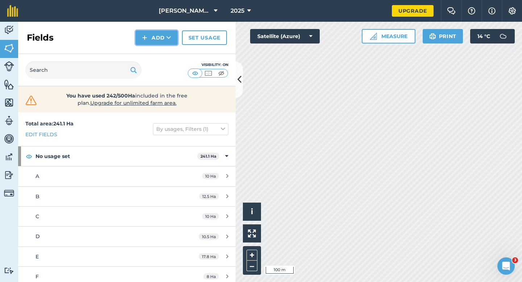
click at [147, 37] on button "Add" at bounding box center [156, 37] width 42 height 14
click at [147, 59] on link "Draw" at bounding box center [157, 54] width 40 height 16
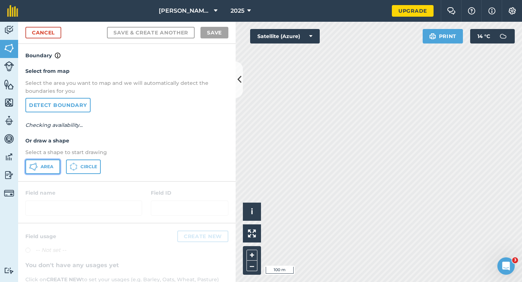
click at [50, 159] on button "Area" at bounding box center [42, 166] width 35 height 14
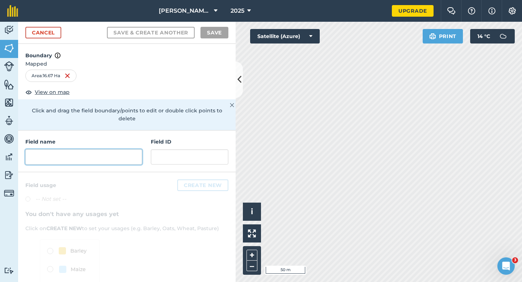
click at [83, 150] on input "text" at bounding box center [83, 156] width 117 height 15
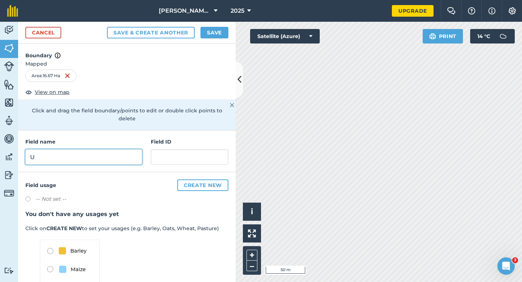
type input "U"
click at [211, 30] on button "Save" at bounding box center [214, 33] width 28 height 12
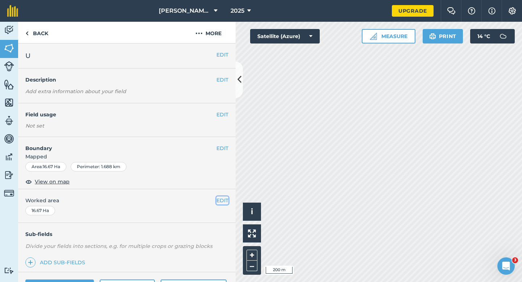
click at [226, 202] on button "EDIT" at bounding box center [222, 200] width 12 height 8
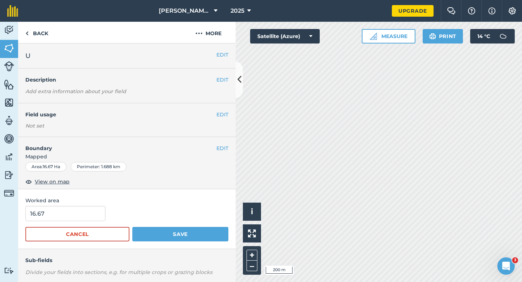
click at [102, 219] on div "16.67" at bounding box center [126, 213] width 203 height 15
click at [89, 219] on input "16.67" at bounding box center [65, 213] width 80 height 15
type input "16.7"
click at [132, 227] on button "Save" at bounding box center [180, 234] width 96 height 14
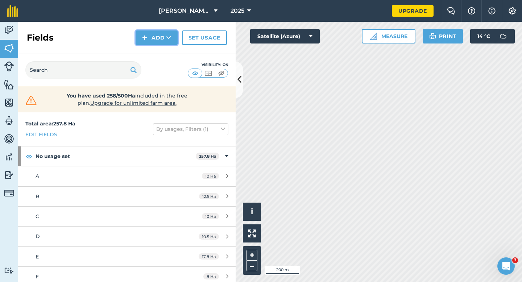
click at [159, 37] on button "Add" at bounding box center [156, 37] width 42 height 14
click at [159, 52] on link "Draw" at bounding box center [157, 54] width 40 height 16
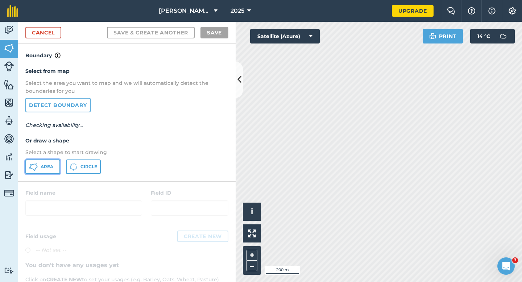
click at [48, 168] on span "Area" at bounding box center [47, 167] width 13 height 6
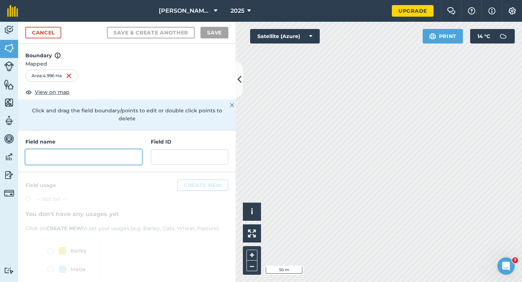
click at [99, 149] on input "text" at bounding box center [83, 156] width 117 height 15
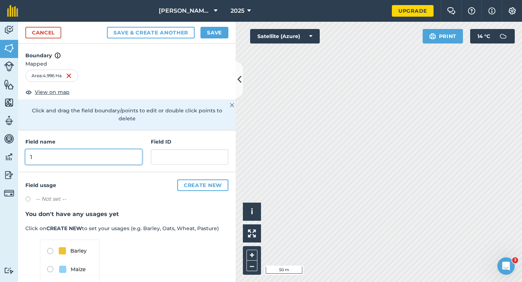
type input "1"
click at [212, 28] on button "Save" at bounding box center [214, 33] width 28 height 12
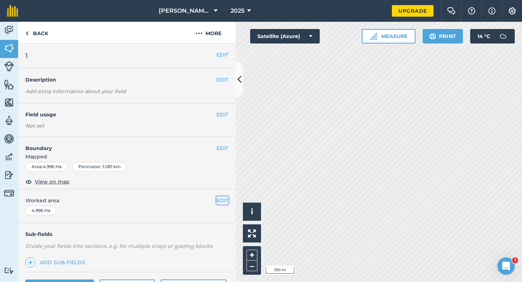
click at [222, 203] on button "EDIT" at bounding box center [222, 200] width 12 height 8
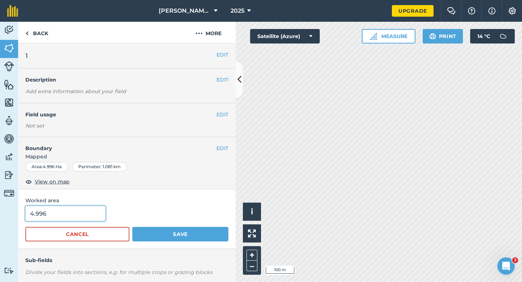
click at [87, 206] on input "4.996" at bounding box center [65, 213] width 80 height 15
type input "5"
click at [132, 227] on button "Save" at bounding box center [180, 234] width 96 height 14
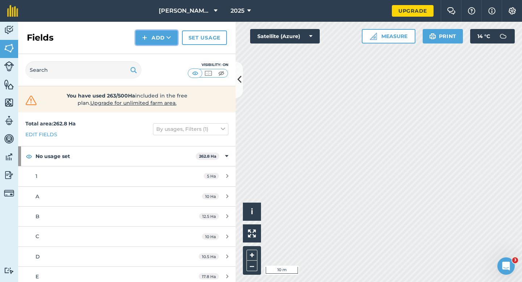
click at [140, 37] on button "Add" at bounding box center [156, 37] width 42 height 14
click at [150, 55] on link "Draw" at bounding box center [157, 54] width 40 height 16
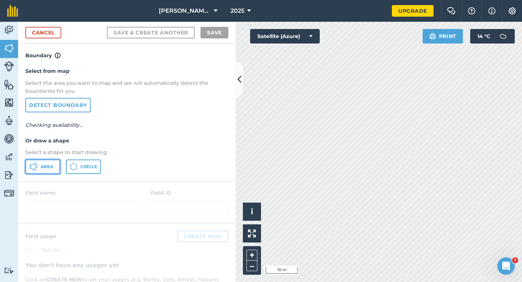
click at [53, 170] on button "Area" at bounding box center [42, 166] width 35 height 14
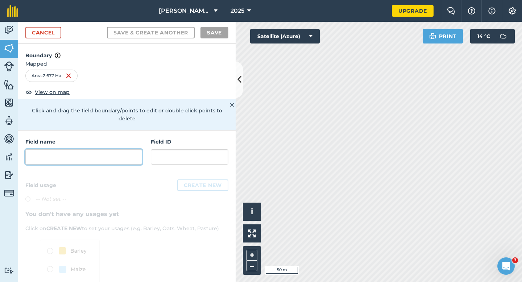
click at [104, 149] on input "text" at bounding box center [83, 156] width 117 height 15
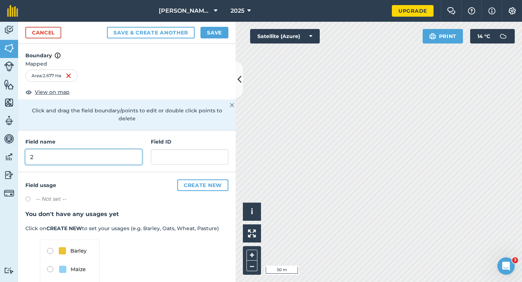
type input "2"
click at [207, 30] on button "Save" at bounding box center [214, 33] width 28 height 12
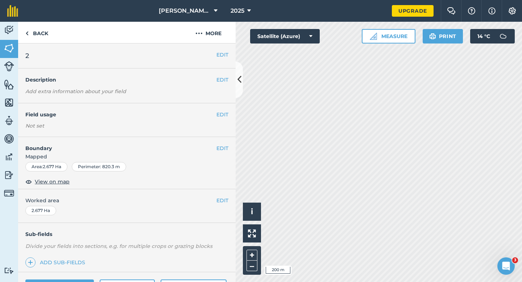
click at [219, 195] on div "EDIT Worked area 2.677 Ha" at bounding box center [126, 206] width 217 height 34
click at [217, 201] on button "EDIT" at bounding box center [222, 200] width 12 height 8
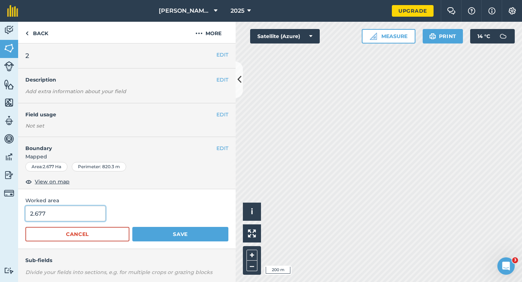
click at [83, 218] on input "2.677" at bounding box center [65, 213] width 80 height 15
type input "3"
click at [132, 227] on button "Save" at bounding box center [180, 234] width 96 height 14
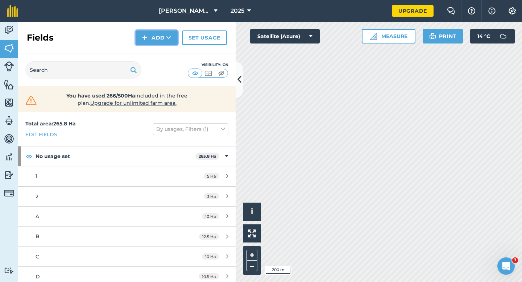
click at [154, 43] on button "Add" at bounding box center [156, 37] width 42 height 14
click at [154, 49] on link "Draw" at bounding box center [157, 54] width 40 height 16
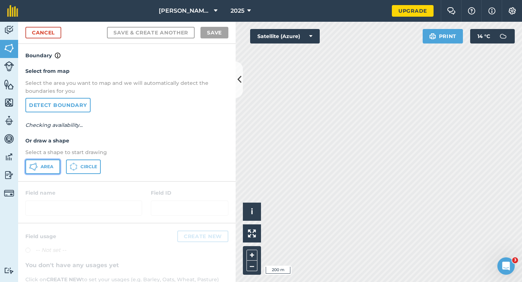
click at [55, 169] on button "Area" at bounding box center [42, 166] width 35 height 14
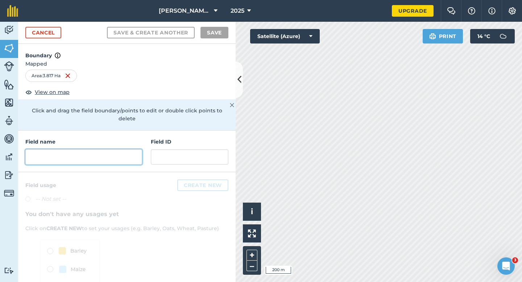
click at [125, 154] on input "text" at bounding box center [83, 156] width 117 height 15
click at [96, 172] on div at bounding box center [126, 250] width 217 height 157
click at [96, 162] on div "Field name Field ID" at bounding box center [126, 151] width 217 height 42
click at [96, 156] on div "Field name Field ID" at bounding box center [126, 151] width 217 height 42
click at [96, 154] on input "text" at bounding box center [83, 156] width 117 height 15
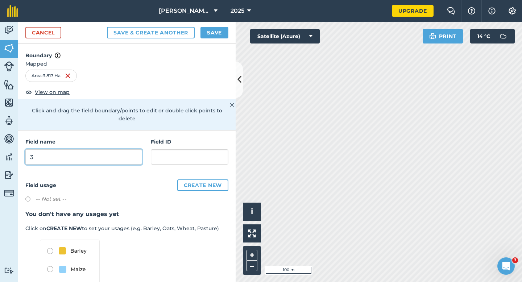
type input "3"
click at [211, 39] on div "Cancel Save & Create Another Save" at bounding box center [126, 33] width 217 height 22
click at [217, 34] on button "Save" at bounding box center [214, 33] width 28 height 12
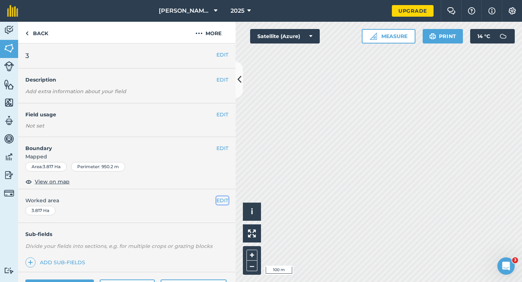
click at [220, 202] on button "EDIT" at bounding box center [222, 200] width 12 height 8
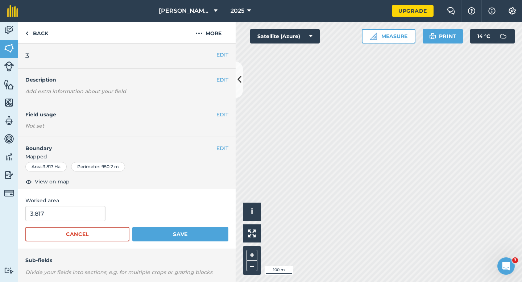
click at [67, 205] on div "Worked area 3.817 Cancel Save" at bounding box center [126, 219] width 217 height 60
click at [66, 220] on input "3.817" at bounding box center [65, 213] width 80 height 15
type input "4"
click at [132, 227] on button "Save" at bounding box center [180, 234] width 96 height 14
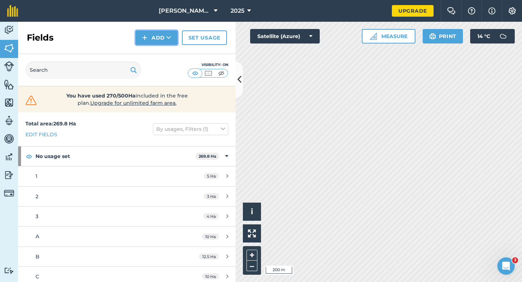
click at [150, 42] on button "Add" at bounding box center [156, 37] width 42 height 14
click at [150, 52] on link "Draw" at bounding box center [157, 54] width 40 height 16
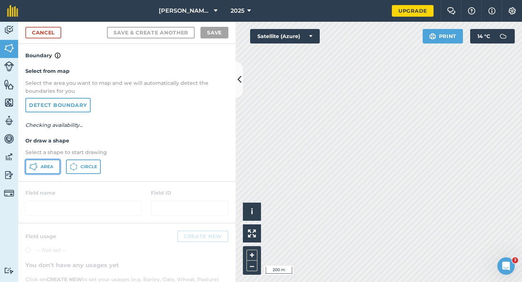
click at [45, 172] on button "Area" at bounding box center [42, 166] width 35 height 14
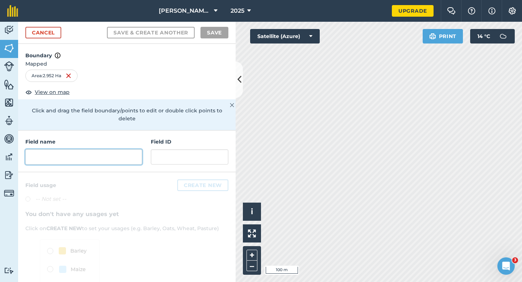
click at [102, 149] on input "text" at bounding box center [83, 156] width 117 height 15
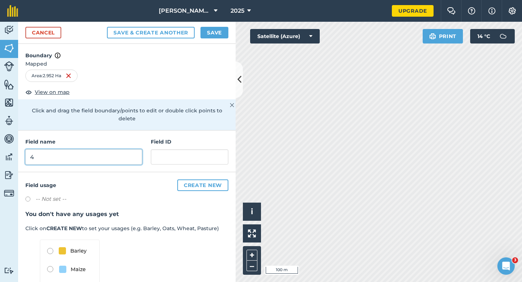
type input "4"
click at [224, 34] on button "Save" at bounding box center [214, 33] width 28 height 12
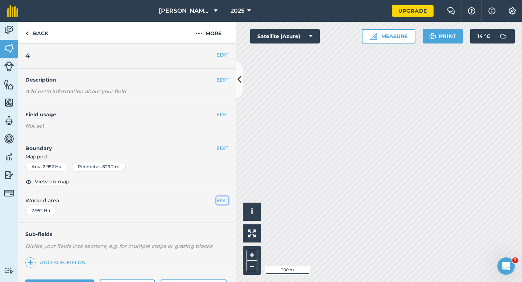
click at [225, 202] on button "EDIT" at bounding box center [222, 200] width 12 height 8
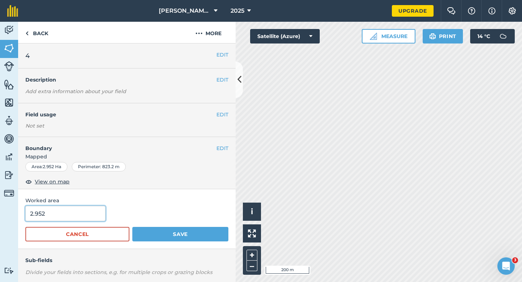
click at [46, 212] on input "2.952" at bounding box center [65, 213] width 80 height 15
type input "3"
click at [132, 227] on button "Save" at bounding box center [180, 234] width 96 height 14
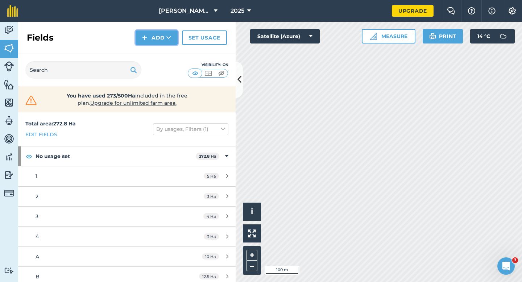
click at [150, 43] on button "Add" at bounding box center [156, 37] width 42 height 14
click at [150, 55] on link "Draw" at bounding box center [157, 54] width 40 height 16
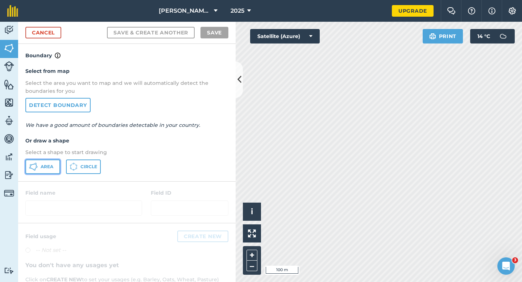
click at [45, 166] on span "Area" at bounding box center [47, 167] width 13 height 6
click at [45, 33] on link "Cancel" at bounding box center [43, 33] width 36 height 12
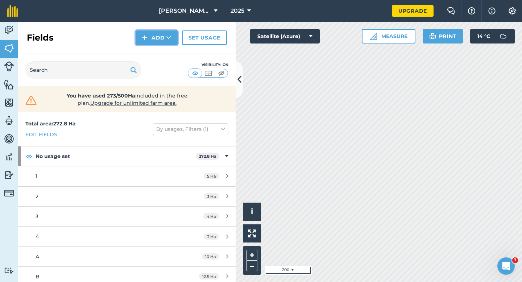
click at [158, 35] on button "Add" at bounding box center [156, 37] width 42 height 14
click at [165, 53] on link "Draw" at bounding box center [157, 54] width 40 height 16
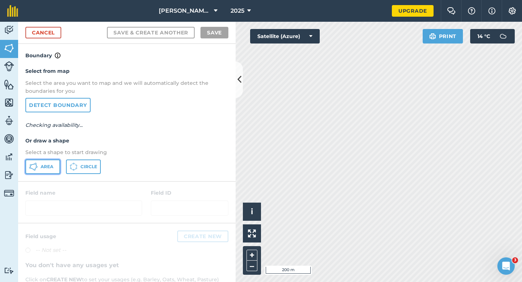
click at [49, 170] on button "Area" at bounding box center [42, 166] width 35 height 14
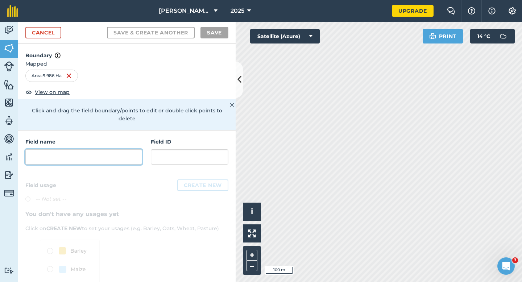
click at [126, 149] on input "text" at bounding box center [83, 156] width 117 height 15
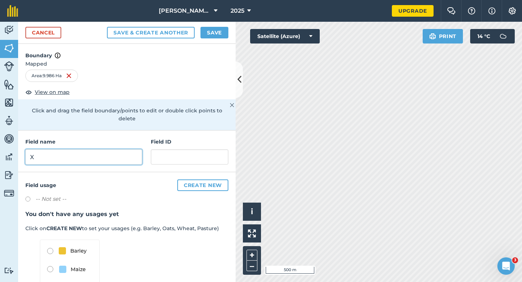
type input "X"
click at [209, 36] on button "Save" at bounding box center [214, 33] width 28 height 12
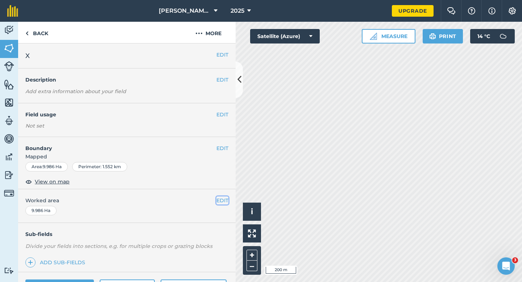
click at [220, 200] on button "EDIT" at bounding box center [222, 200] width 12 height 8
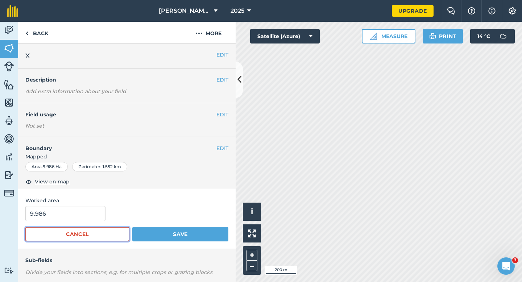
click at [46, 235] on button "Cancel" at bounding box center [77, 234] width 104 height 14
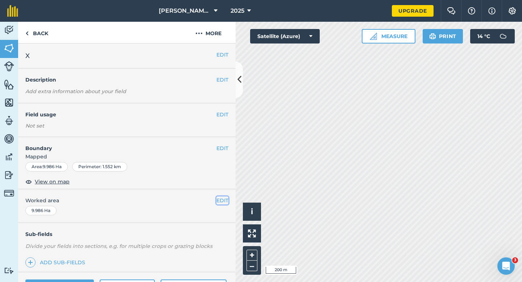
click at [225, 198] on button "EDIT" at bounding box center [222, 200] width 12 height 8
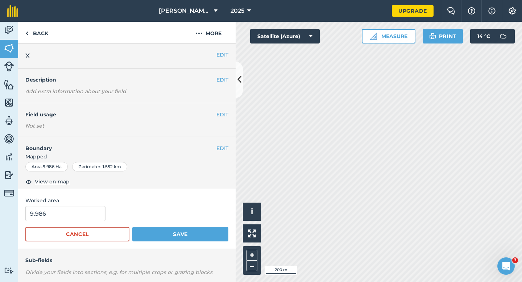
click at [104, 210] on div "9.986" at bounding box center [126, 213] width 203 height 15
click at [85, 210] on input "9.986" at bounding box center [65, 213] width 80 height 15
type input "10"
click at [132, 227] on button "Save" at bounding box center [180, 234] width 96 height 14
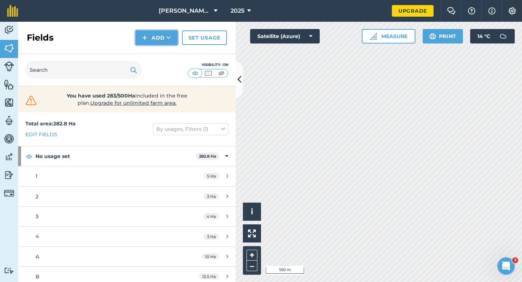
click at [148, 40] on button "Add" at bounding box center [156, 37] width 42 height 14
click at [150, 47] on link "Draw" at bounding box center [157, 54] width 40 height 16
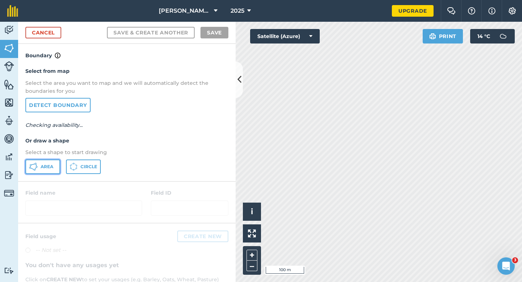
click at [49, 171] on button "Area" at bounding box center [42, 166] width 35 height 14
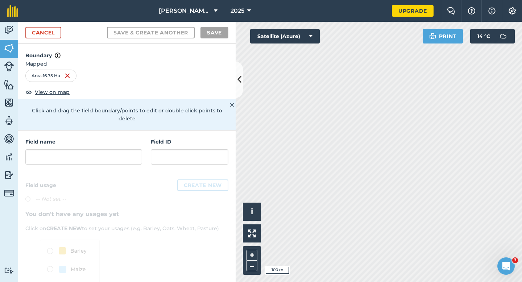
click at [129, 141] on div "Field name" at bounding box center [83, 151] width 117 height 27
click at [128, 149] on input "text" at bounding box center [83, 156] width 117 height 15
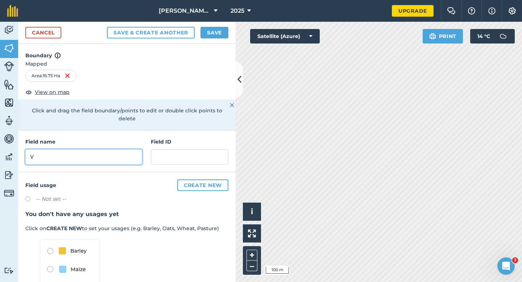
type input "Y"
click at [216, 34] on button "Save" at bounding box center [214, 33] width 28 height 12
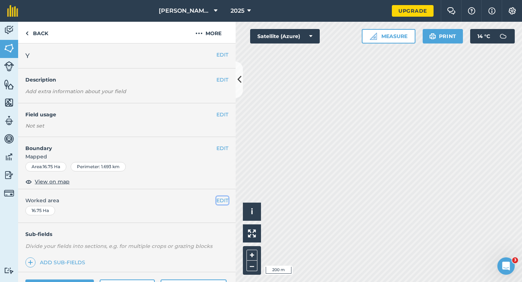
click at [219, 199] on button "EDIT" at bounding box center [222, 200] width 12 height 8
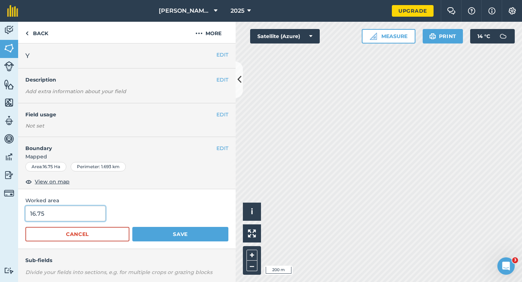
click at [81, 218] on input "16.75" at bounding box center [65, 213] width 80 height 15
type input "16.7"
click at [132, 227] on button "Save" at bounding box center [180, 234] width 96 height 14
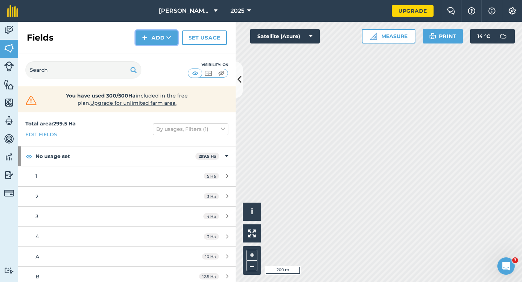
click at [149, 41] on button "Add" at bounding box center [156, 37] width 42 height 14
click at [149, 57] on link "Draw" at bounding box center [157, 54] width 40 height 16
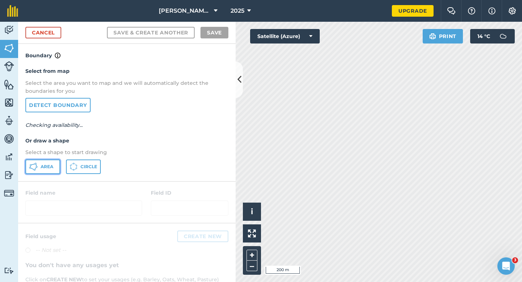
click at [46, 166] on span "Area" at bounding box center [47, 167] width 13 height 6
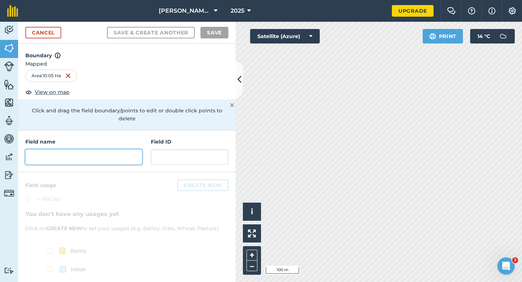
click at [108, 153] on input "text" at bounding box center [83, 156] width 117 height 15
click at [147, 158] on div "Field name Field ID" at bounding box center [126, 151] width 217 height 42
click at [114, 151] on input "text" at bounding box center [83, 156] width 117 height 15
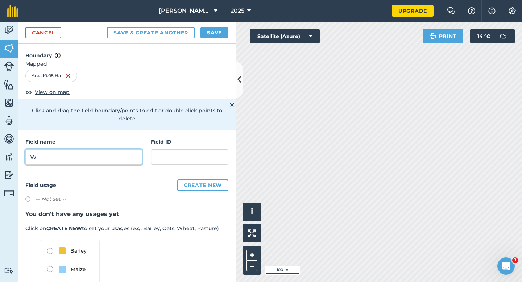
type input "W"
click at [213, 34] on button "Save" at bounding box center [214, 33] width 28 height 12
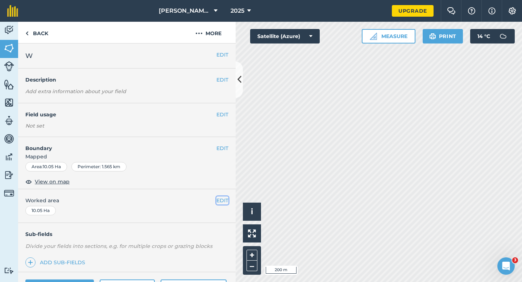
click at [227, 200] on button "EDIT" at bounding box center [222, 200] width 12 height 8
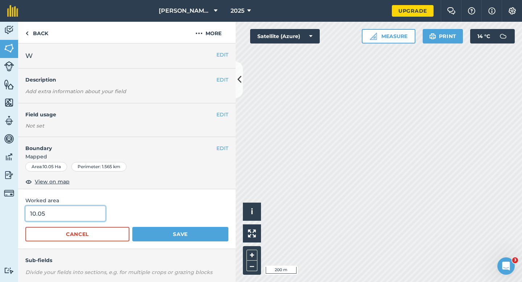
click at [95, 217] on input "10.05" at bounding box center [65, 213] width 80 height 15
type input "10"
click at [132, 227] on button "Save" at bounding box center [180, 234] width 96 height 14
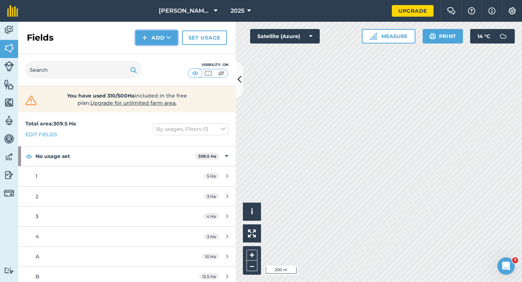
click at [164, 43] on button "Add" at bounding box center [156, 37] width 42 height 14
click at [164, 51] on link "Draw" at bounding box center [157, 54] width 40 height 16
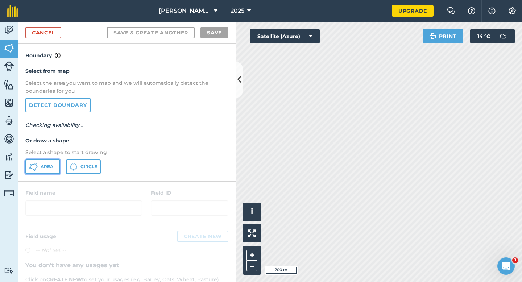
click at [50, 162] on button "Area" at bounding box center [42, 166] width 35 height 14
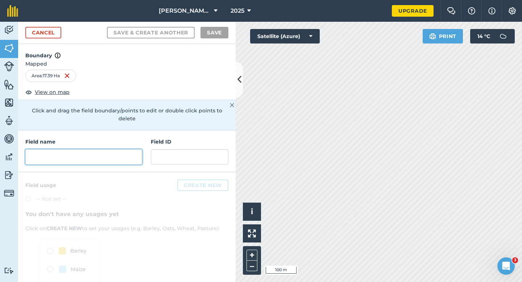
click at [138, 149] on input "text" at bounding box center [83, 156] width 117 height 15
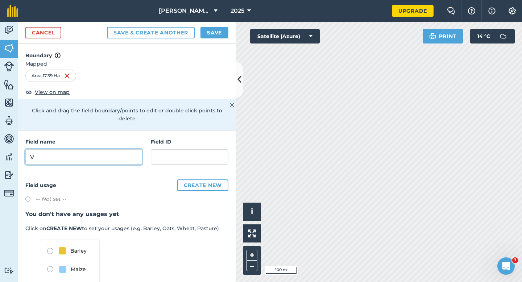
type input "V"
click at [221, 28] on button "Save" at bounding box center [214, 33] width 28 height 12
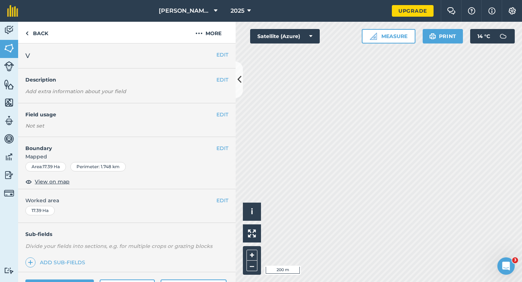
click at [221, 193] on div "EDIT Worked area 17.39 Ha" at bounding box center [126, 206] width 217 height 34
click at [221, 197] on button "EDIT" at bounding box center [222, 200] width 12 height 8
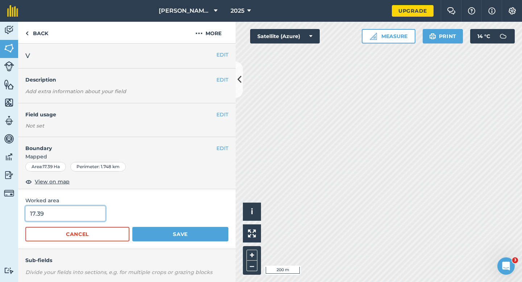
click at [83, 213] on input "17.39" at bounding box center [65, 213] width 80 height 15
type input "17"
click at [132, 227] on button "Save" at bounding box center [180, 234] width 96 height 14
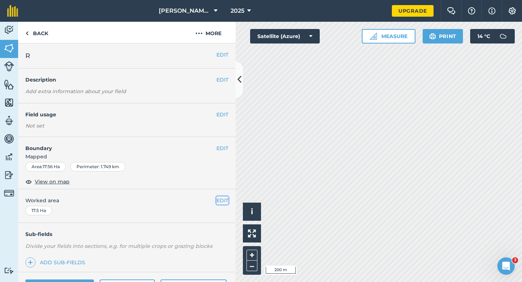
click at [226, 198] on button "EDIT" at bounding box center [222, 200] width 12 height 8
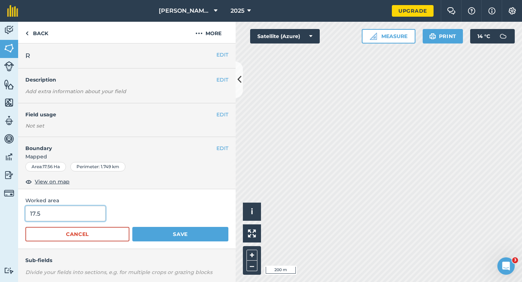
type input "17"
click at [92, 214] on input "17" at bounding box center [65, 213] width 80 height 15
click at [132, 227] on button "Save" at bounding box center [180, 234] width 96 height 14
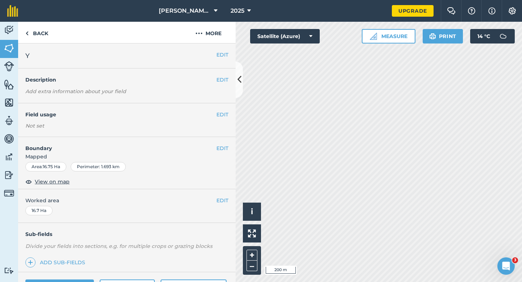
click at [228, 200] on div "EDIT Worked area 16.7 Ha" at bounding box center [126, 206] width 217 height 34
click at [227, 200] on button "EDIT" at bounding box center [222, 200] width 12 height 8
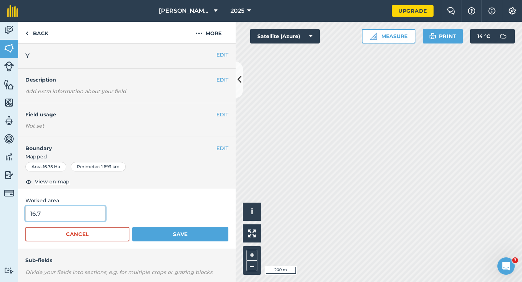
click at [61, 219] on input "16.7" at bounding box center [65, 213] width 80 height 15
type input "17"
click at [132, 227] on button "Save" at bounding box center [180, 234] width 96 height 14
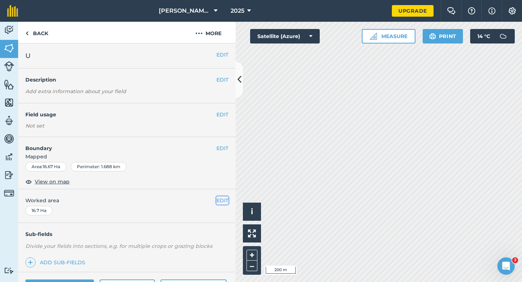
click at [221, 201] on button "EDIT" at bounding box center [222, 200] width 12 height 8
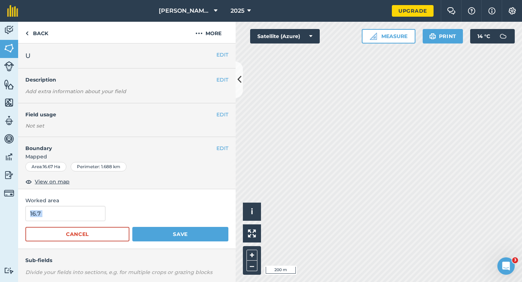
click at [73, 221] on form "16.7 Cancel Save" at bounding box center [126, 224] width 203 height 36
click at [74, 220] on input "16.7" at bounding box center [65, 213] width 80 height 15
type input "17"
click at [132, 227] on button "Save" at bounding box center [180, 234] width 96 height 14
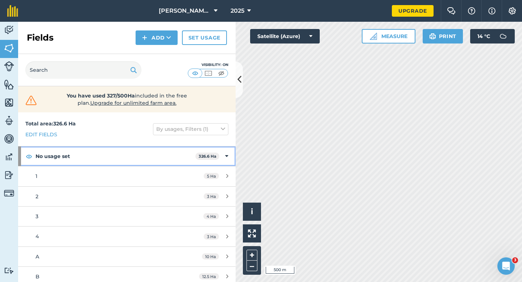
click at [222, 156] on div "No usage set 326.6 Ha" at bounding box center [126, 156] width 217 height 20
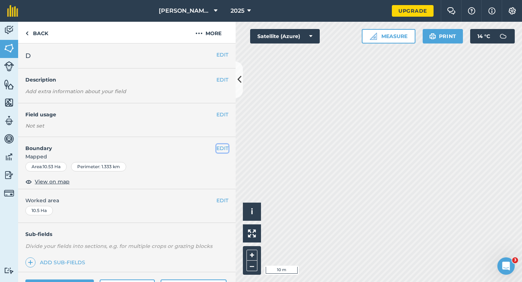
click at [221, 147] on button "EDIT" at bounding box center [222, 148] width 12 height 8
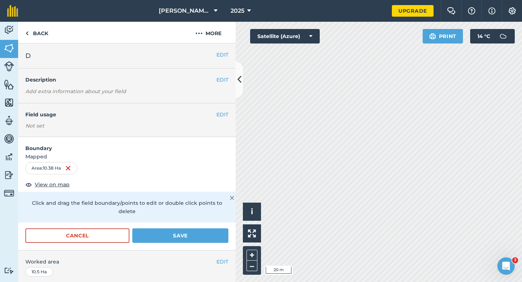
click at [232, 115] on div "Activity Fields Livestock Features Maps Team Vehicles Data Reporting Billing Tu…" at bounding box center [261, 152] width 522 height 260
click at [202, 228] on button "Save" at bounding box center [180, 235] width 96 height 14
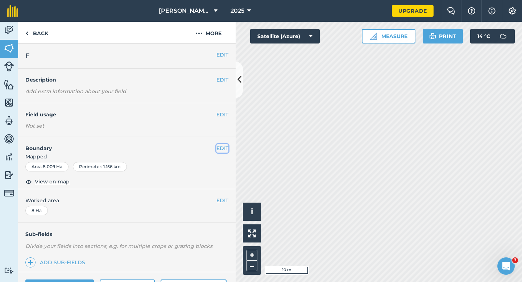
click at [221, 148] on button "EDIT" at bounding box center [222, 148] width 12 height 8
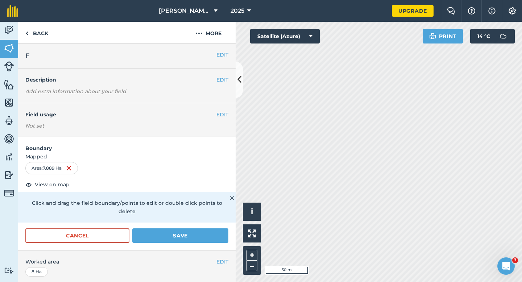
click at [224, 76] on div "Activity Fields Livestock Features Maps Team Vehicles Data Reporting Billing Tu…" at bounding box center [261, 152] width 522 height 260
click at [203, 218] on form "Boundary Mapped Area : 7.771 Ha View on map Click and drag the field boundary/p…" at bounding box center [126, 193] width 217 height 113
click at [204, 228] on button "Save" at bounding box center [180, 235] width 96 height 14
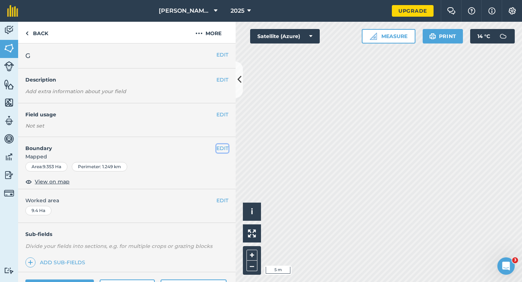
click at [225, 149] on button "EDIT" at bounding box center [222, 148] width 12 height 8
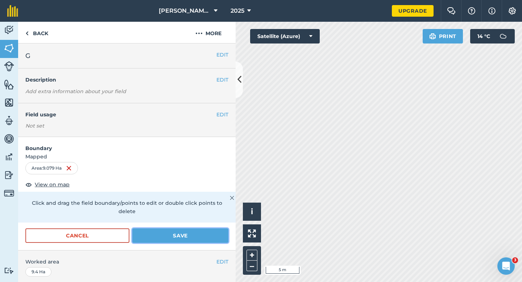
click at [201, 229] on button "Save" at bounding box center [180, 235] width 96 height 14
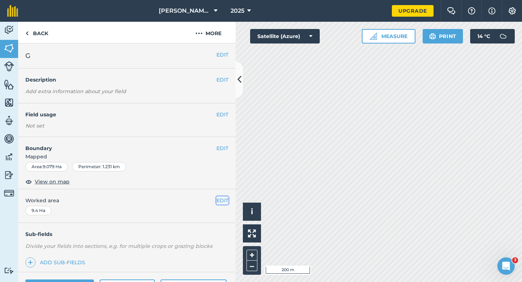
click at [226, 198] on button "EDIT" at bounding box center [222, 200] width 12 height 8
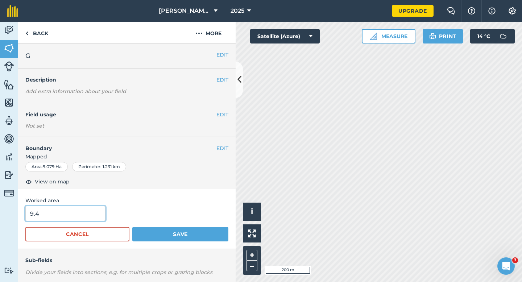
click at [87, 206] on input "9.4" at bounding box center [65, 213] width 80 height 15
type input "9"
click at [132, 227] on button "Save" at bounding box center [180, 234] width 96 height 14
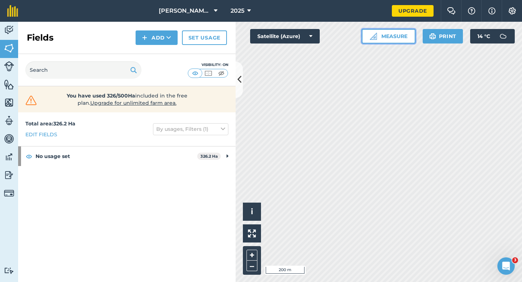
click at [428, 66] on div "Click to start drawing i © 2025 TomTom, Microsoft 200 m + – Satellite (Azure) M…" at bounding box center [378, 152] width 286 height 260
